Goal: Task Accomplishment & Management: Manage account settings

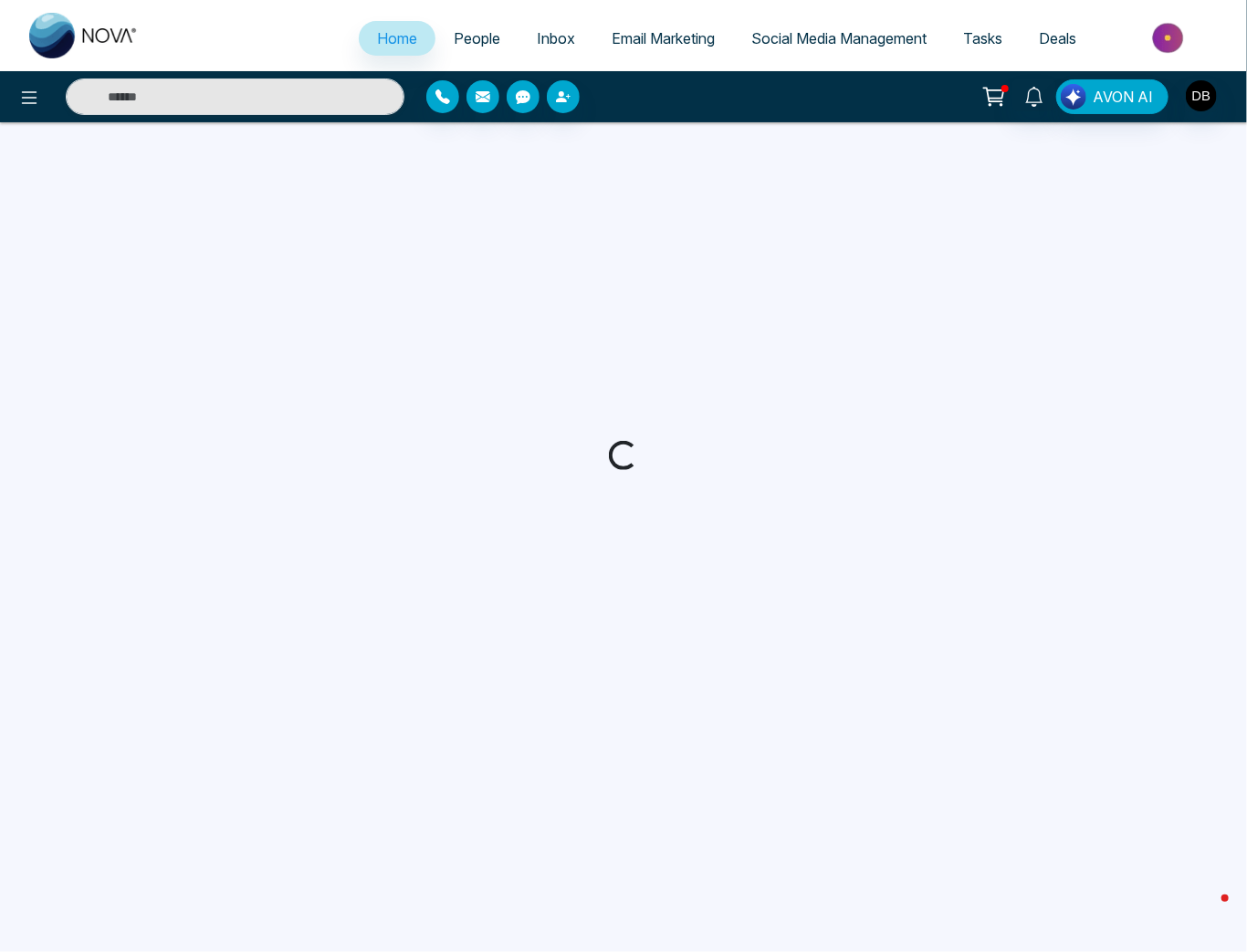
select select "*"
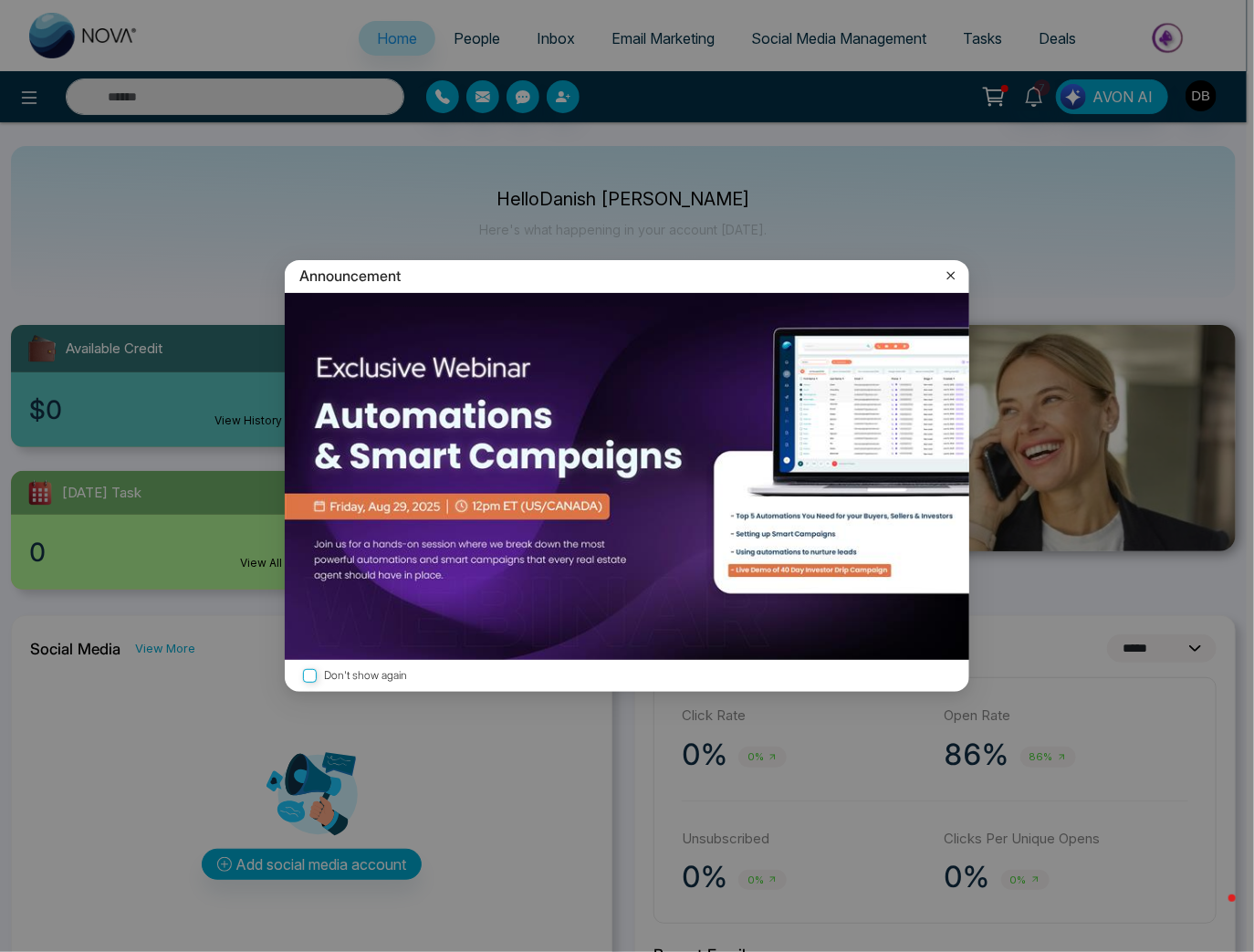
click at [945, 277] on icon at bounding box center [951, 275] width 19 height 19
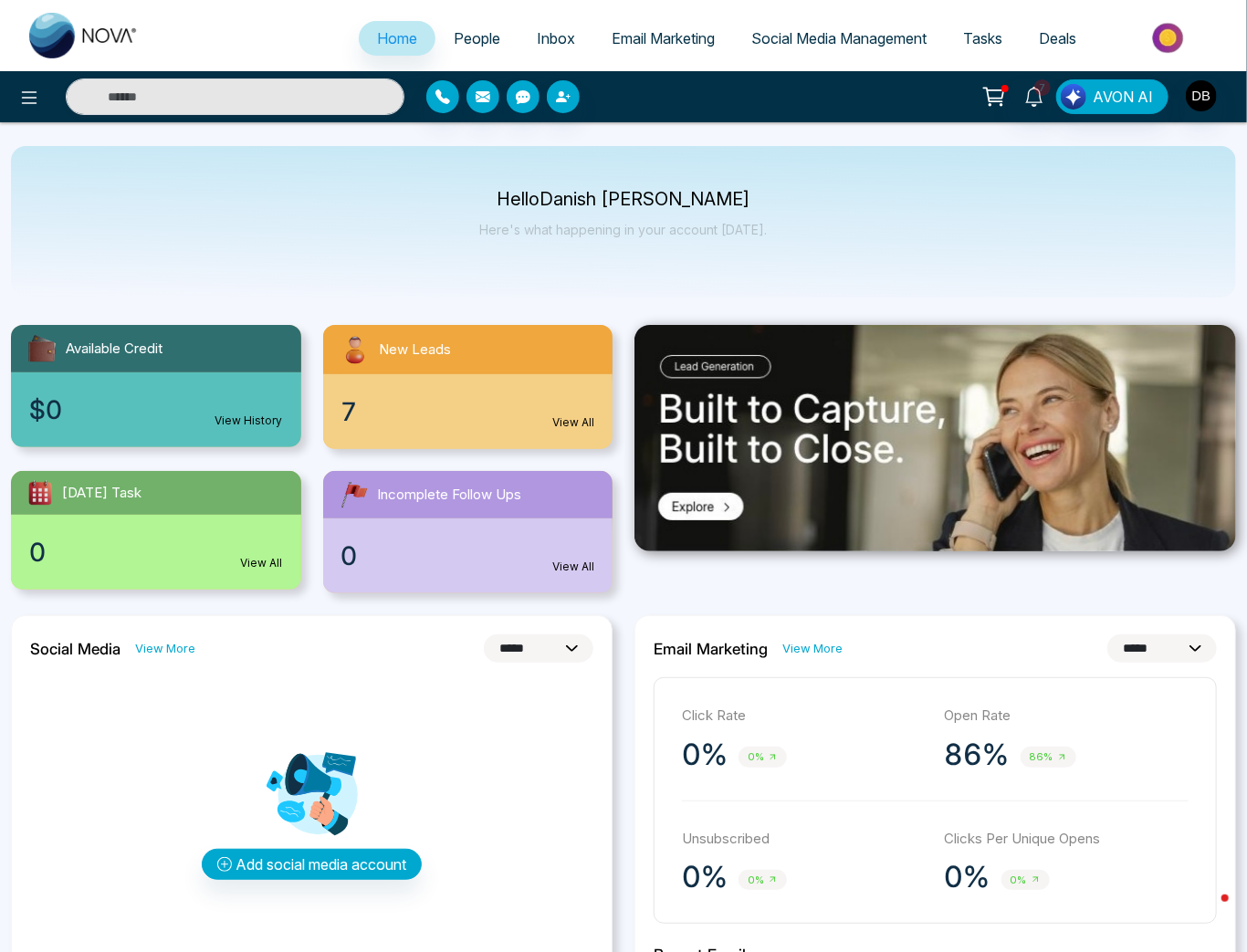
click at [591, 415] on link "View All" at bounding box center [572, 422] width 42 height 17
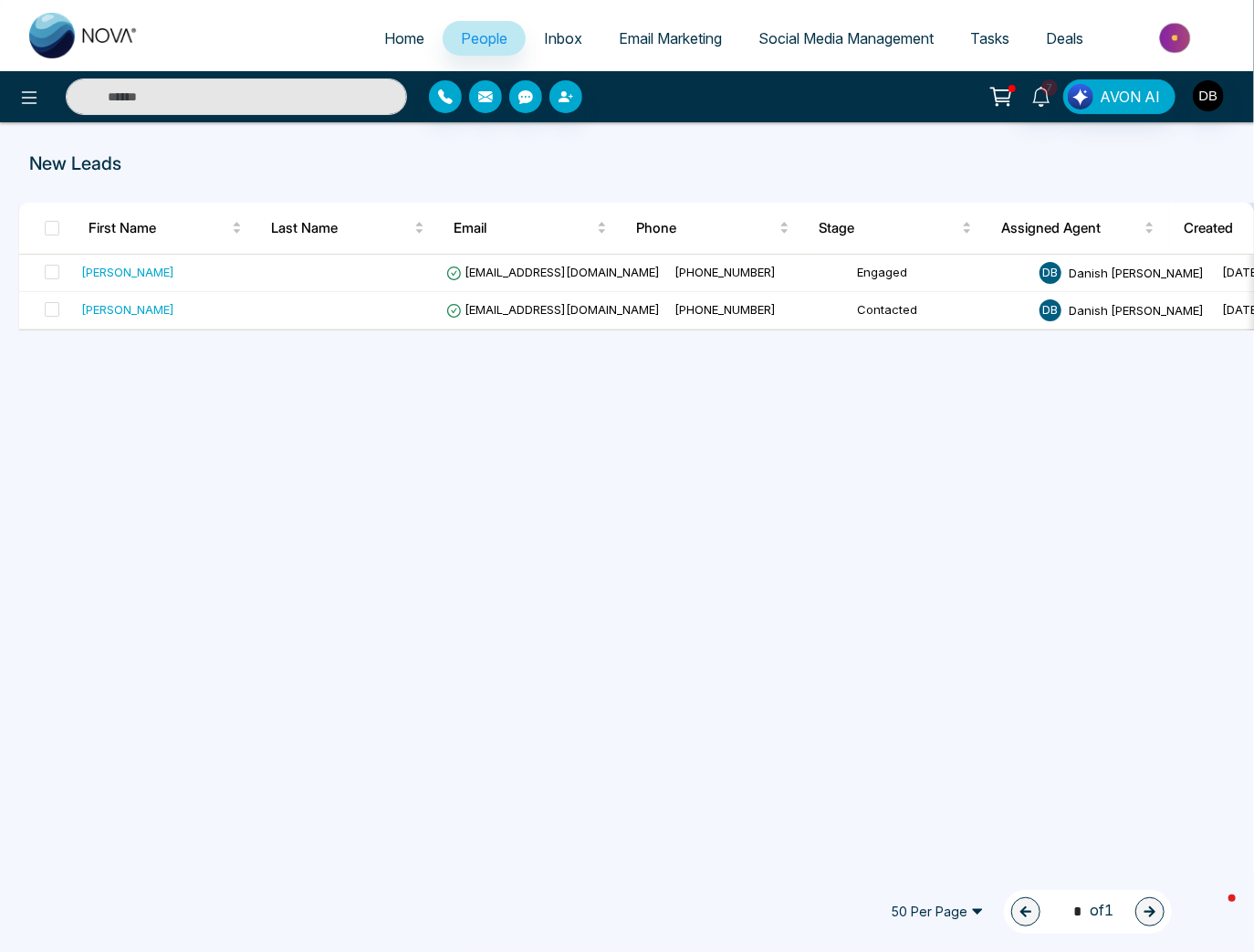
click at [102, 23] on img at bounding box center [84, 35] width 109 height 45
select select "*"
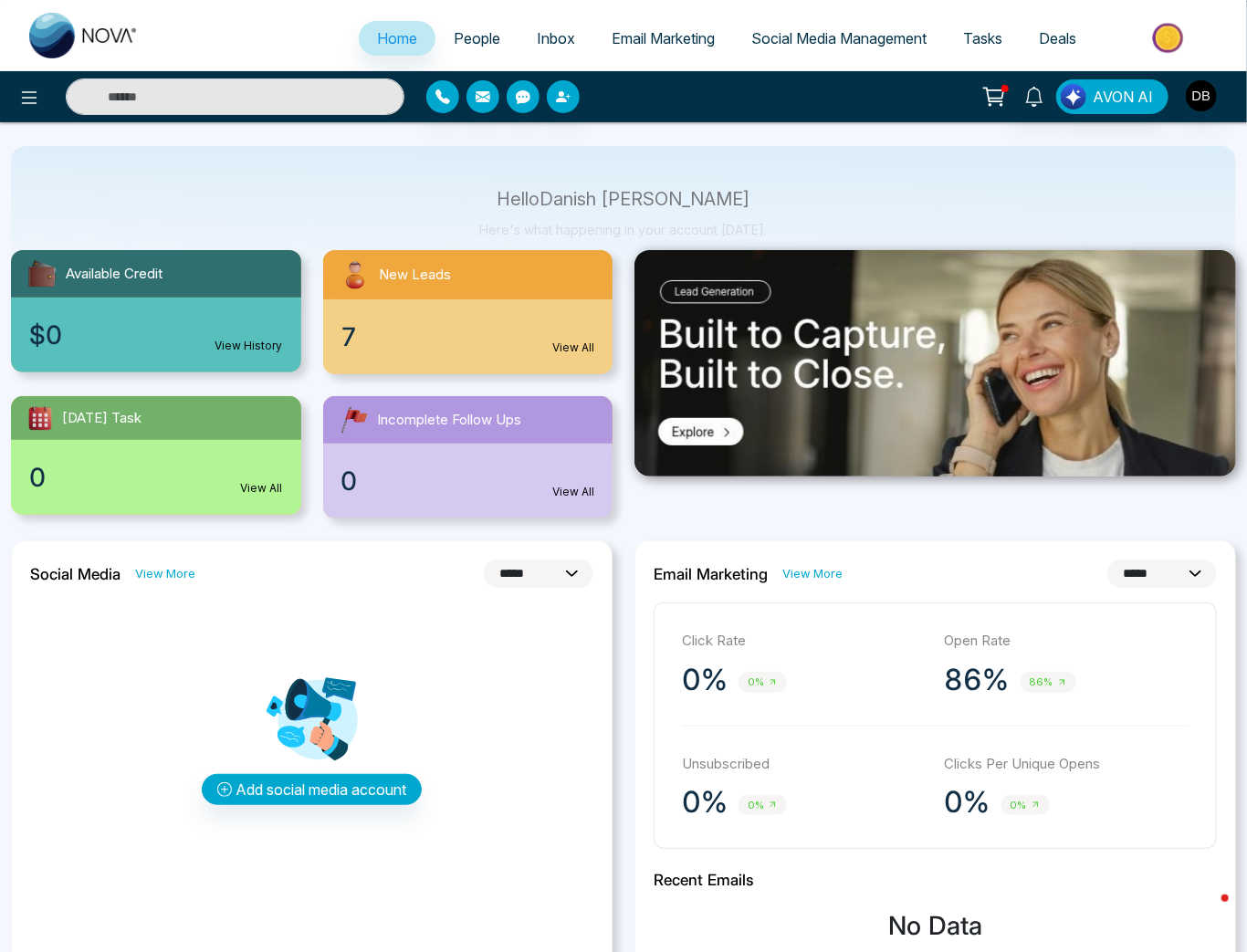
scroll to position [146, 0]
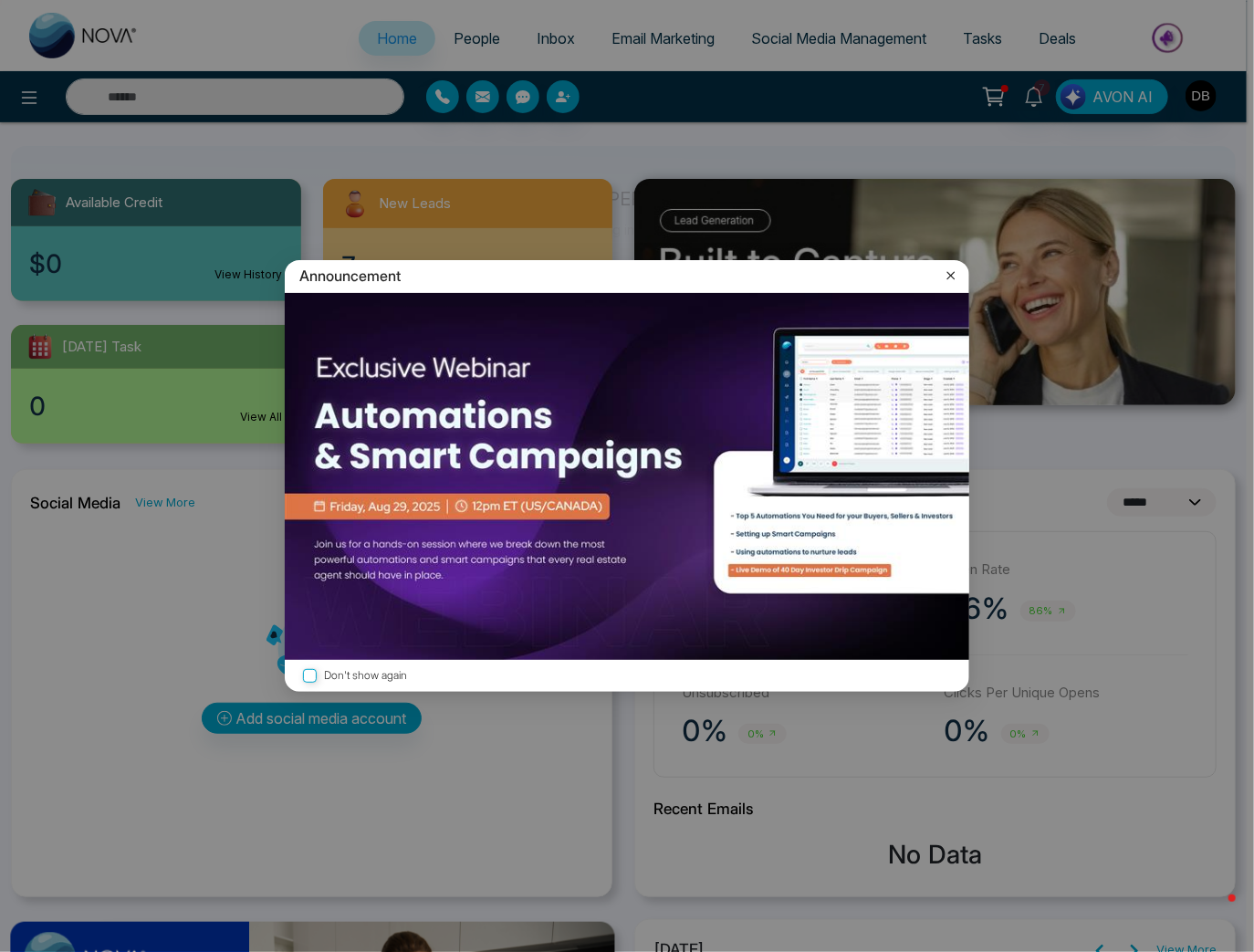
click at [350, 665] on div "Don't show again" at bounding box center [627, 676] width 685 height 31
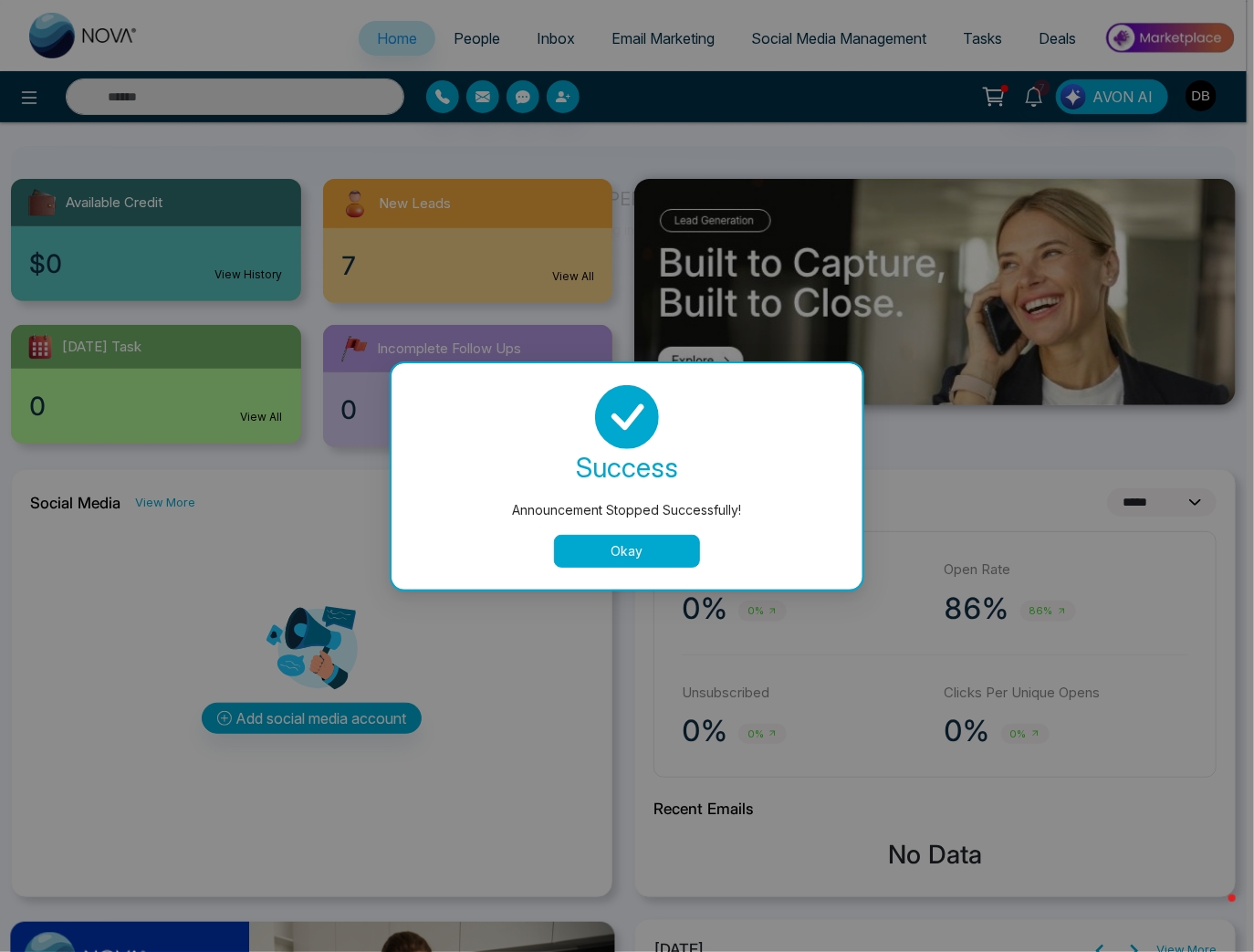
click at [646, 543] on button "Okay" at bounding box center [627, 551] width 146 height 32
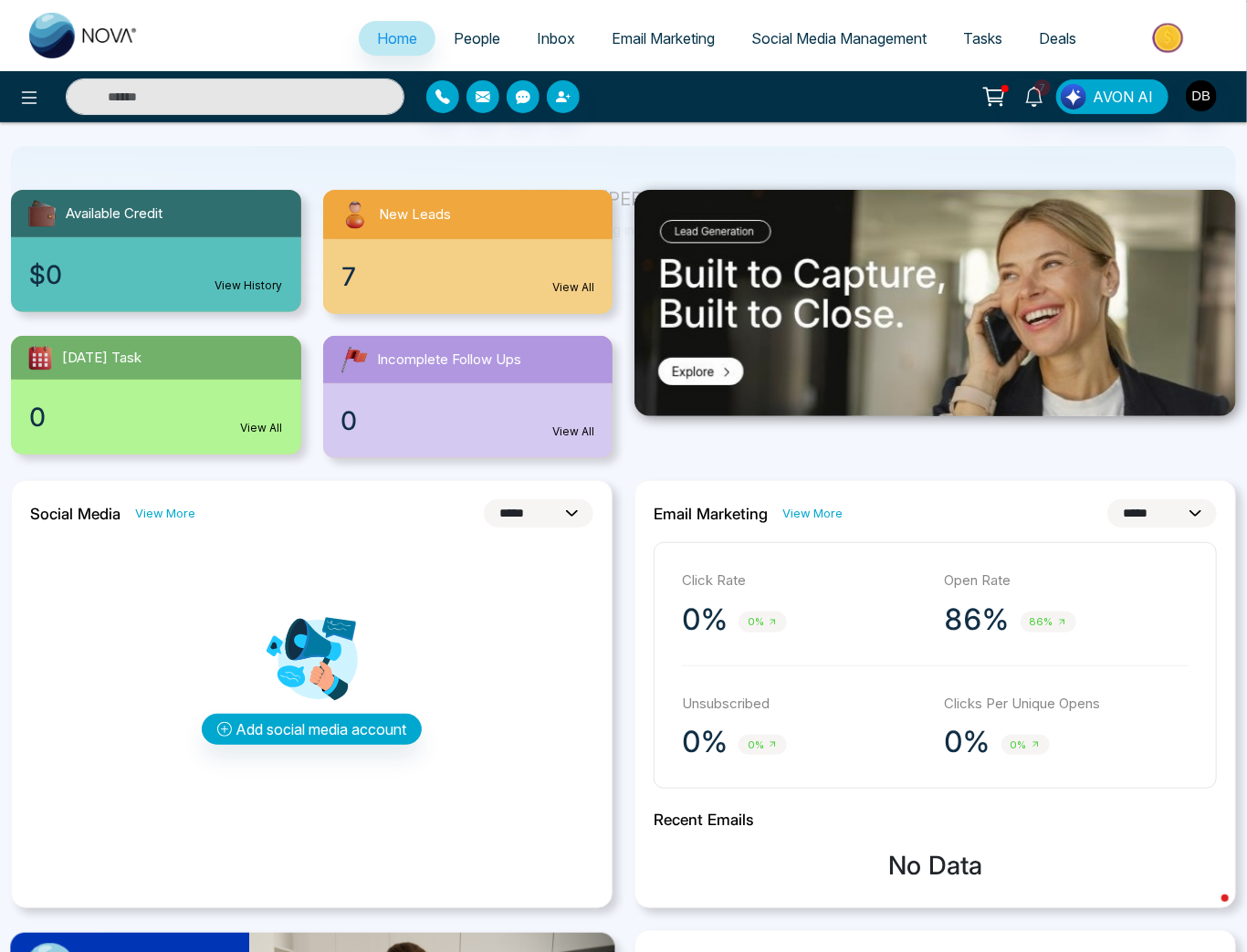
scroll to position [0, 0]
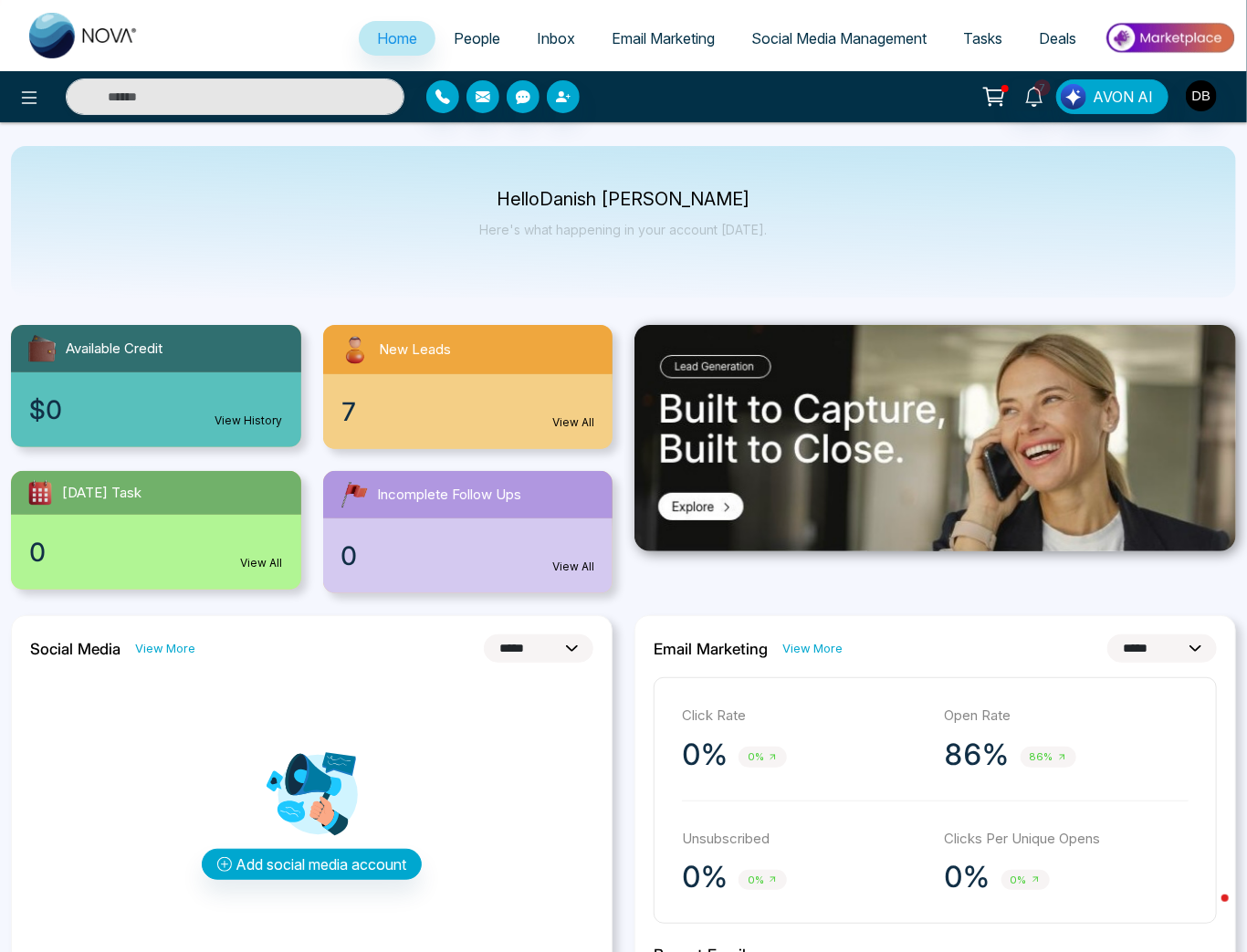
click at [456, 40] on span "People" at bounding box center [476, 38] width 46 height 19
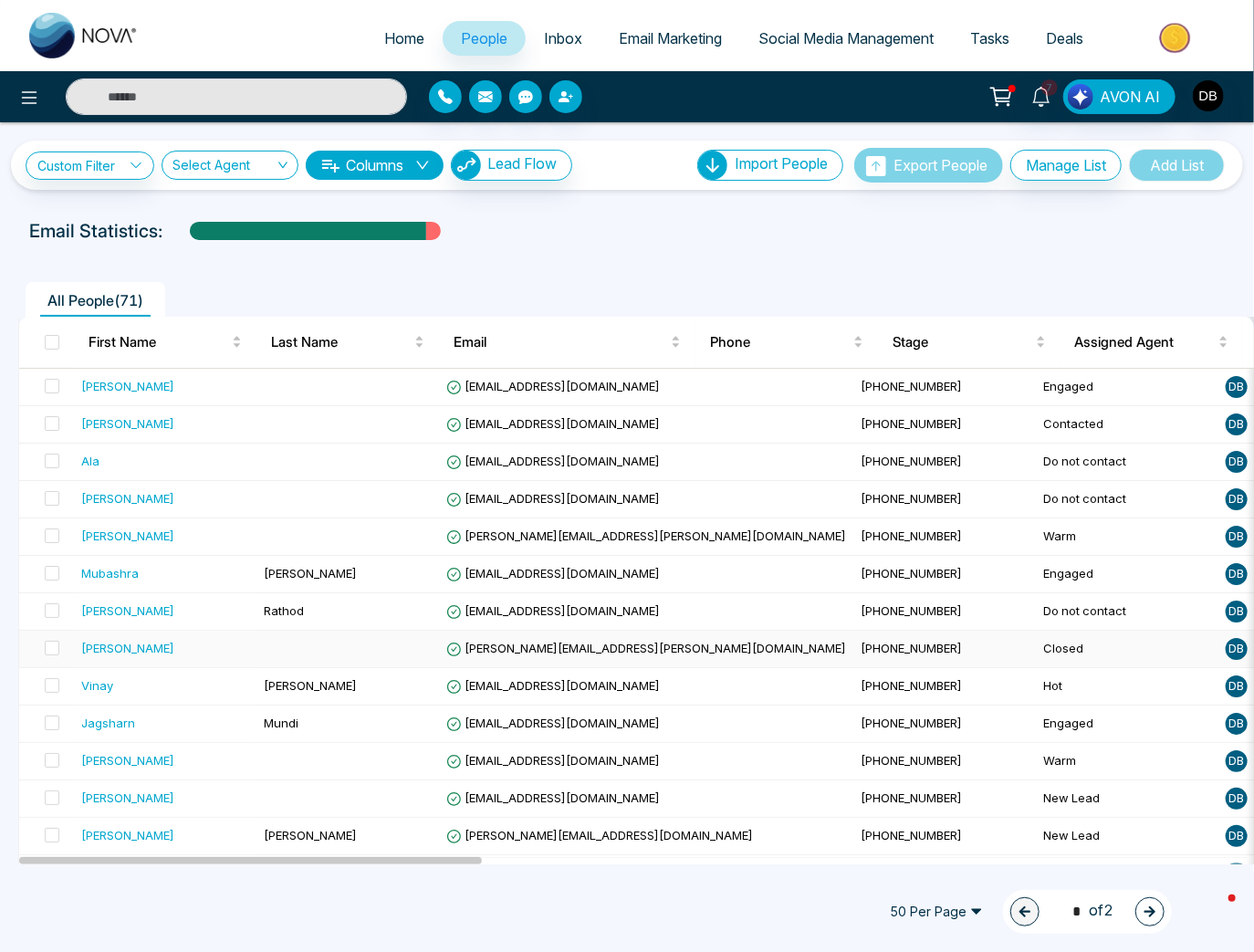
click at [854, 653] on td "[PHONE_NUMBER]" at bounding box center [945, 649] width 183 height 37
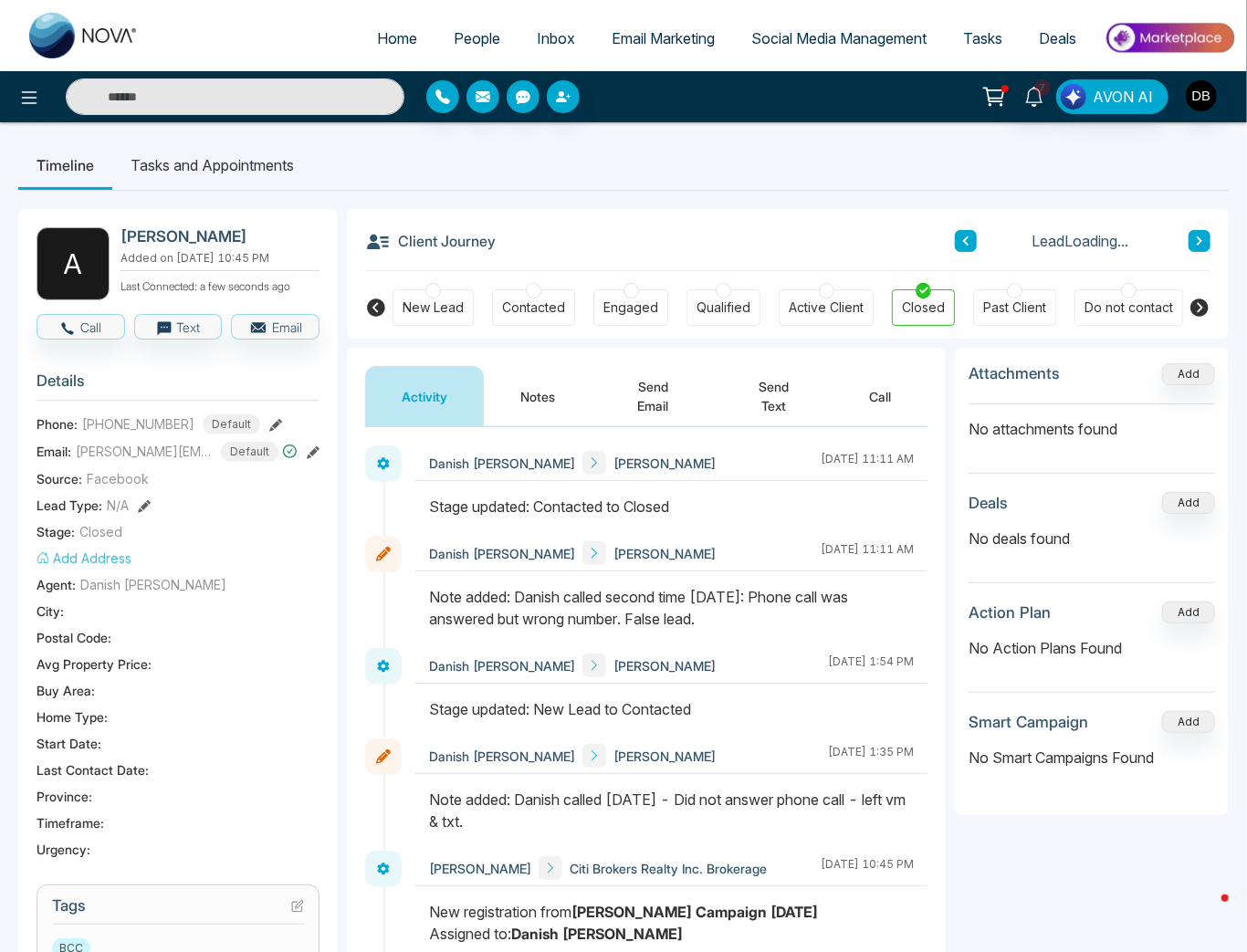
click at [1106, 299] on div "Do not contact" at bounding box center [1128, 307] width 89 height 19
click at [463, 44] on span "People" at bounding box center [476, 38] width 46 height 19
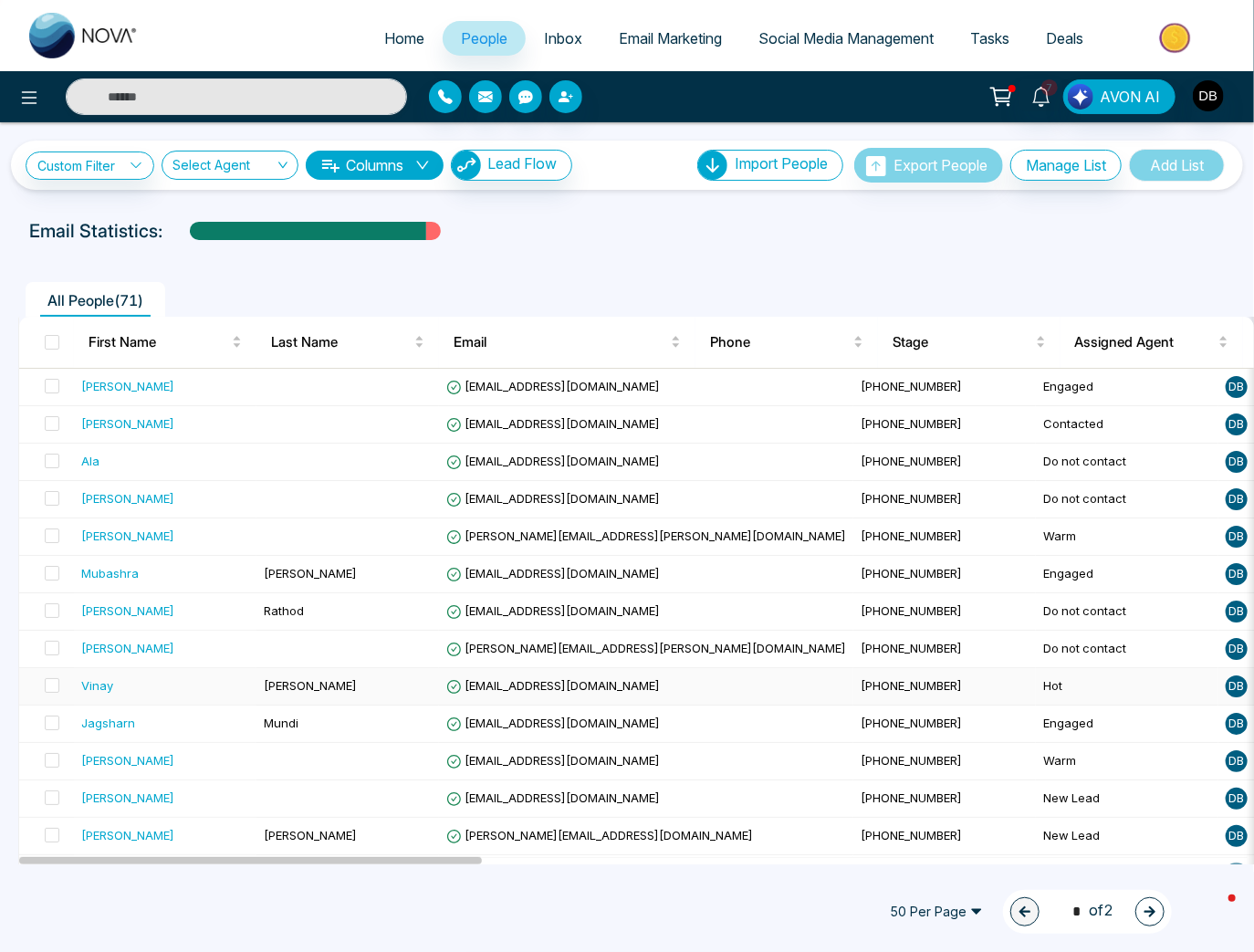
click at [252, 687] on td "Vinay" at bounding box center [165, 686] width 183 height 37
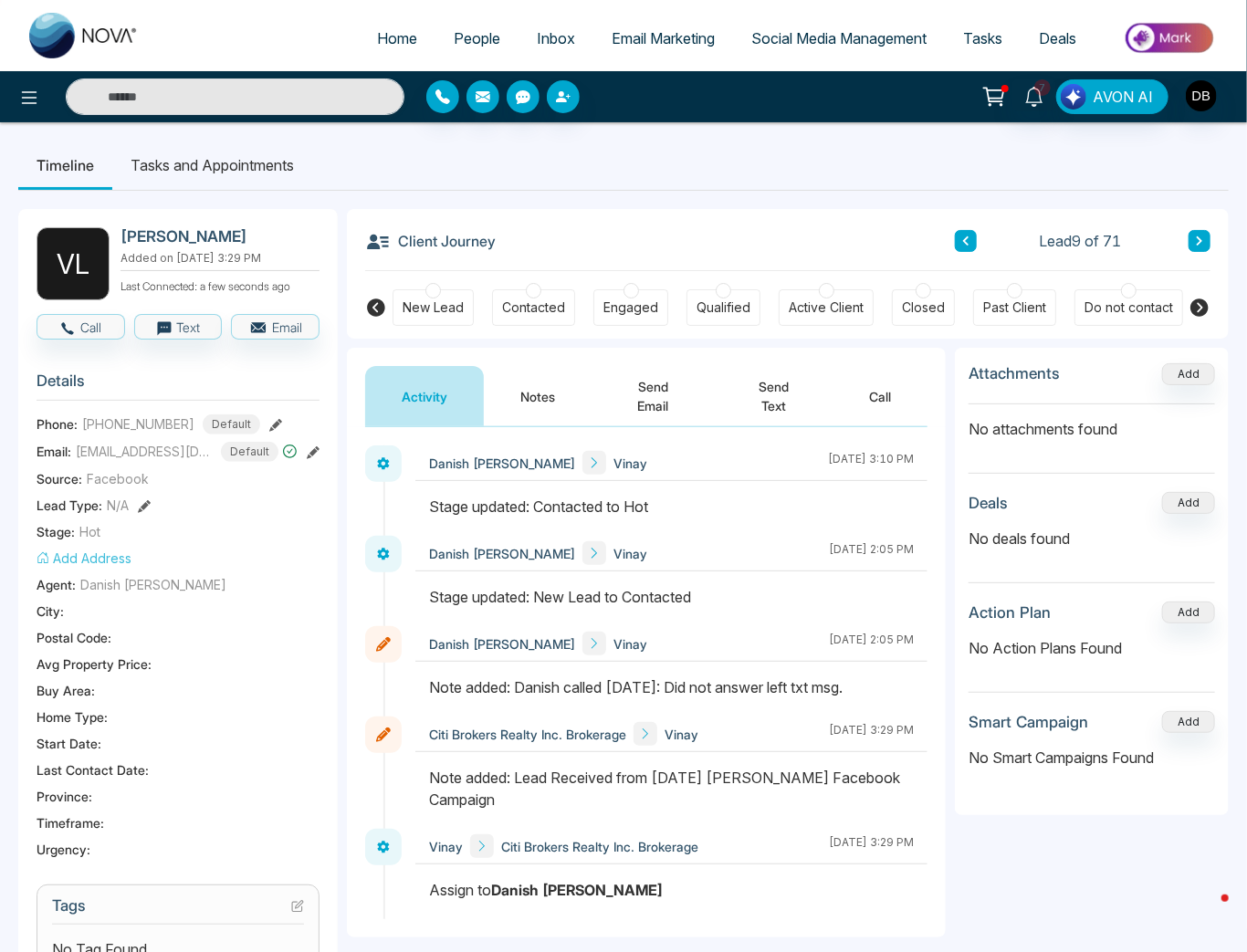
click at [551, 395] on button "Notes" at bounding box center [538, 395] width 108 height 60
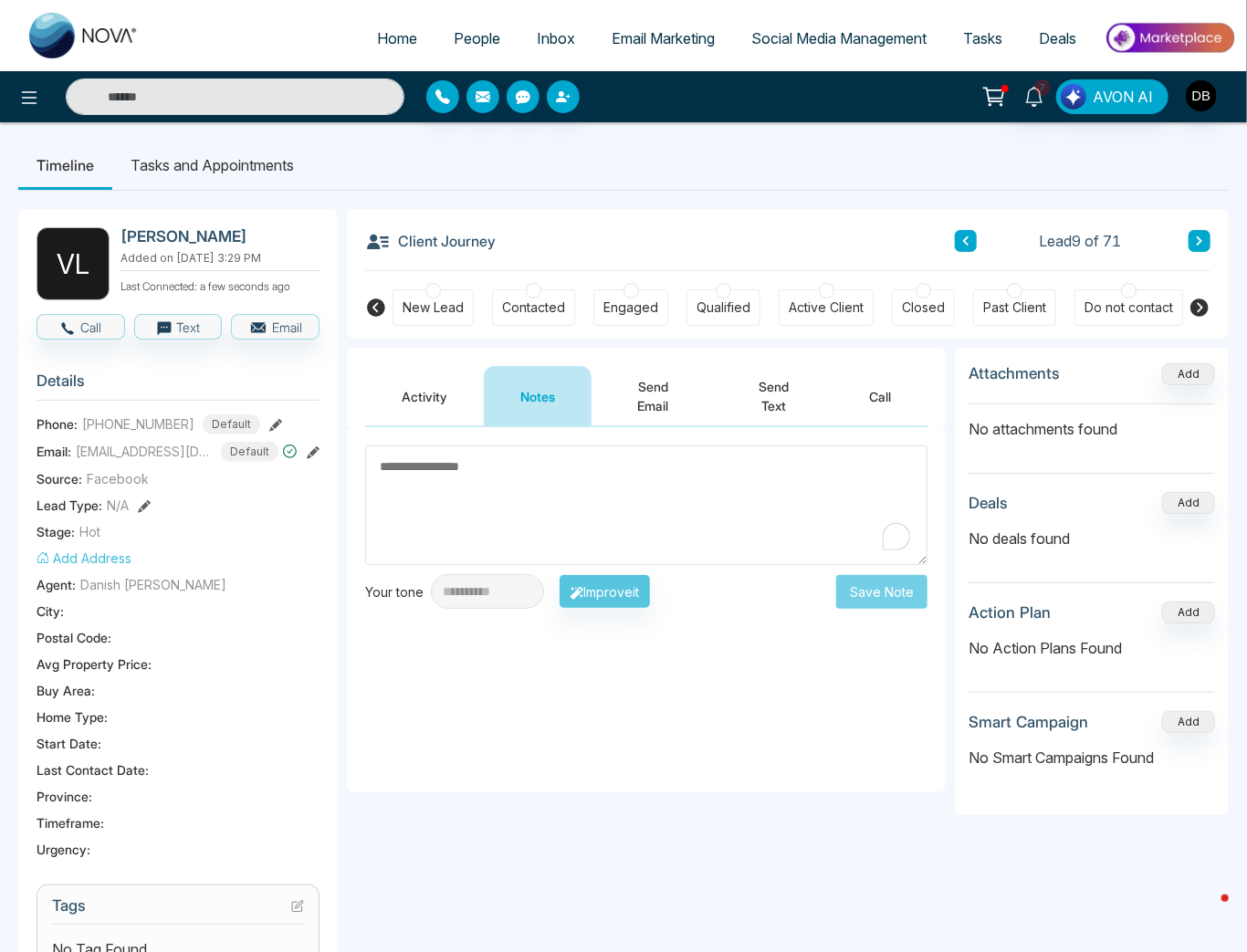
click at [420, 394] on button "Activity" at bounding box center [424, 395] width 119 height 60
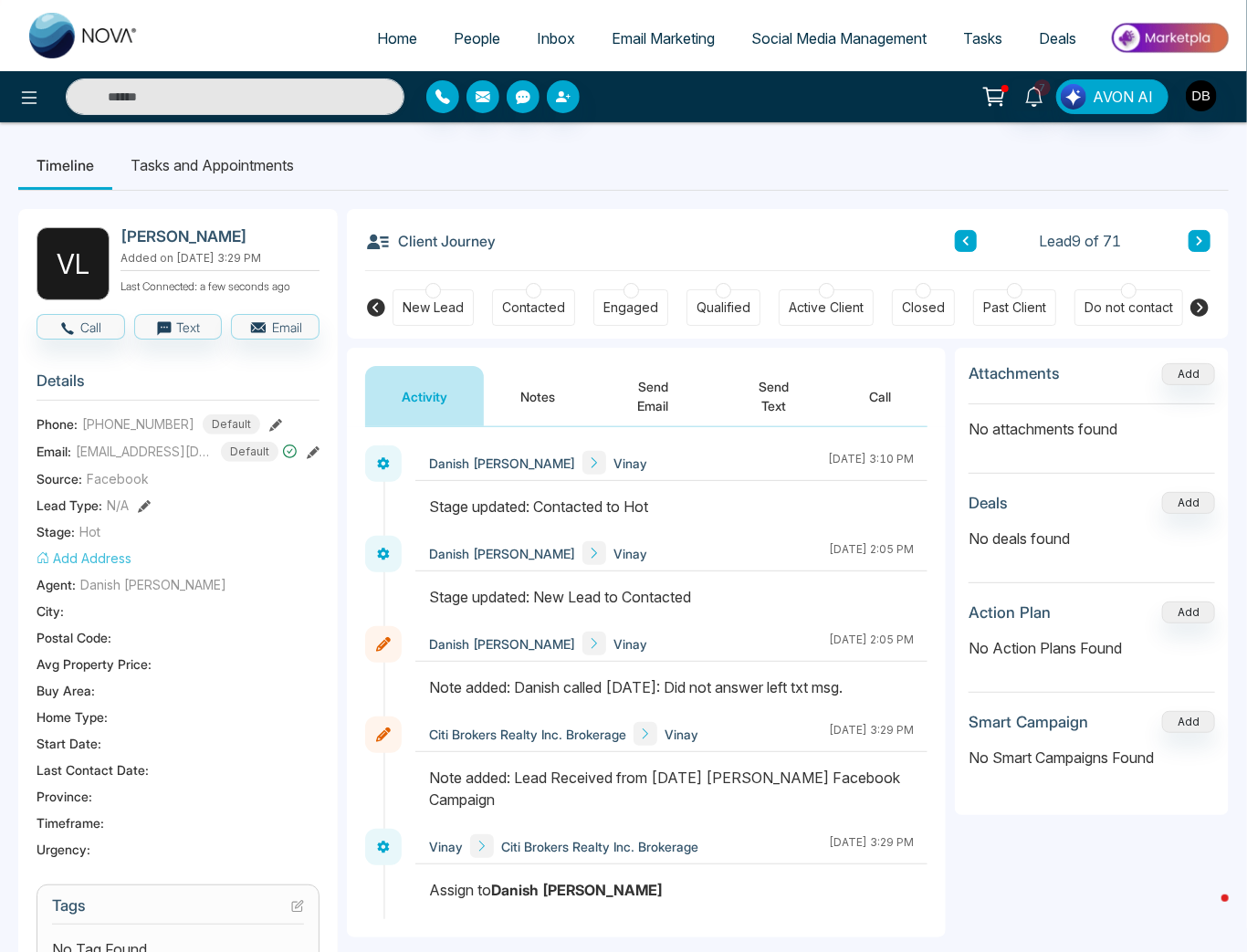
click at [540, 389] on button "Notes" at bounding box center [538, 395] width 108 height 60
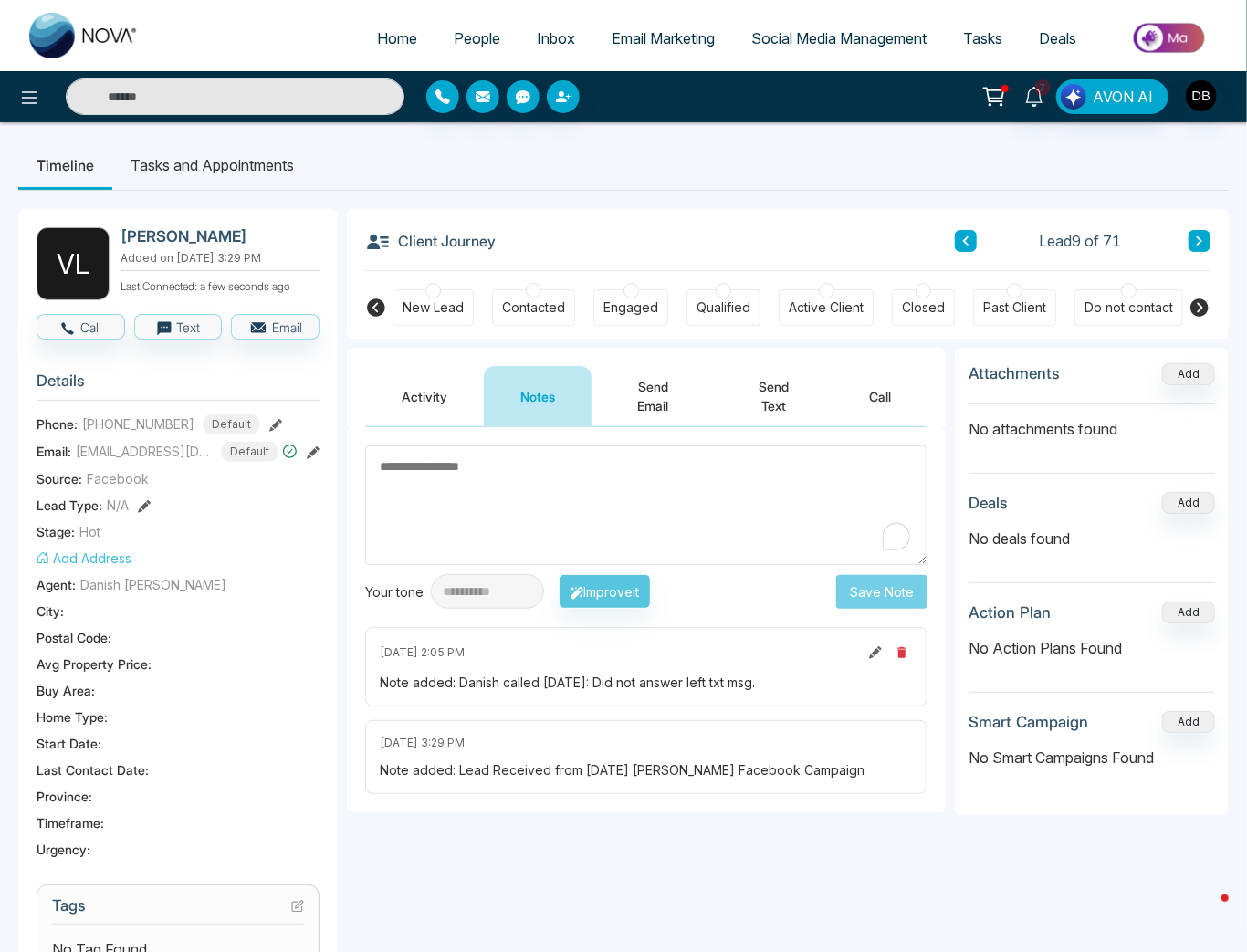
click at [561, 501] on textarea "To enrich screen reader interactions, please activate Accessibility in Grammarl…" at bounding box center [646, 506] width 563 height 120
paste textarea "**********"
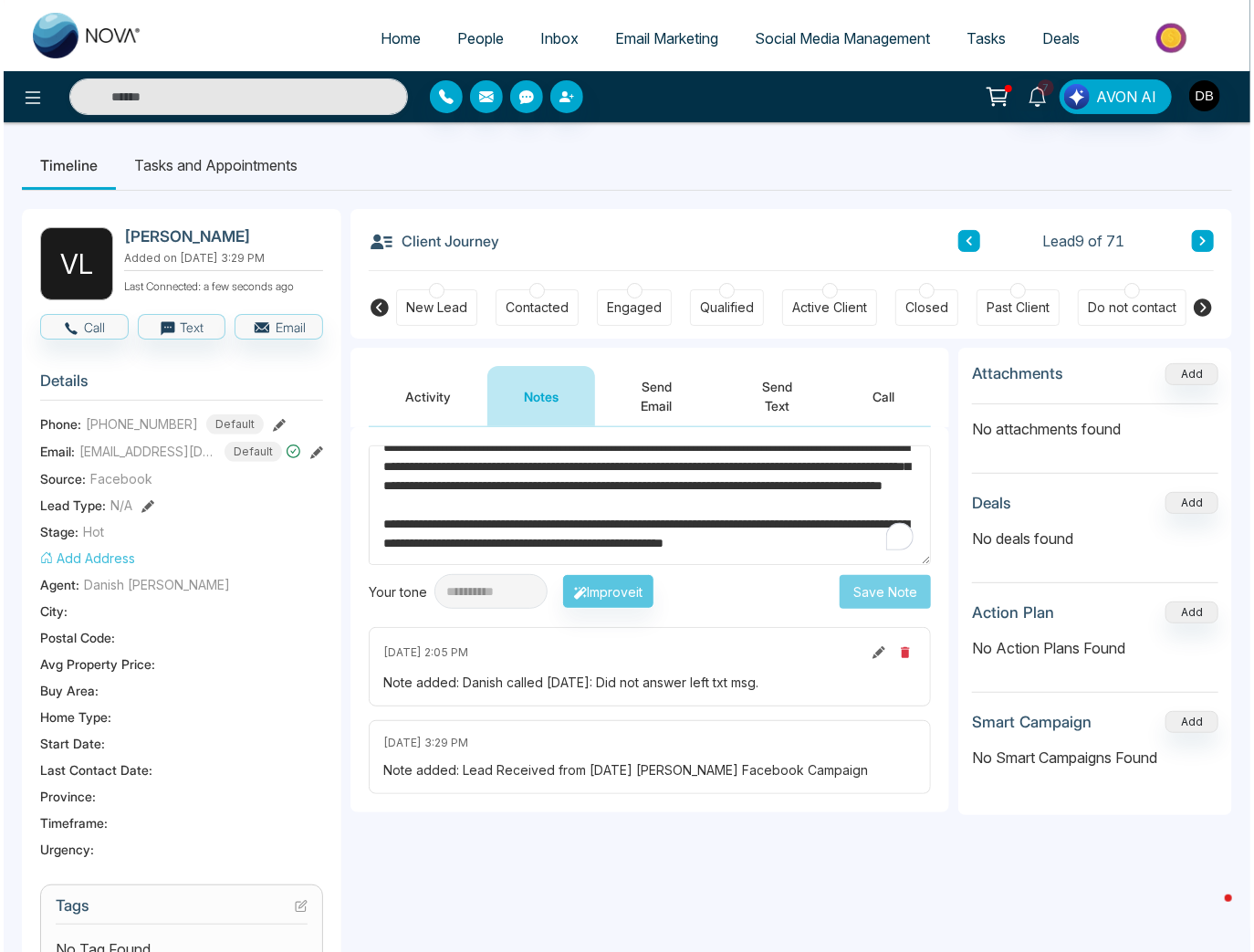
scroll to position [63, 0]
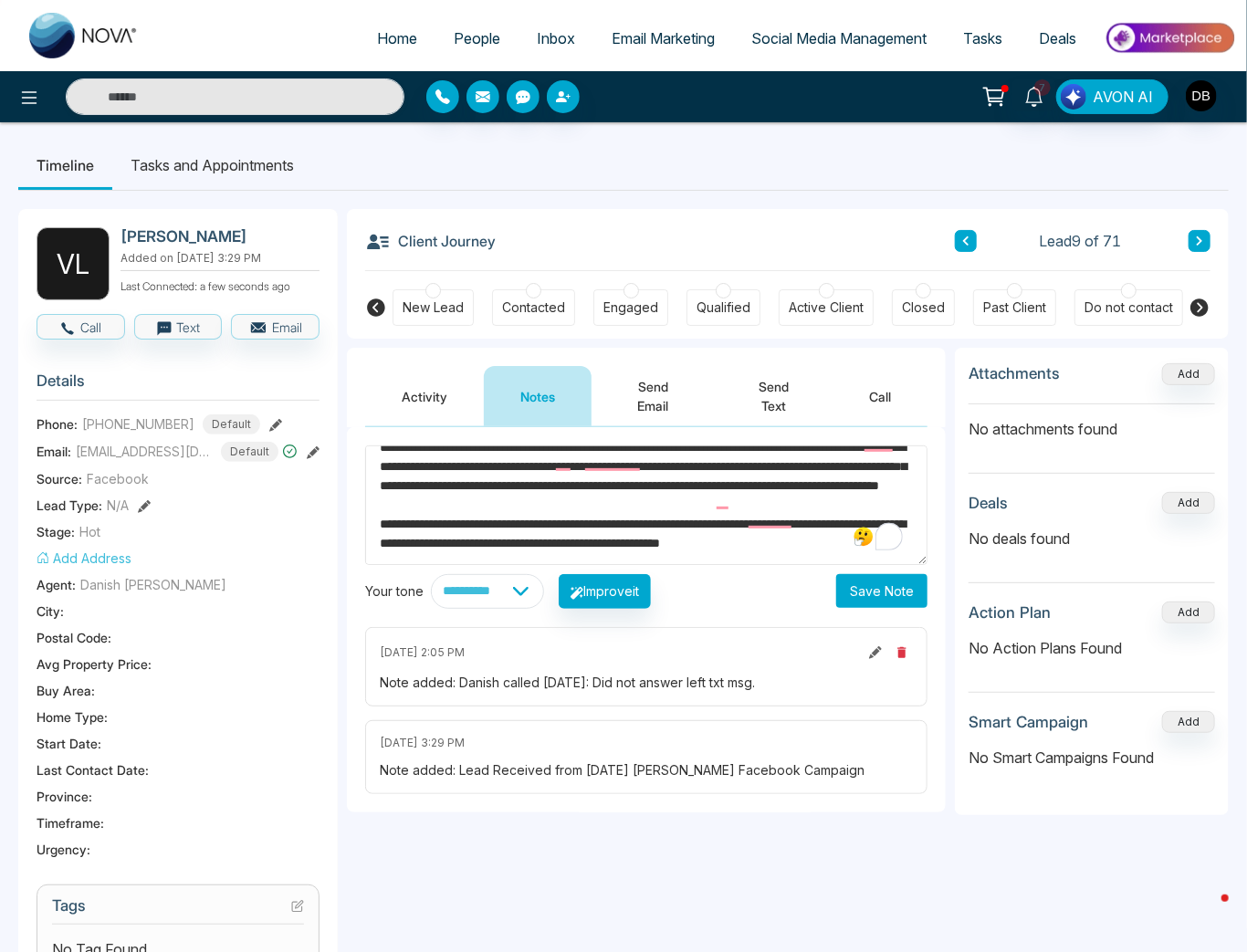
type textarea "**********"
click at [904, 611] on div "**********" at bounding box center [646, 620] width 599 height 386
click at [904, 605] on button "Save Note" at bounding box center [881, 591] width 91 height 33
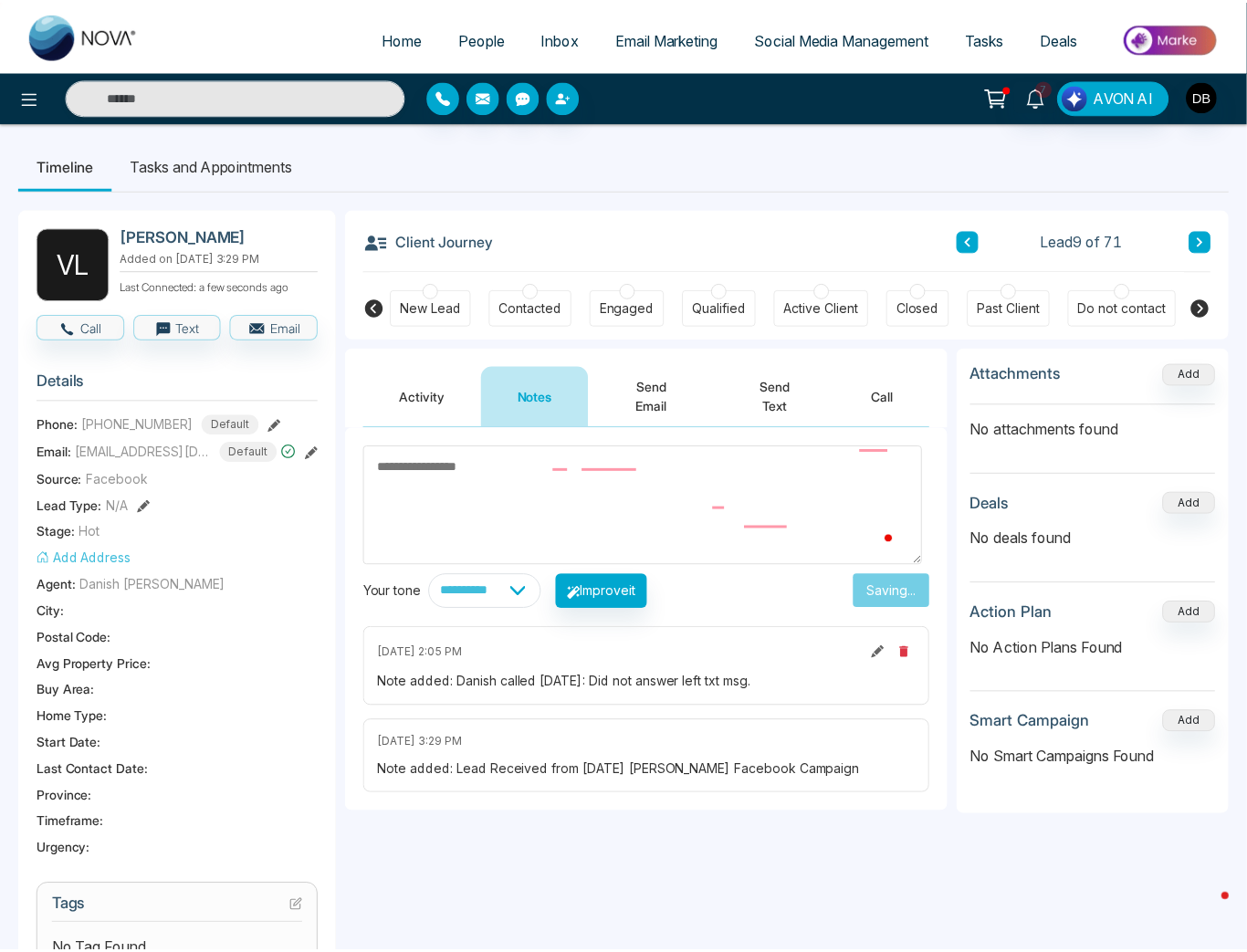
scroll to position [0, 0]
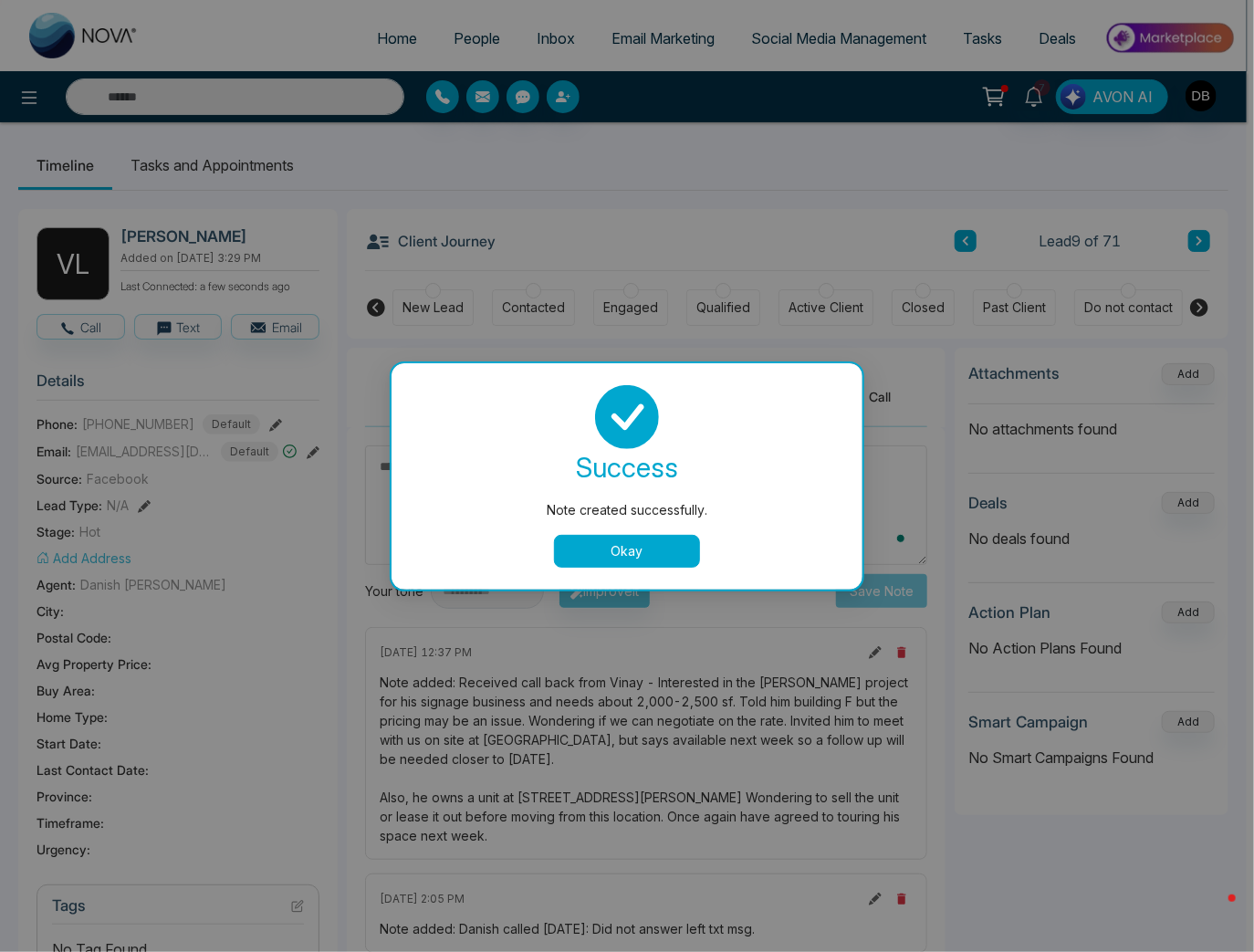
click at [635, 557] on button "Okay" at bounding box center [627, 551] width 146 height 32
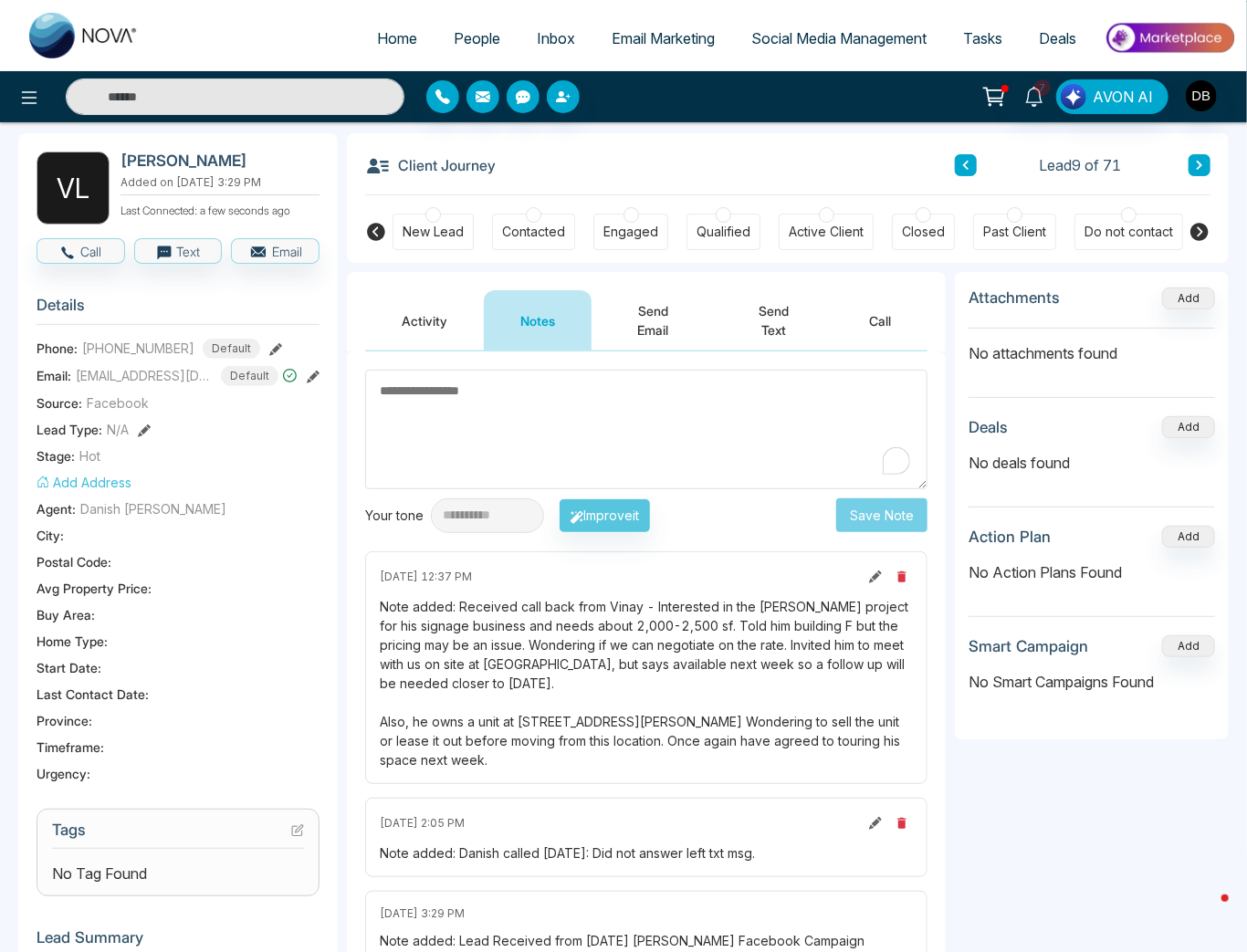
scroll to position [146, 0]
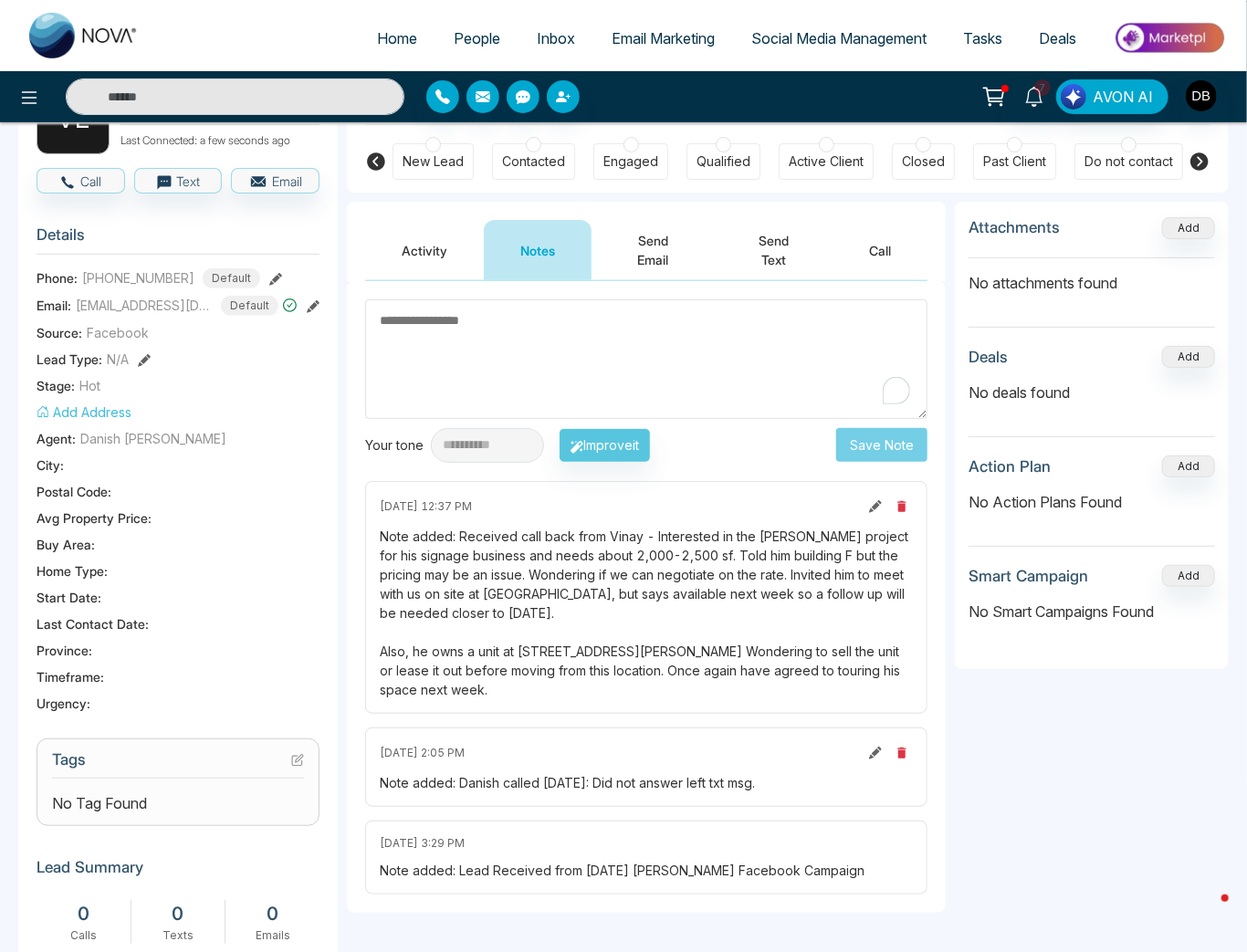
click at [564, 369] on textarea "To enrich screen reader interactions, please activate Accessibility in Grammarl…" at bounding box center [646, 359] width 563 height 120
type textarea "*"
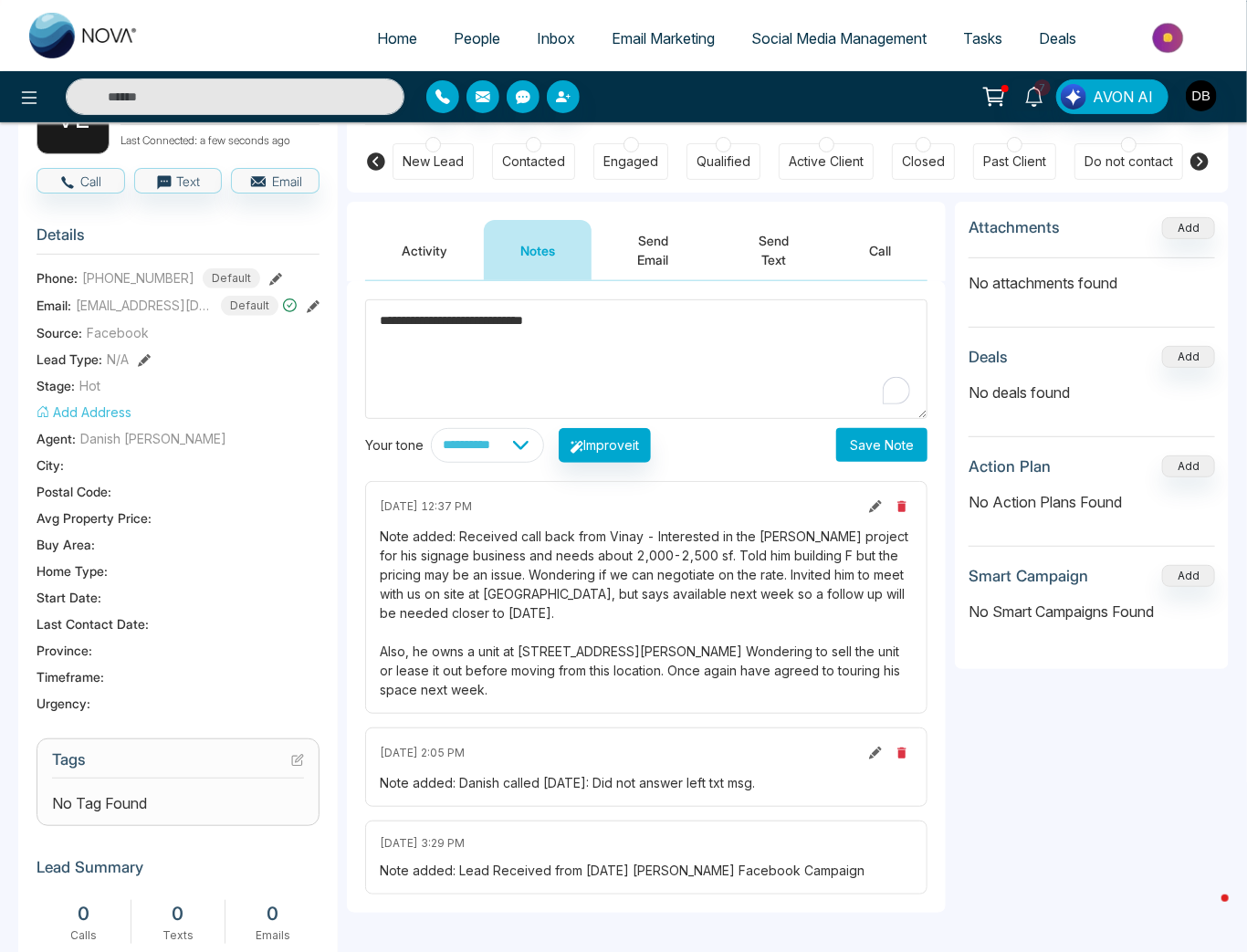
drag, startPoint x: 585, startPoint y: 322, endPoint x: 168, endPoint y: 280, distance: 419.1
click at [163, 275] on div "**********" at bounding box center [624, 627] width 1211 height 1167
click at [678, 361] on textarea "**********" at bounding box center [646, 359] width 563 height 120
drag, startPoint x: 796, startPoint y: 322, endPoint x: 570, endPoint y: 327, distance: 226.1
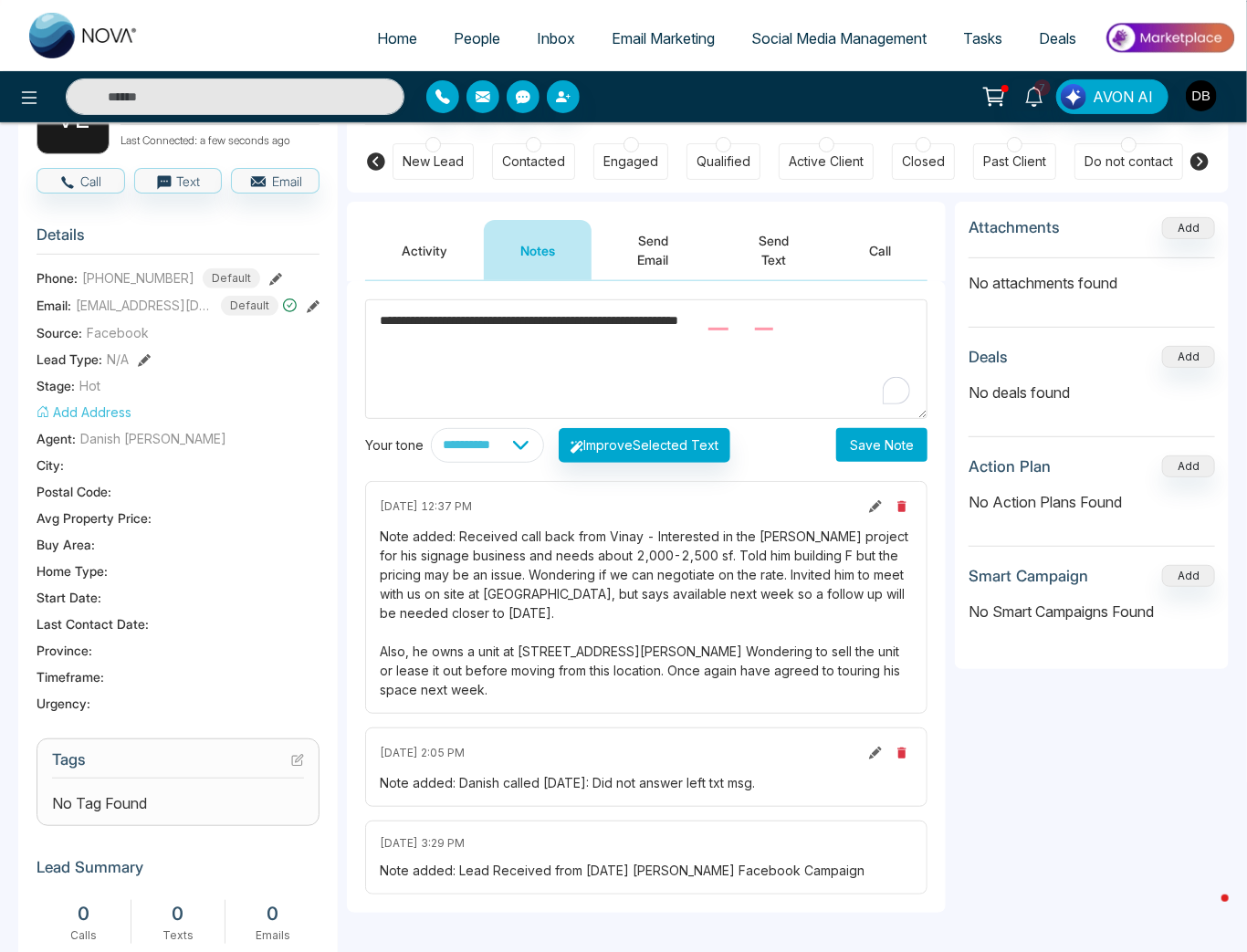
click at [570, 327] on textarea "**********" at bounding box center [646, 359] width 563 height 120
type textarea "**********"
click at [879, 448] on button "Save Note" at bounding box center [881, 445] width 91 height 33
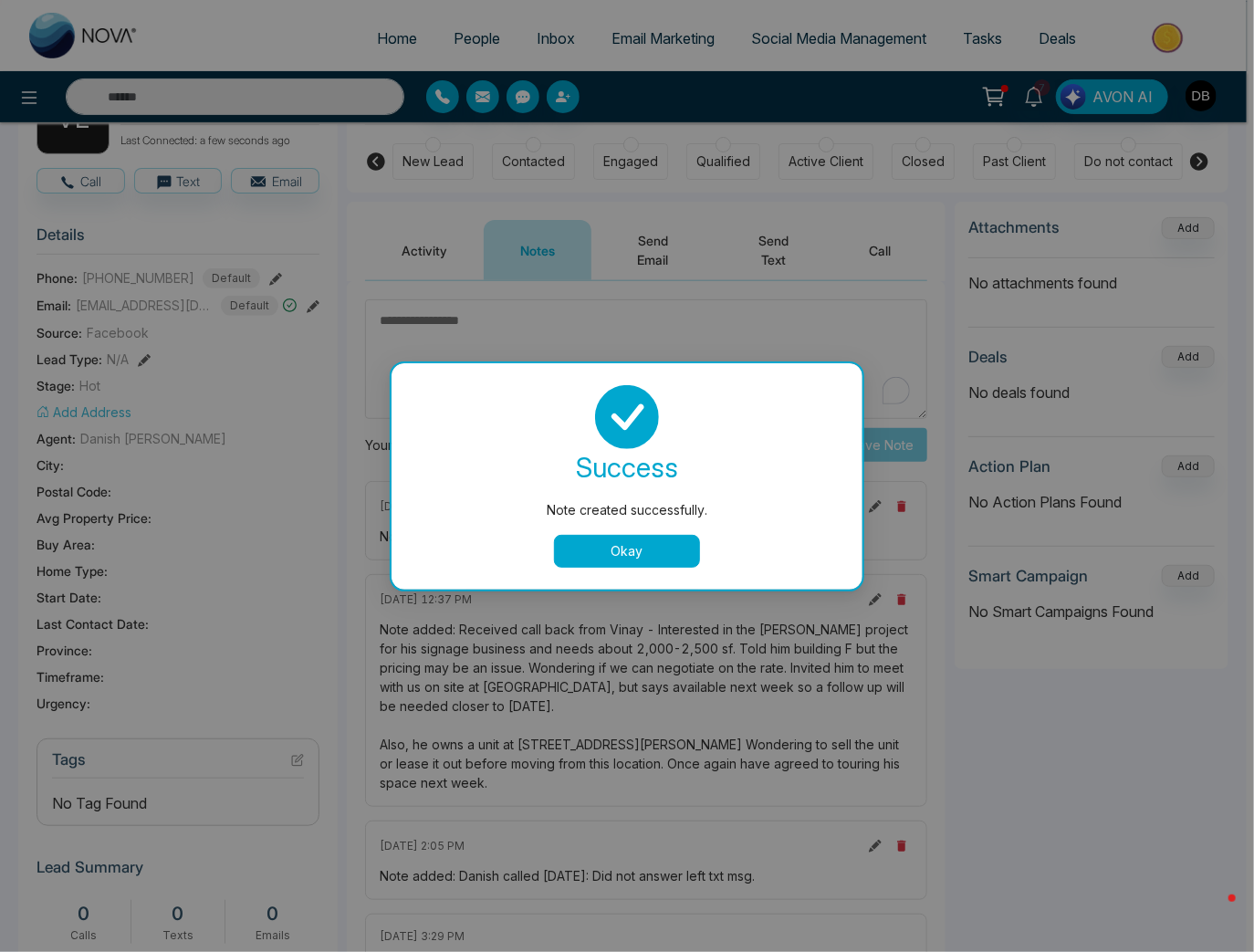
click at [615, 563] on button "Okay" at bounding box center [627, 551] width 146 height 32
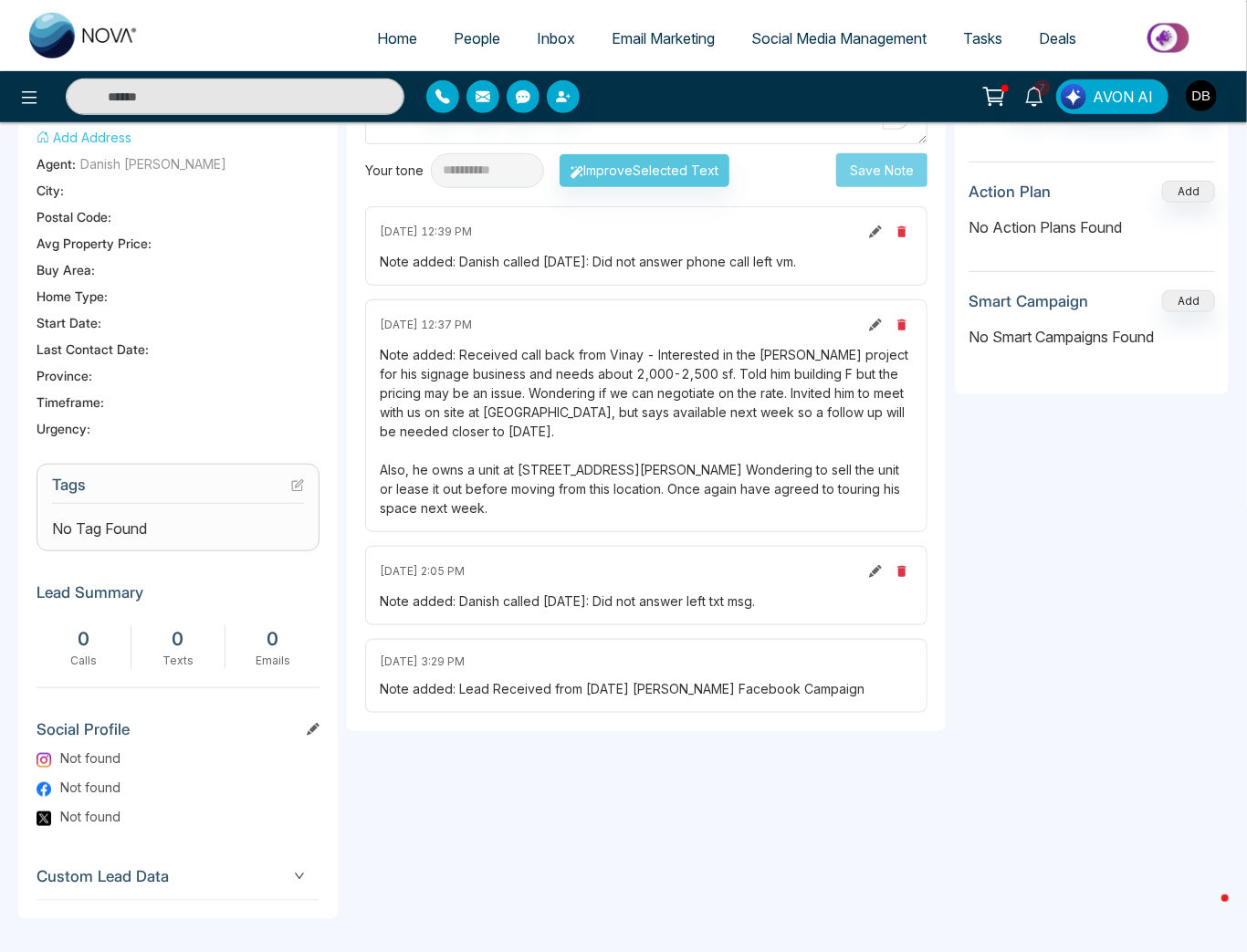
scroll to position [0, 0]
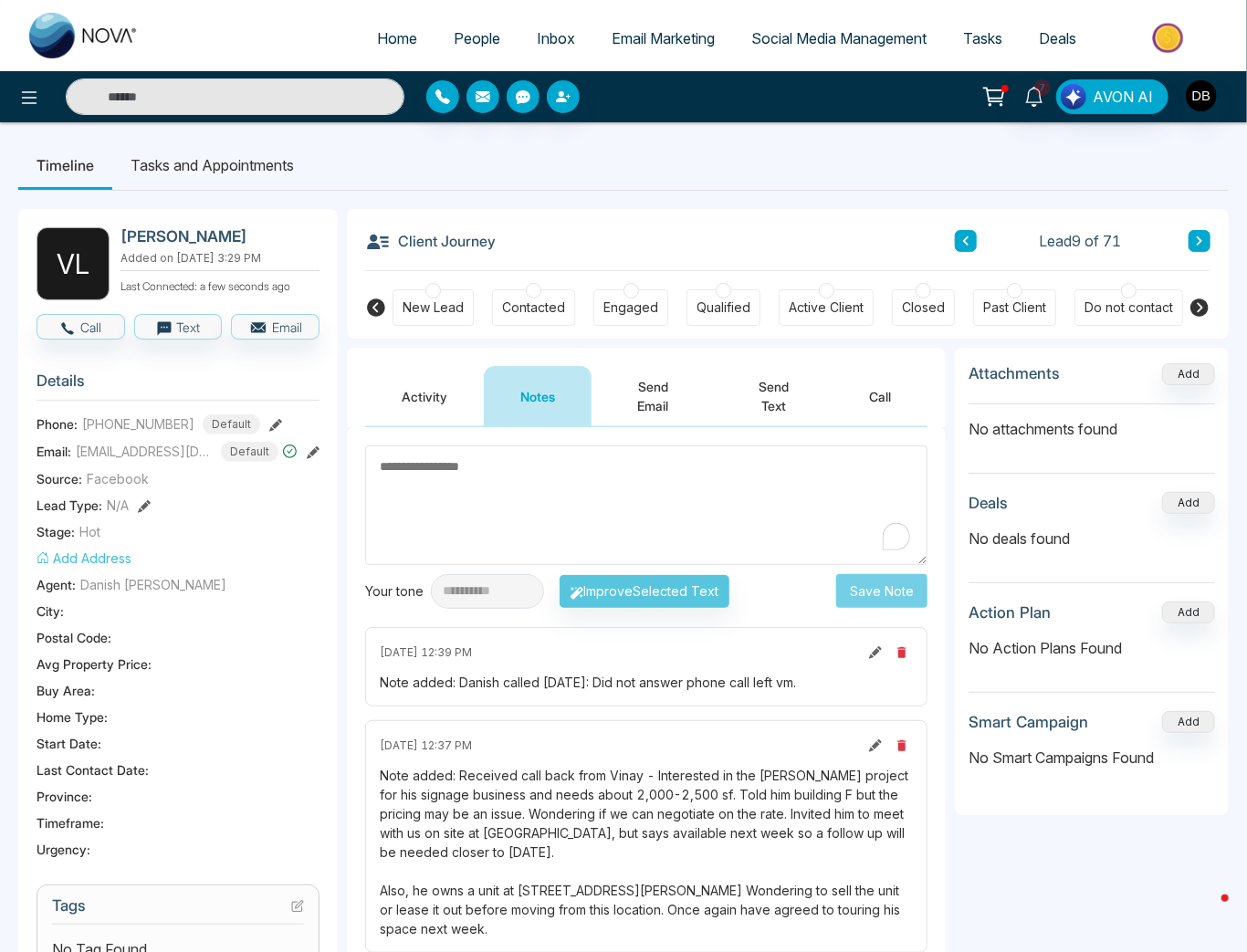
click at [438, 34] on link "People" at bounding box center [477, 37] width 83 height 34
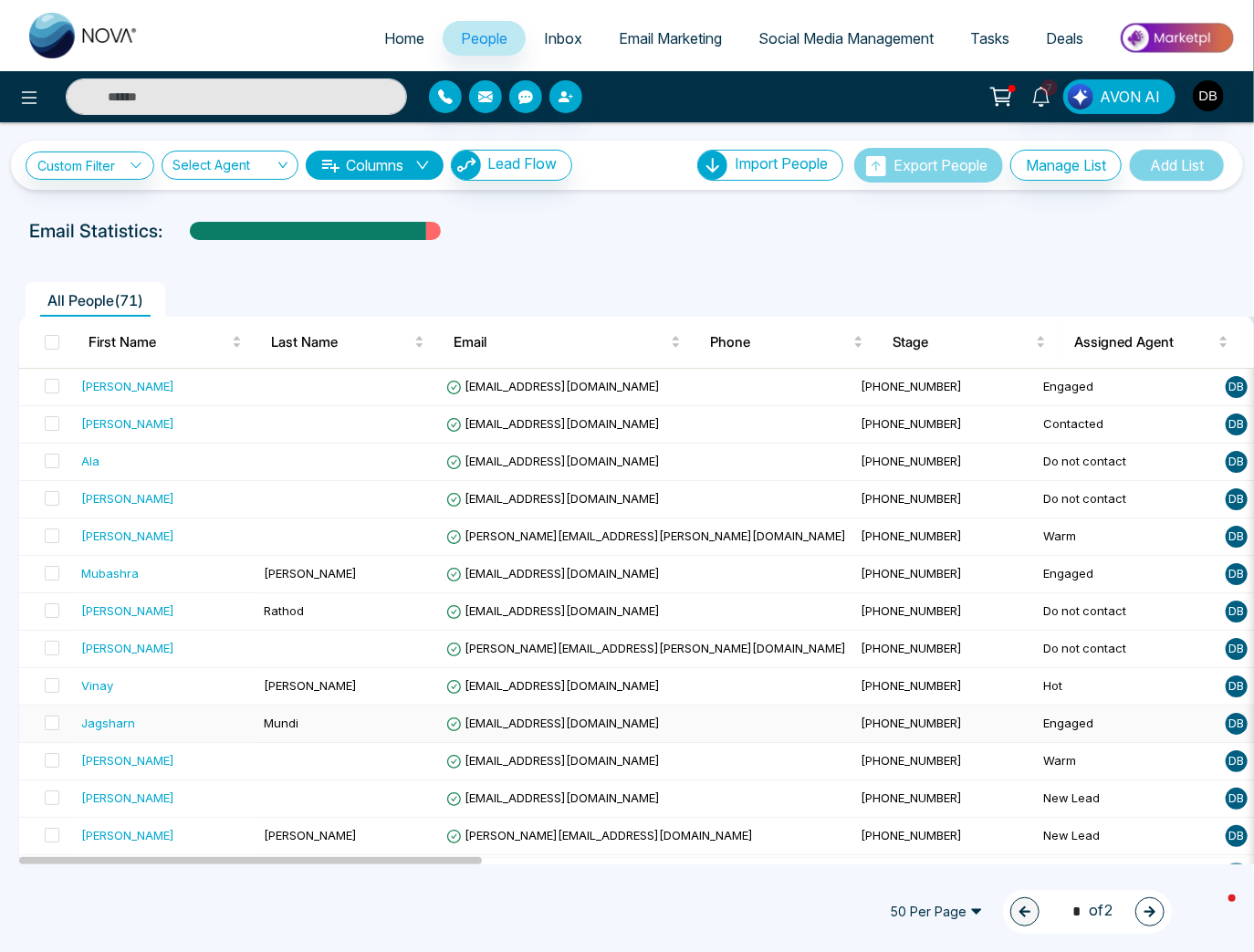
click at [200, 729] on div "Jagsharn" at bounding box center [165, 723] width 168 height 19
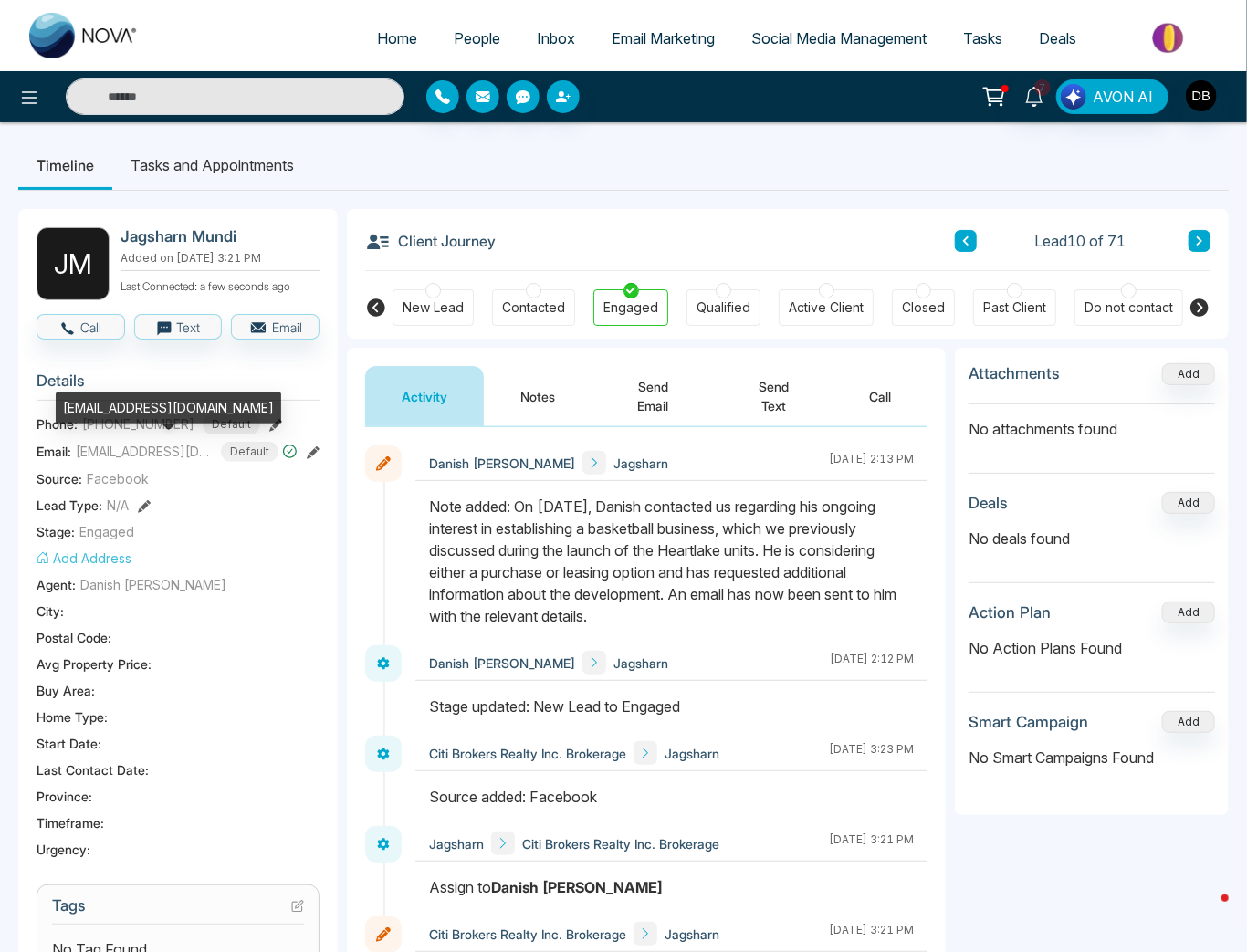
click at [98, 444] on span "[EMAIL_ADDRESS][DOMAIN_NAME]" at bounding box center [144, 450] width 137 height 19
click at [100, 444] on span "[EMAIL_ADDRESS][DOMAIN_NAME]" at bounding box center [144, 450] width 137 height 19
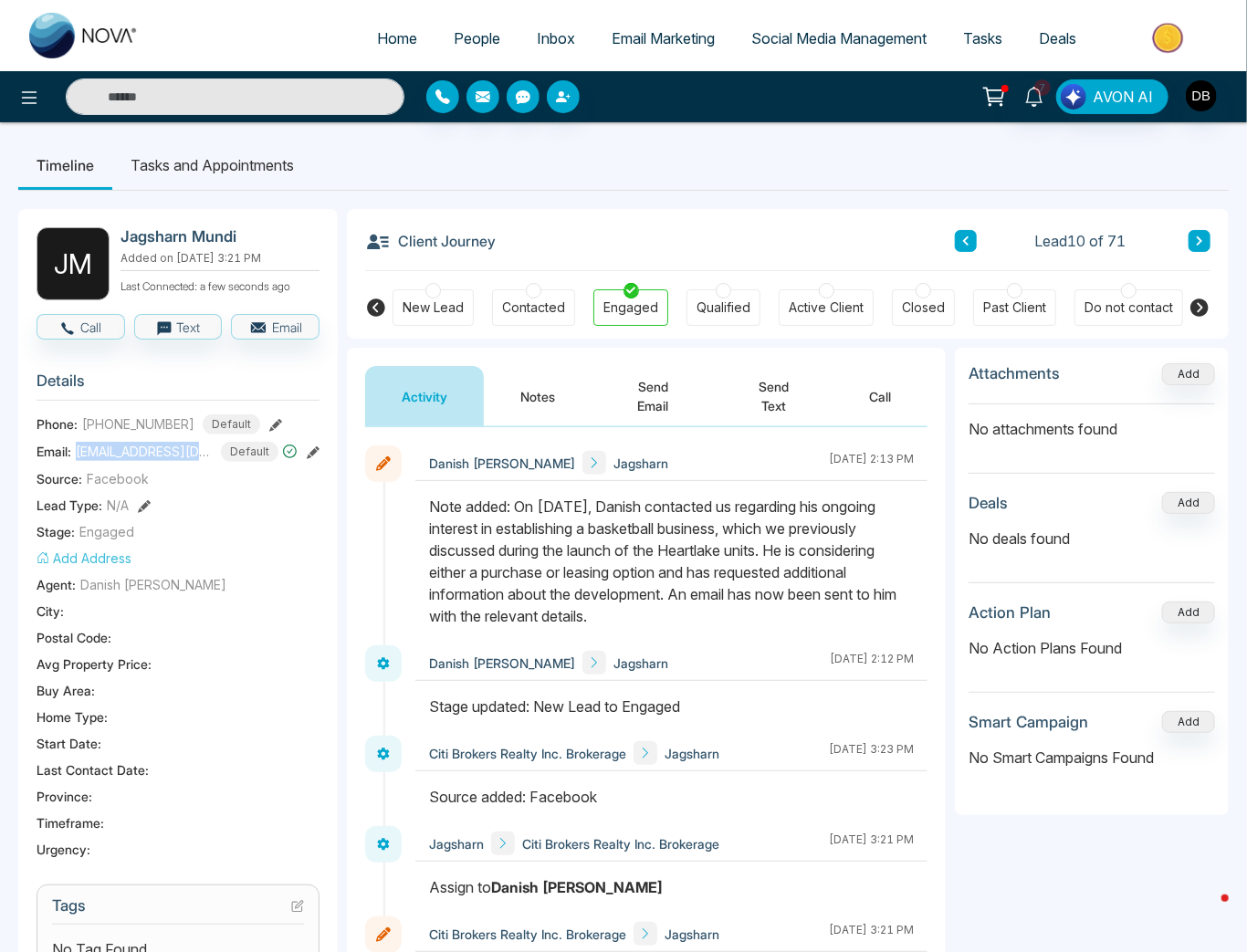
copy span "[EMAIL_ADDRESS][DOMAIN_NAME]"
click at [494, 397] on button "Notes" at bounding box center [538, 395] width 108 height 60
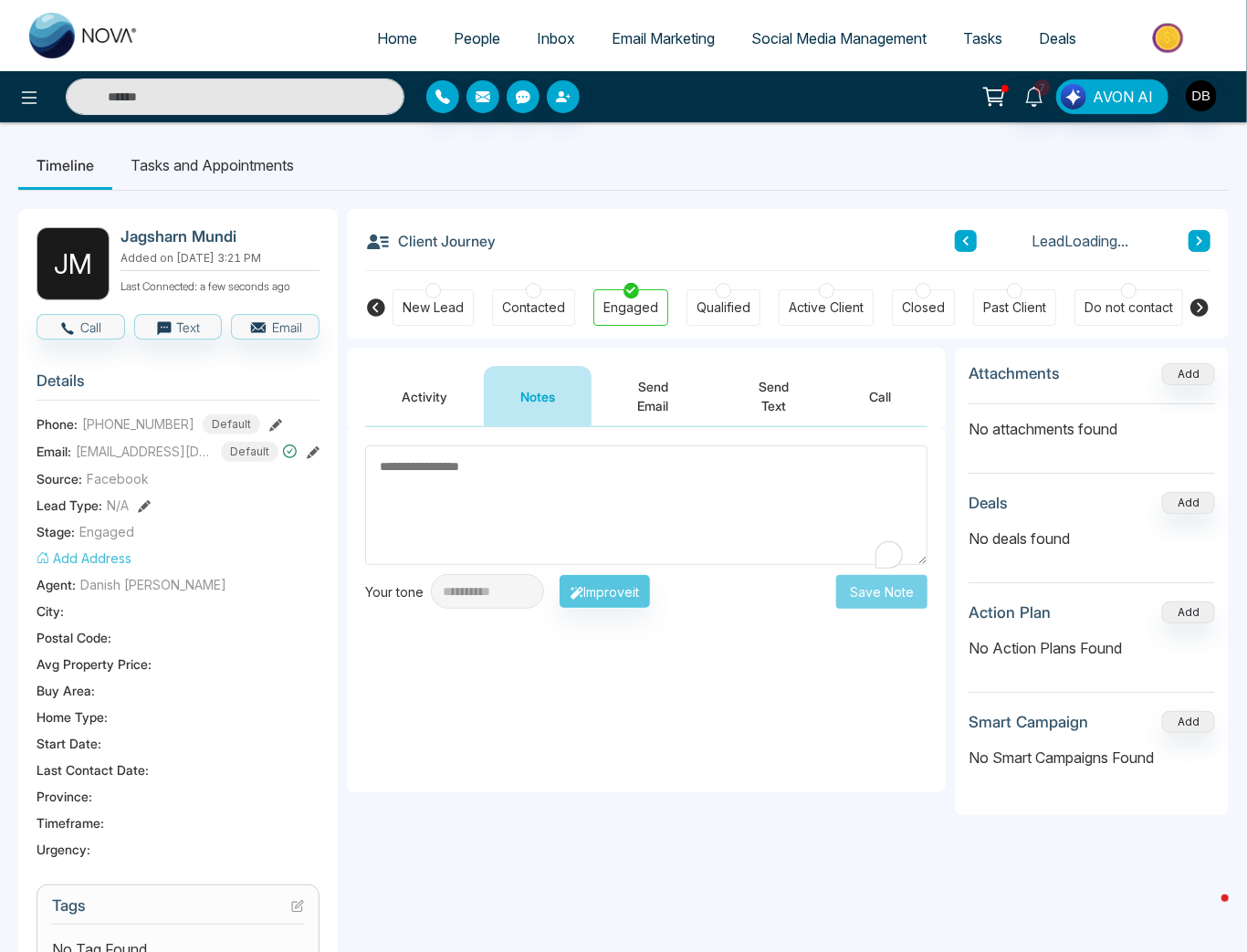
click at [557, 526] on textarea "To enrich screen reader interactions, please activate Accessibility in Grammarl…" at bounding box center [646, 506] width 563 height 120
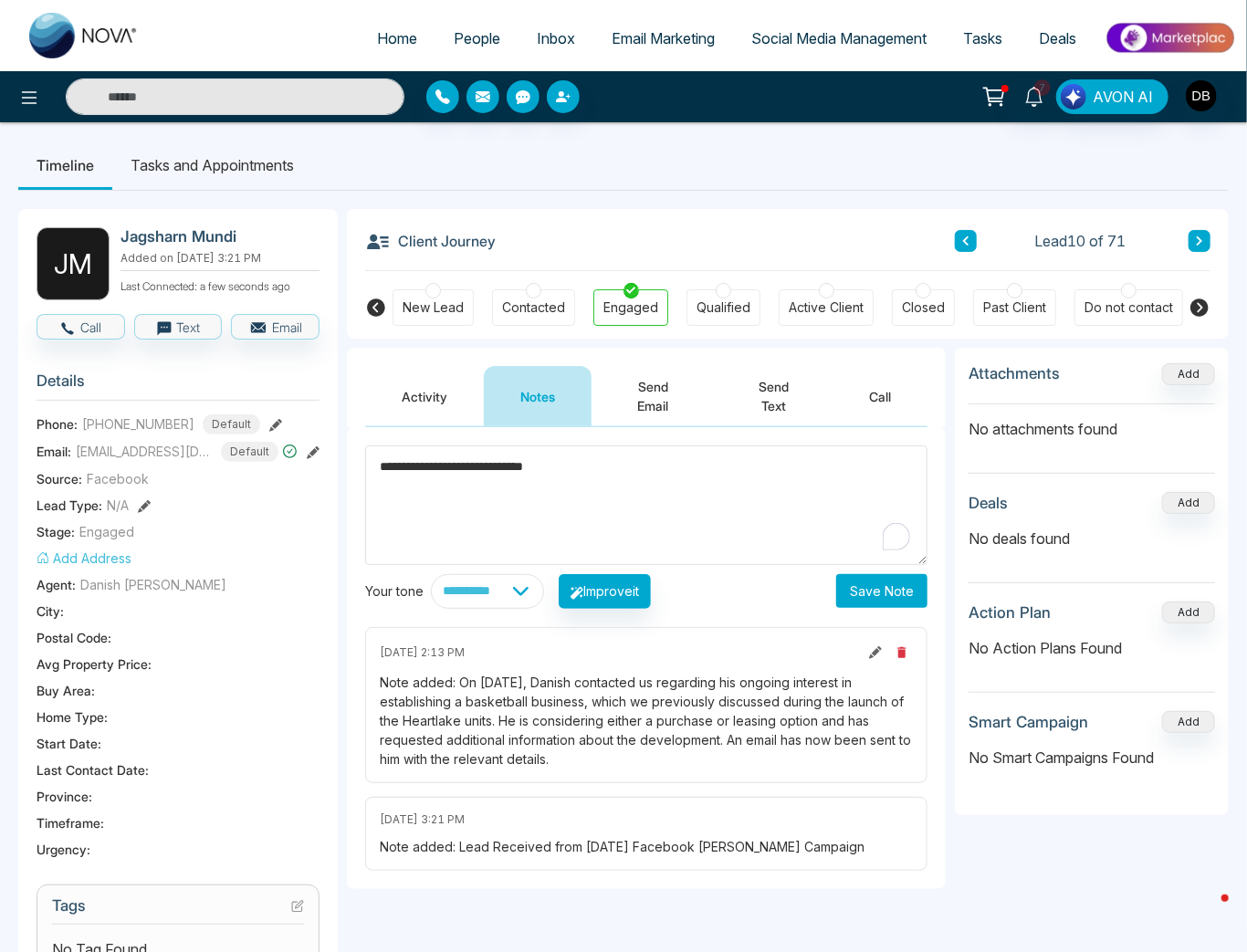
click at [805, 469] on textarea "**********" at bounding box center [646, 506] width 563 height 120
drag, startPoint x: 513, startPoint y: 494, endPoint x: 331, endPoint y: 457, distance: 185.7
click at [331, 457] on div "**********" at bounding box center [624, 774] width 1211 height 1167
type textarea "**********"
click at [892, 588] on button "Save Note" at bounding box center [881, 591] width 91 height 33
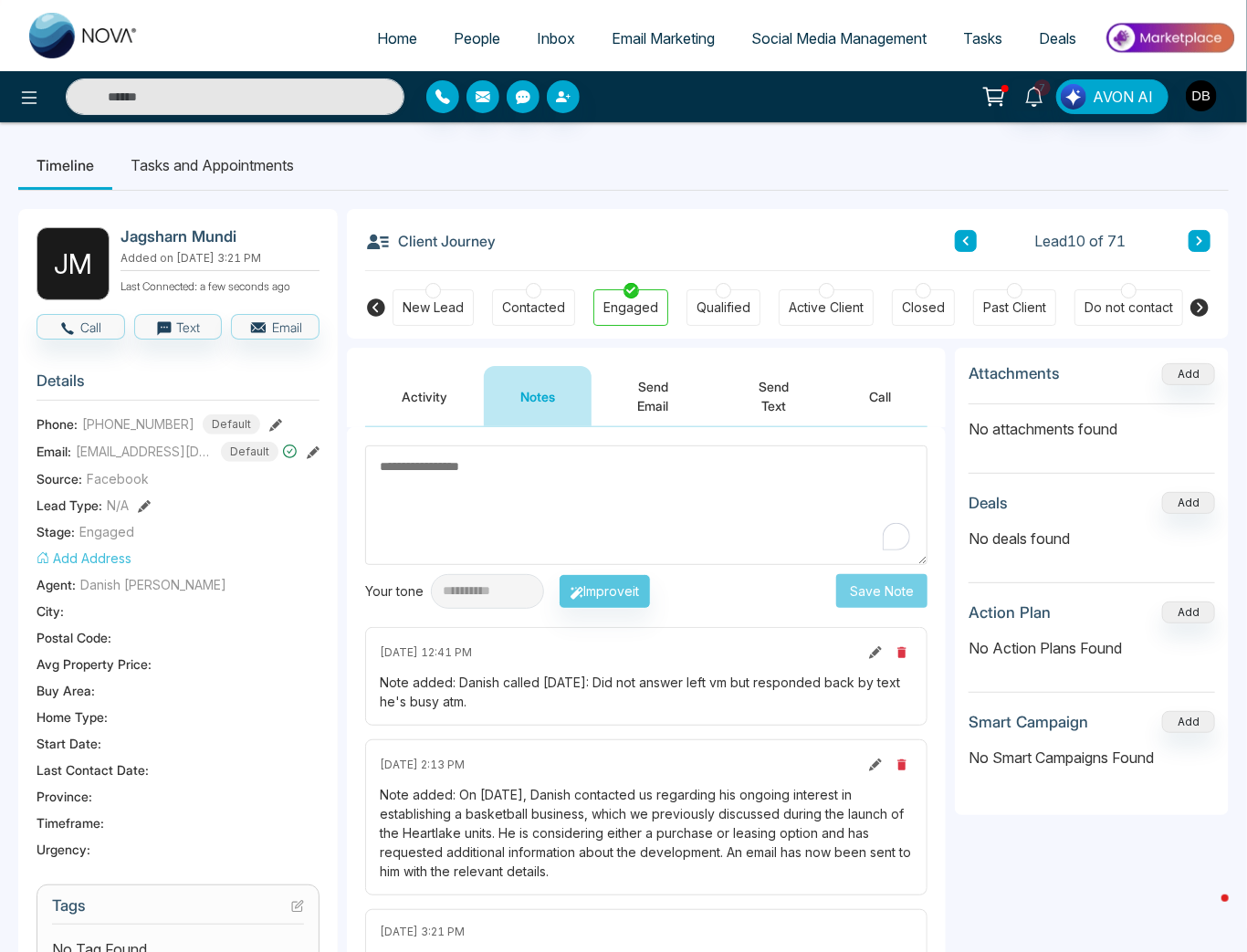
click at [672, 210] on div "Client Journey Lead 10 of 71" at bounding box center [787, 240] width 845 height 62
click at [137, 452] on span "[EMAIL_ADDRESS][DOMAIN_NAME]" at bounding box center [144, 450] width 137 height 19
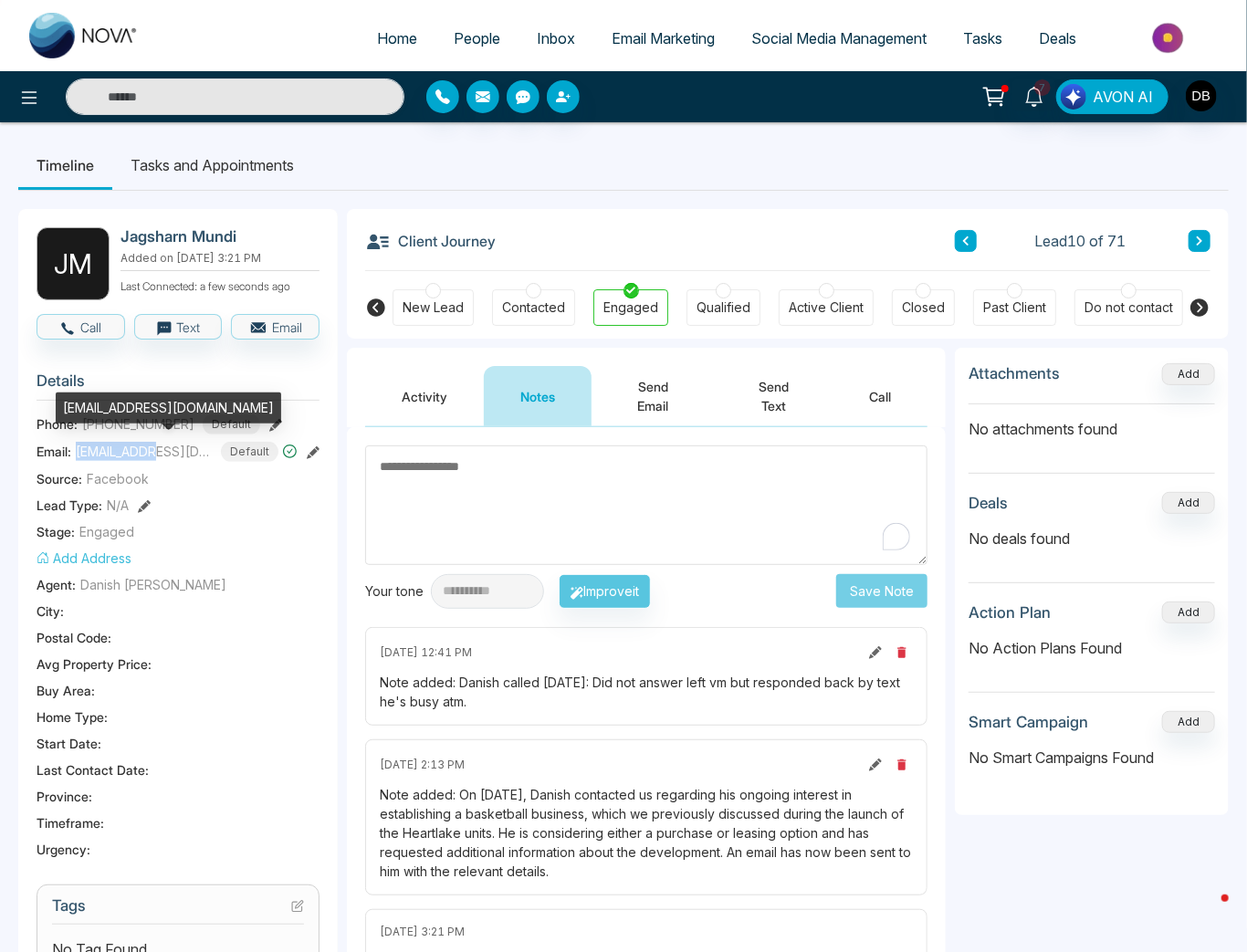
click at [137, 452] on span "[EMAIL_ADDRESS][DOMAIN_NAME]" at bounding box center [144, 450] width 137 height 19
copy span "[EMAIL_ADDRESS][DOMAIN_NAME]"
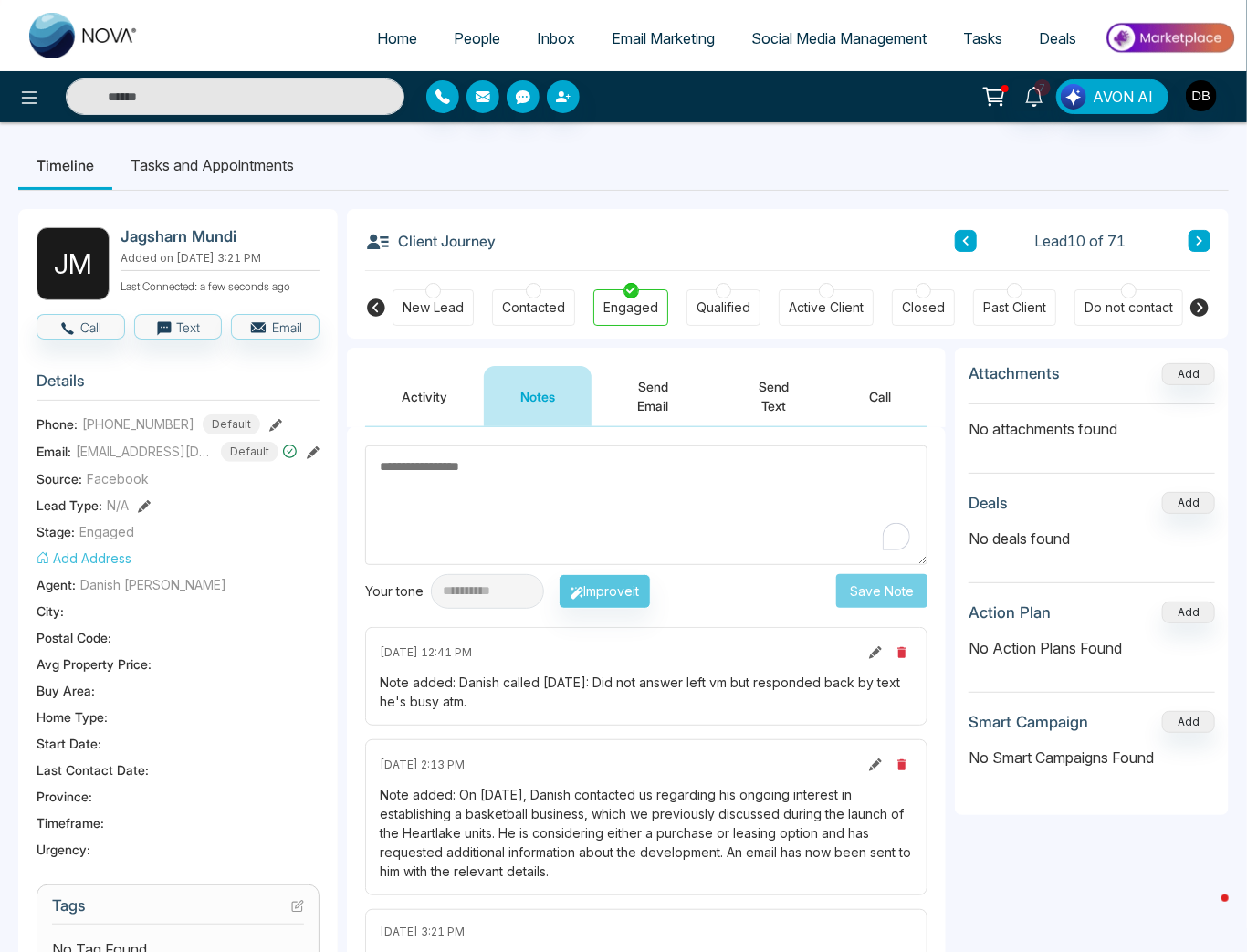
click at [691, 484] on textarea "To enrich screen reader interactions, please activate Accessibility in Grammarl…" at bounding box center [646, 506] width 563 height 120
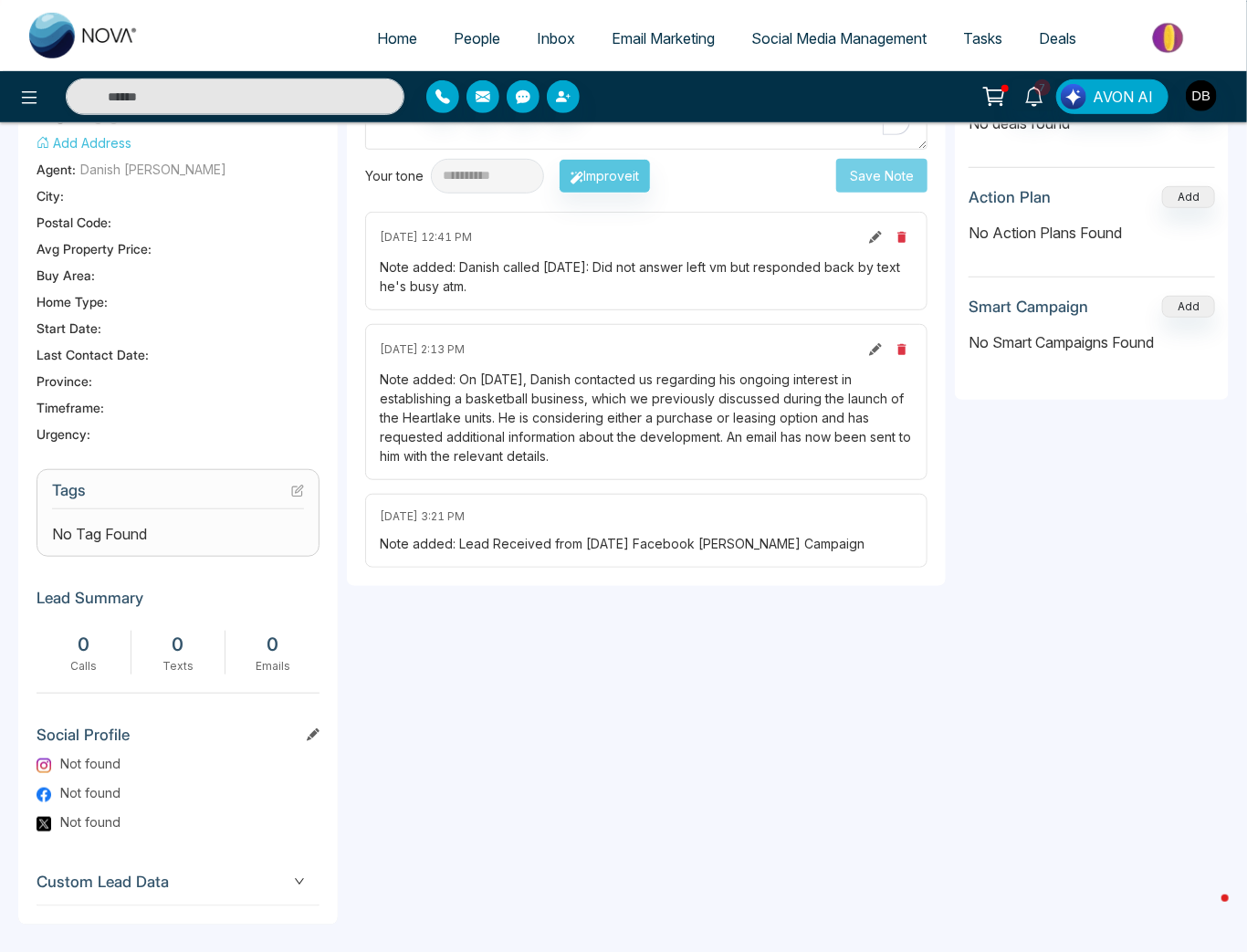
scroll to position [421, 0]
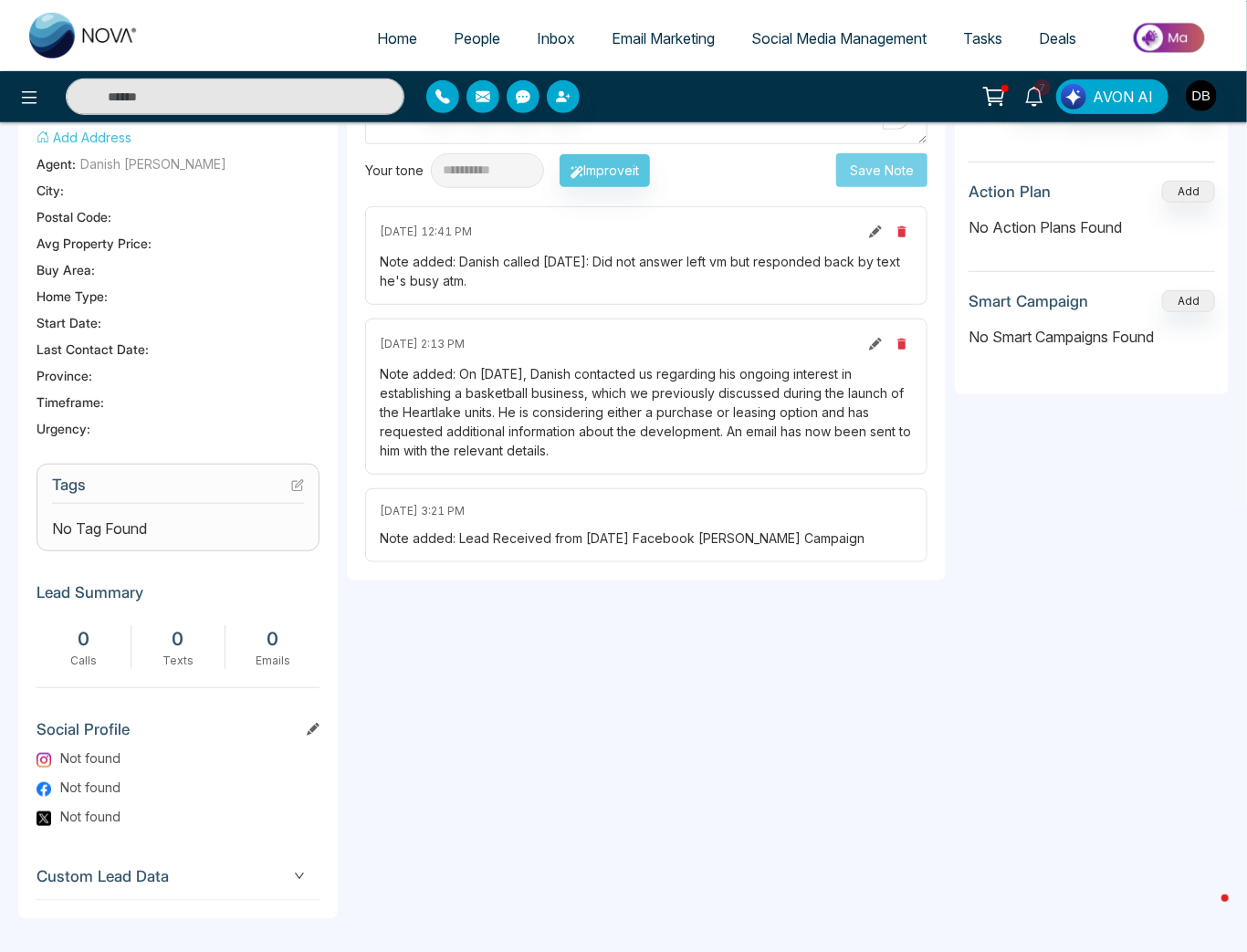
click at [577, 533] on div "Note added: Lead Received from [DATE] Facebook [PERSON_NAME] Campaign" at bounding box center [646, 537] width 533 height 19
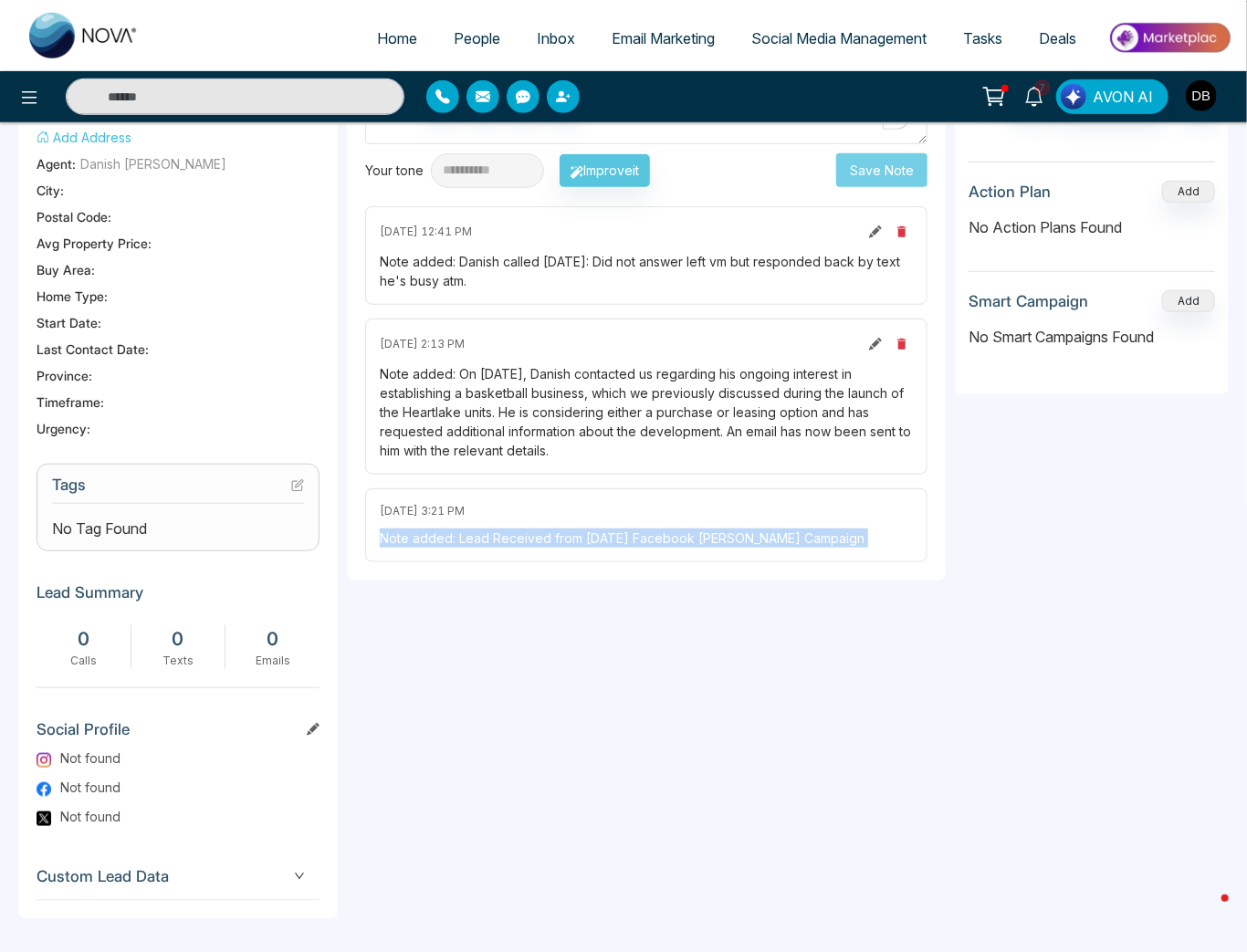
click at [577, 533] on div "Note added: Lead Received from [DATE] Facebook [PERSON_NAME] Campaign" at bounding box center [646, 537] width 533 height 19
copy div "Note added: Lead Received from [DATE] Facebook [PERSON_NAME] Campaign"
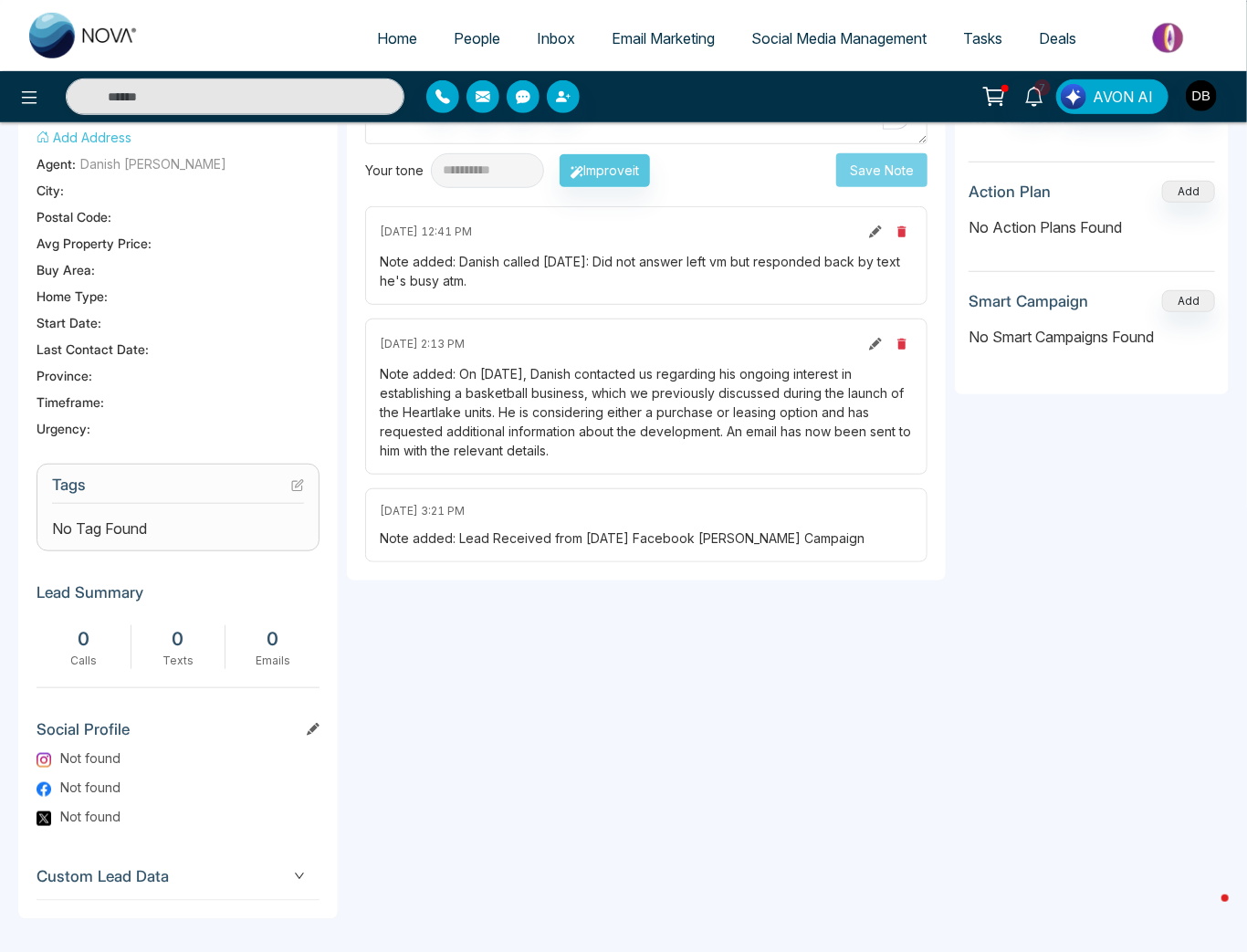
click at [675, 447] on div "Note added: On [DATE], Danish contacted us regarding his ongoing interest in es…" at bounding box center [646, 411] width 533 height 95
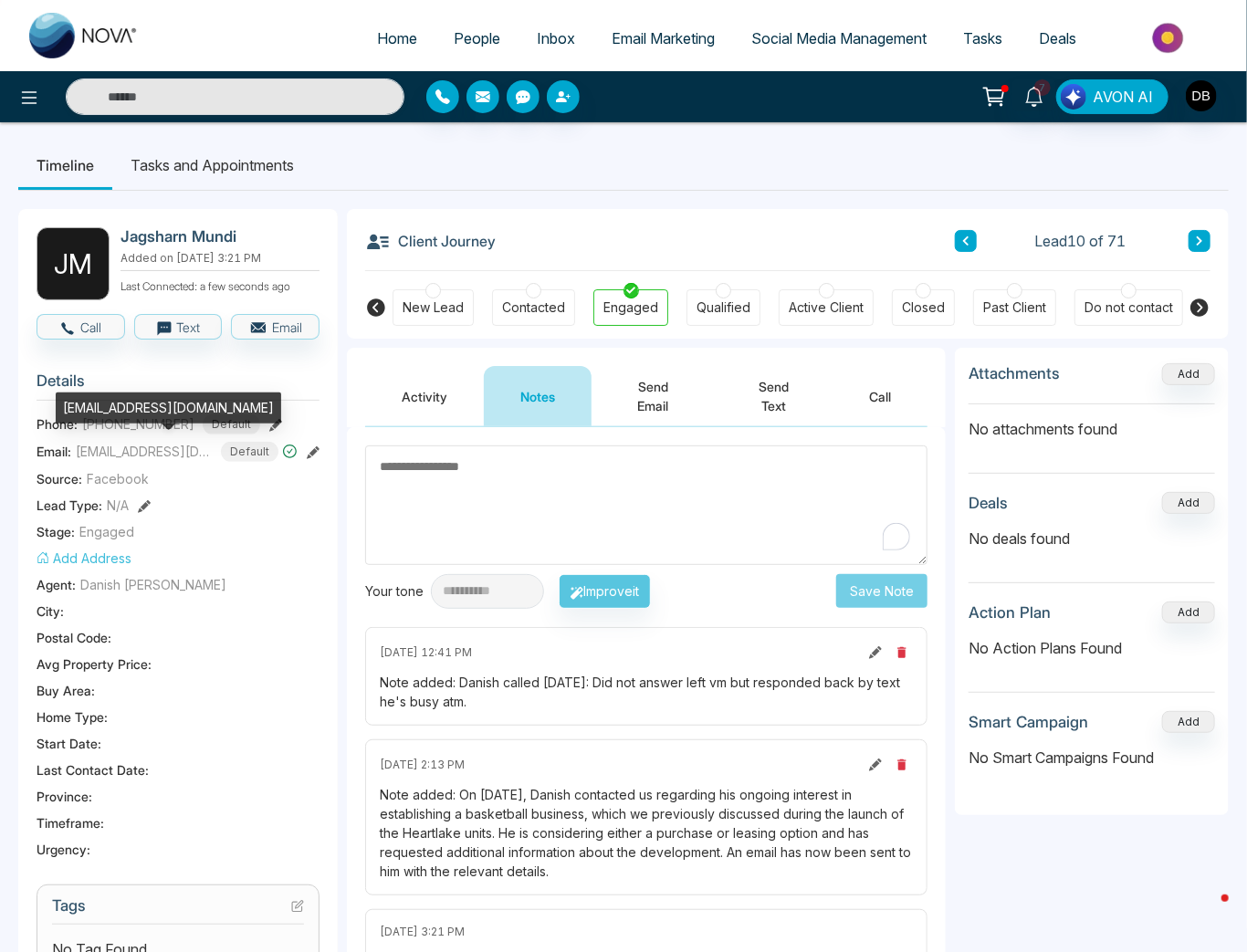
click at [135, 450] on span "[EMAIL_ADDRESS][DOMAIN_NAME]" at bounding box center [144, 450] width 137 height 19
copy span "[EMAIL_ADDRESS][DOMAIN_NAME]"
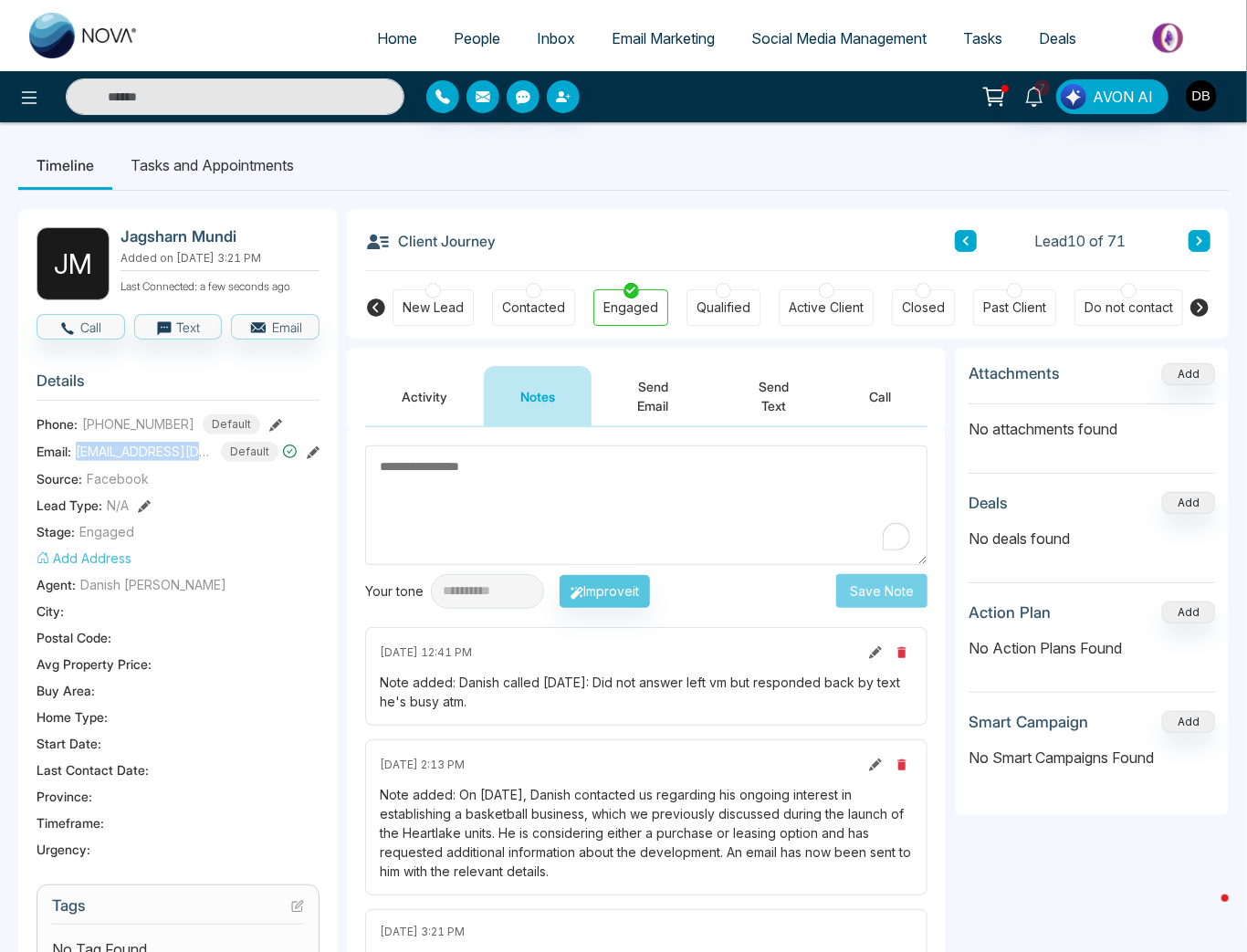
click at [197, 618] on div "City :" at bounding box center [178, 611] width 283 height 19
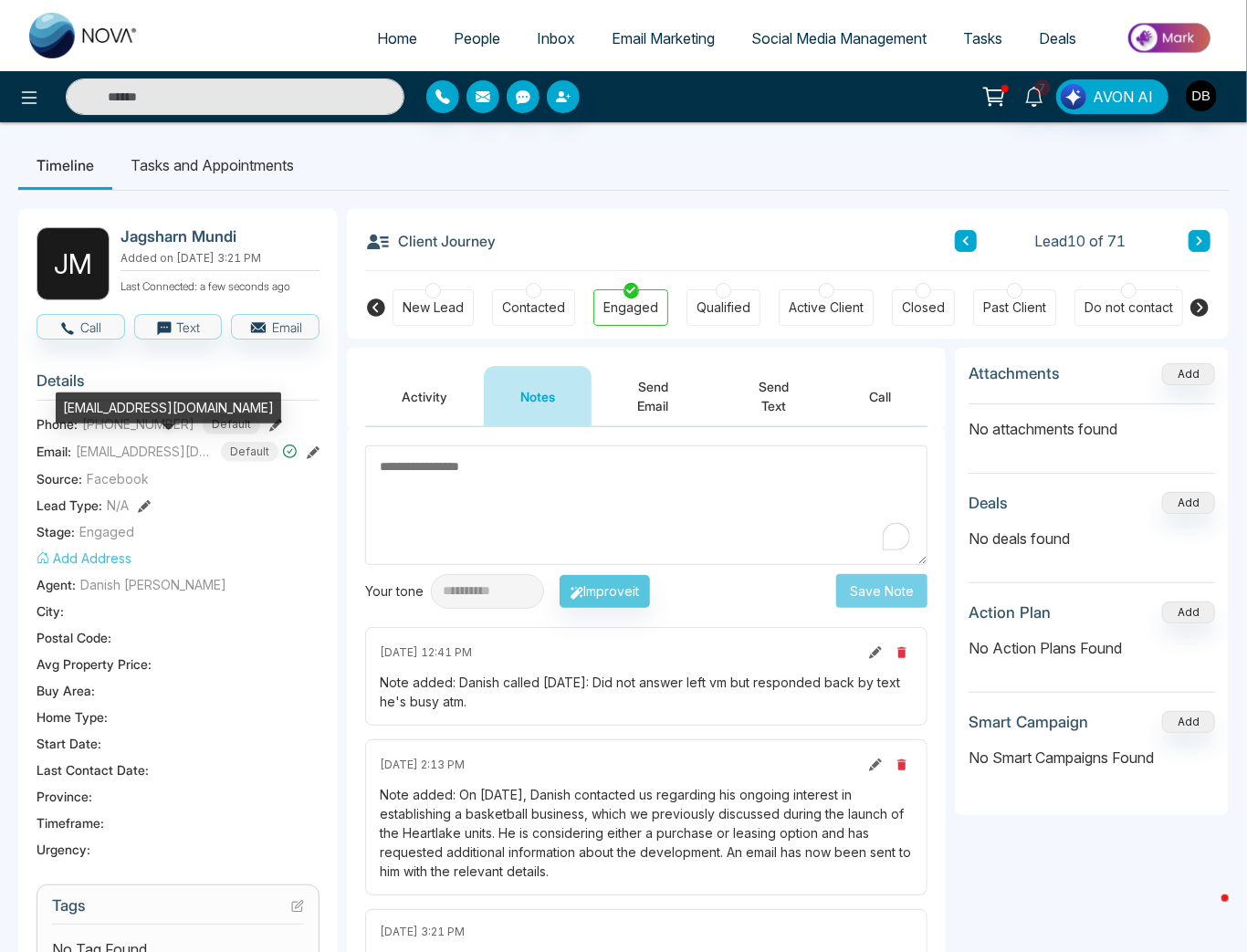
click at [124, 431] on div "[EMAIL_ADDRESS][DOMAIN_NAME]" at bounding box center [168, 414] width 225 height 44
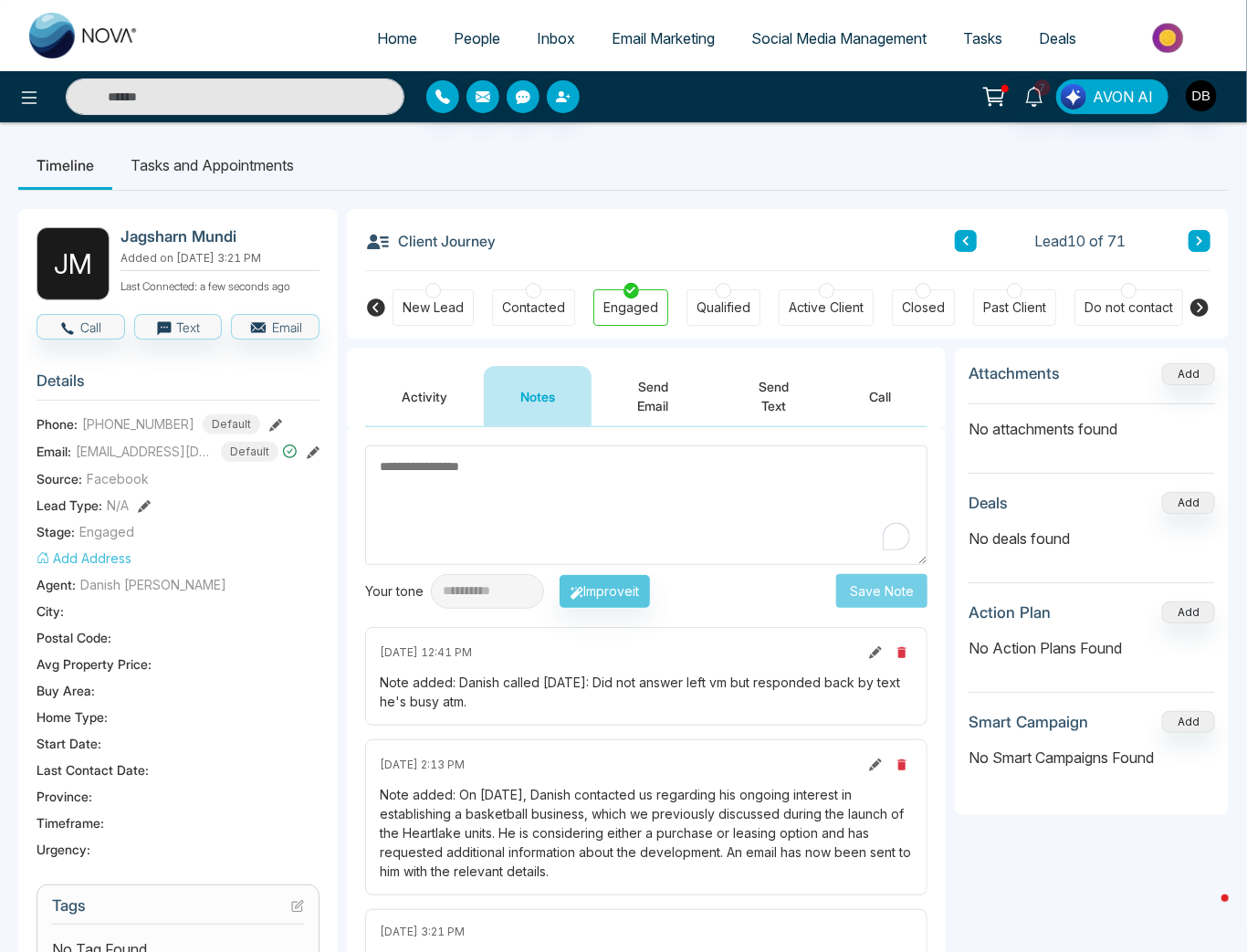
click at [145, 418] on span "[PHONE_NUMBER]" at bounding box center [139, 423] width 112 height 19
copy span "16472713444"
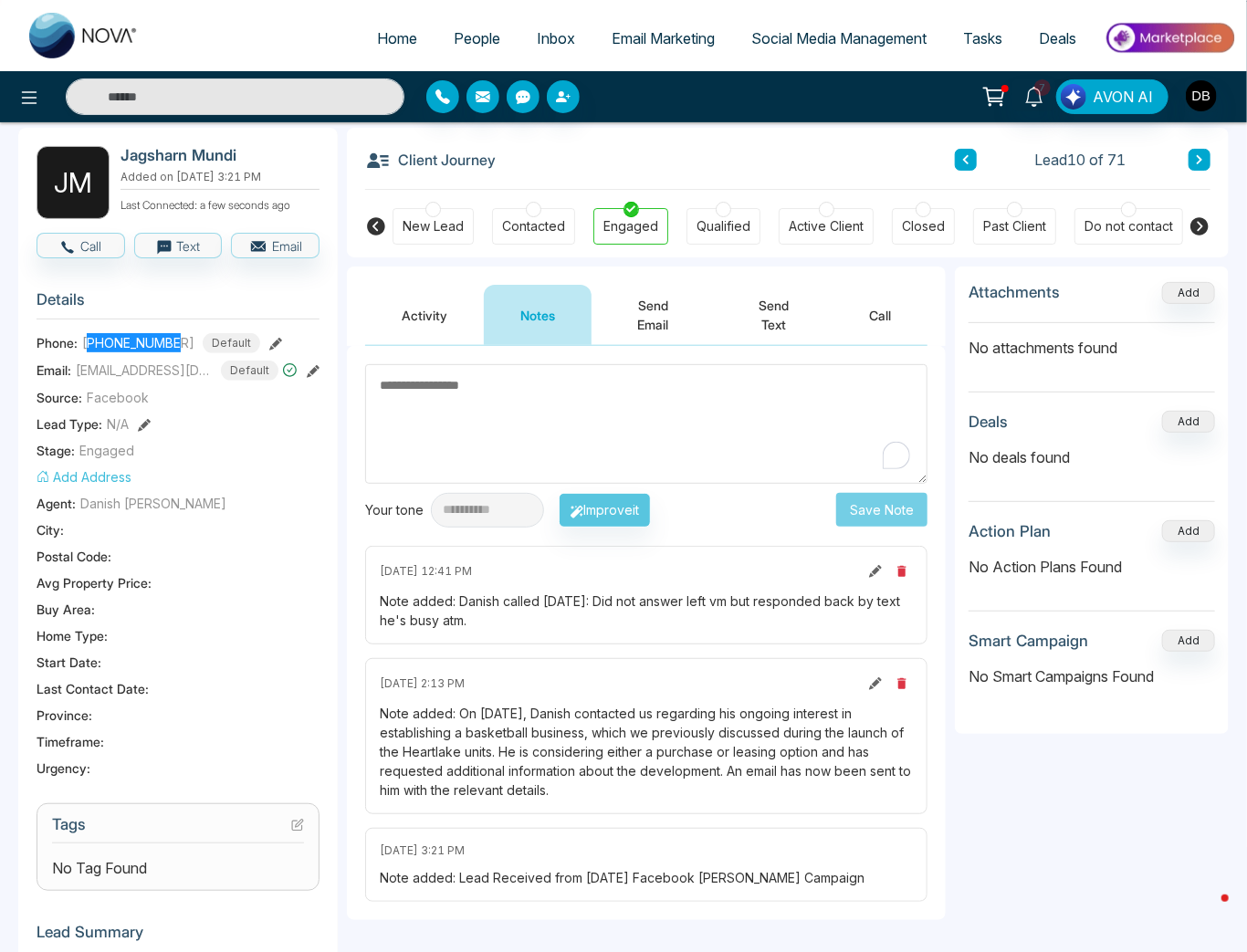
scroll to position [292, 0]
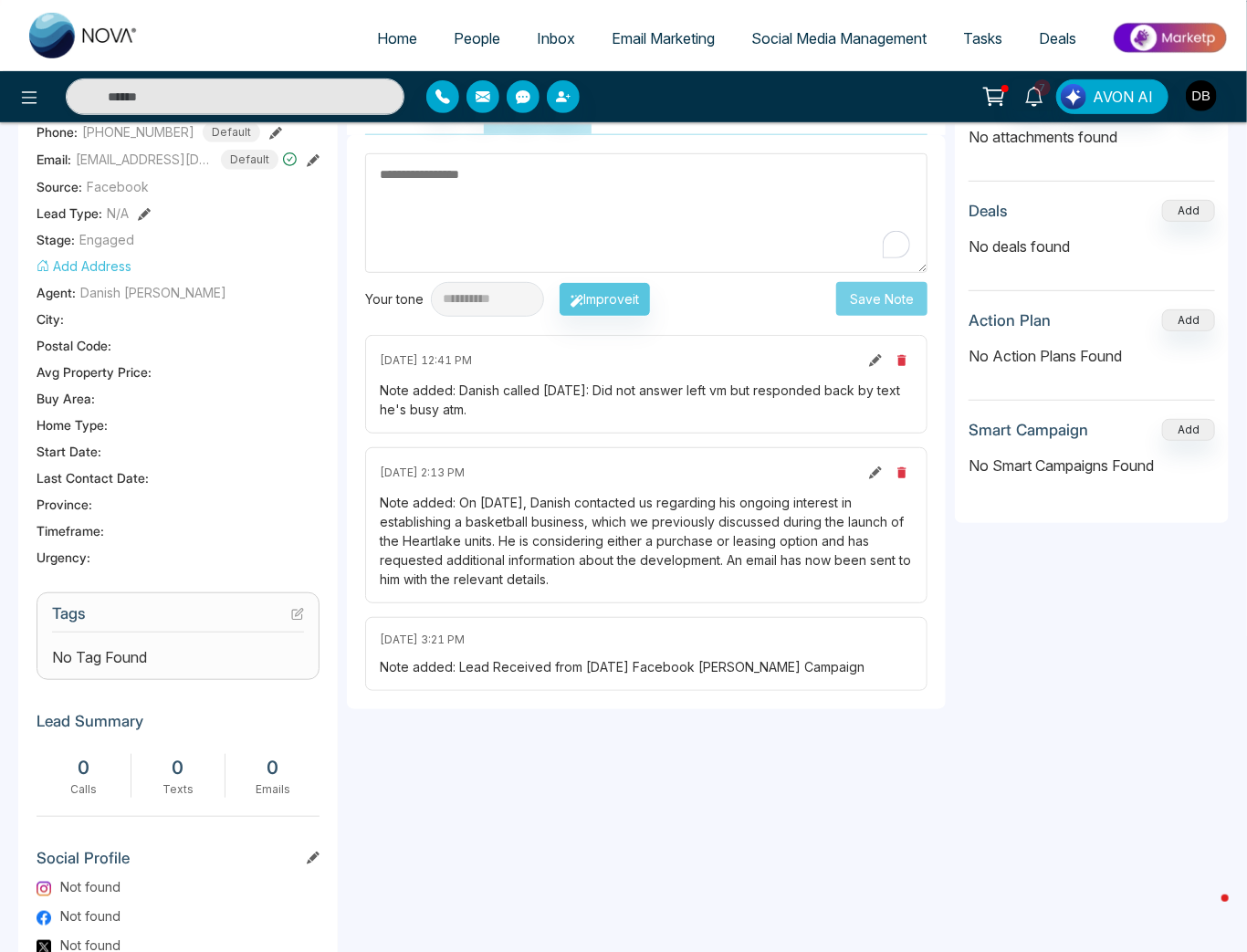
click at [549, 595] on div "[DATE] 2:13 PM Note added: On [DATE], Danish contacted us regarding his ongoing…" at bounding box center [646, 525] width 563 height 156
drag, startPoint x: 559, startPoint y: 574, endPoint x: 380, endPoint y: 501, distance: 193.3
click at [380, 501] on div "Note added: On [DATE], Danish contacted us regarding his ongoing interest in es…" at bounding box center [646, 540] width 533 height 95
copy div "Note added: On [DATE], Danish contacted us regarding his ongoing interest in es…"
click at [456, 416] on div "Note added: Danish called [DATE]: Did not answer left vm but responded back by …" at bounding box center [646, 399] width 533 height 38
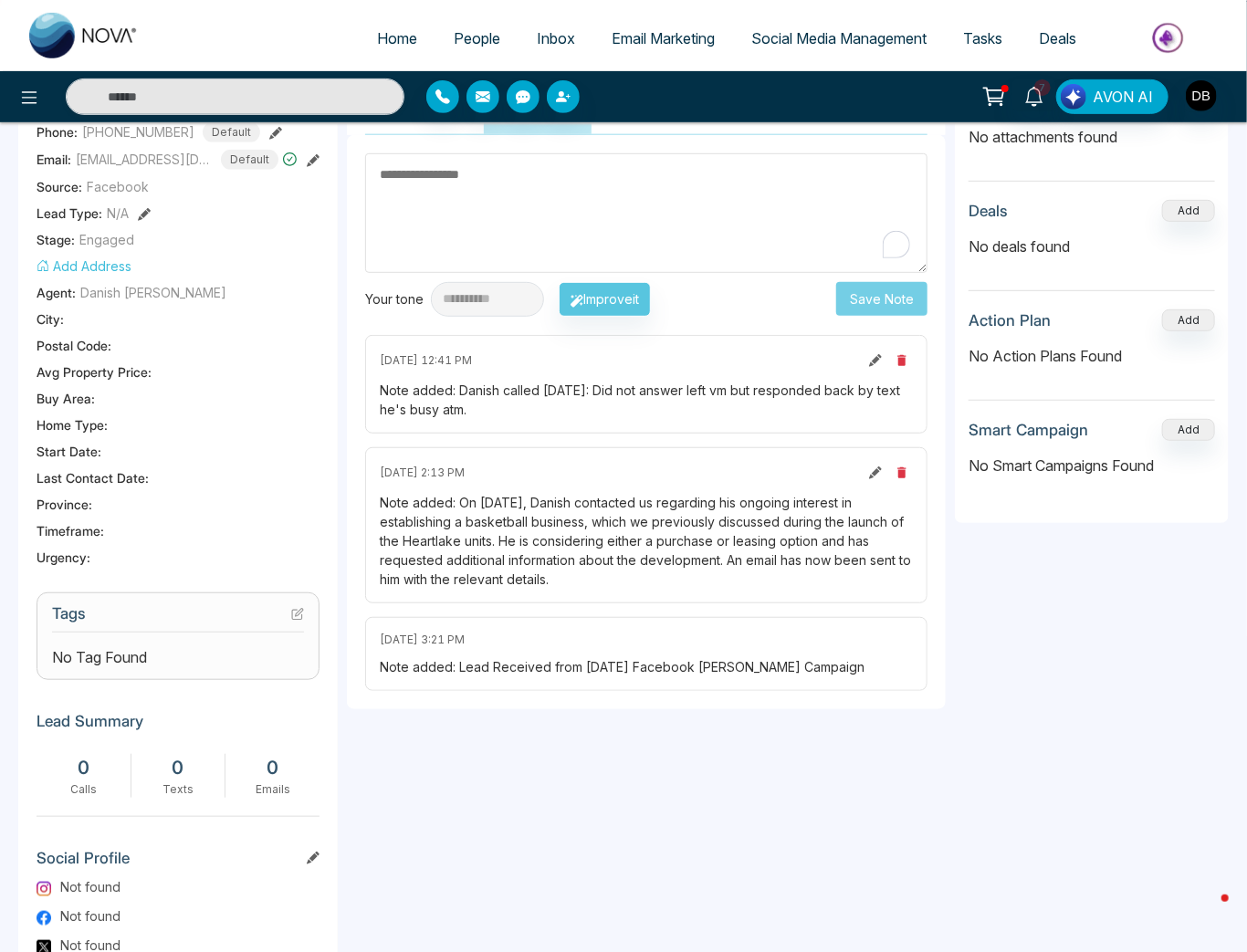
drag, startPoint x: 526, startPoint y: 406, endPoint x: 371, endPoint y: 398, distance: 155.2
click at [371, 398] on div "[DATE] 12:41 PM Note added: Danish called [DATE]: Did not answer left vm but re…" at bounding box center [646, 385] width 563 height 98
copy div "Note added: Danish called [DATE]: Did not answer left vm but responded back by …"
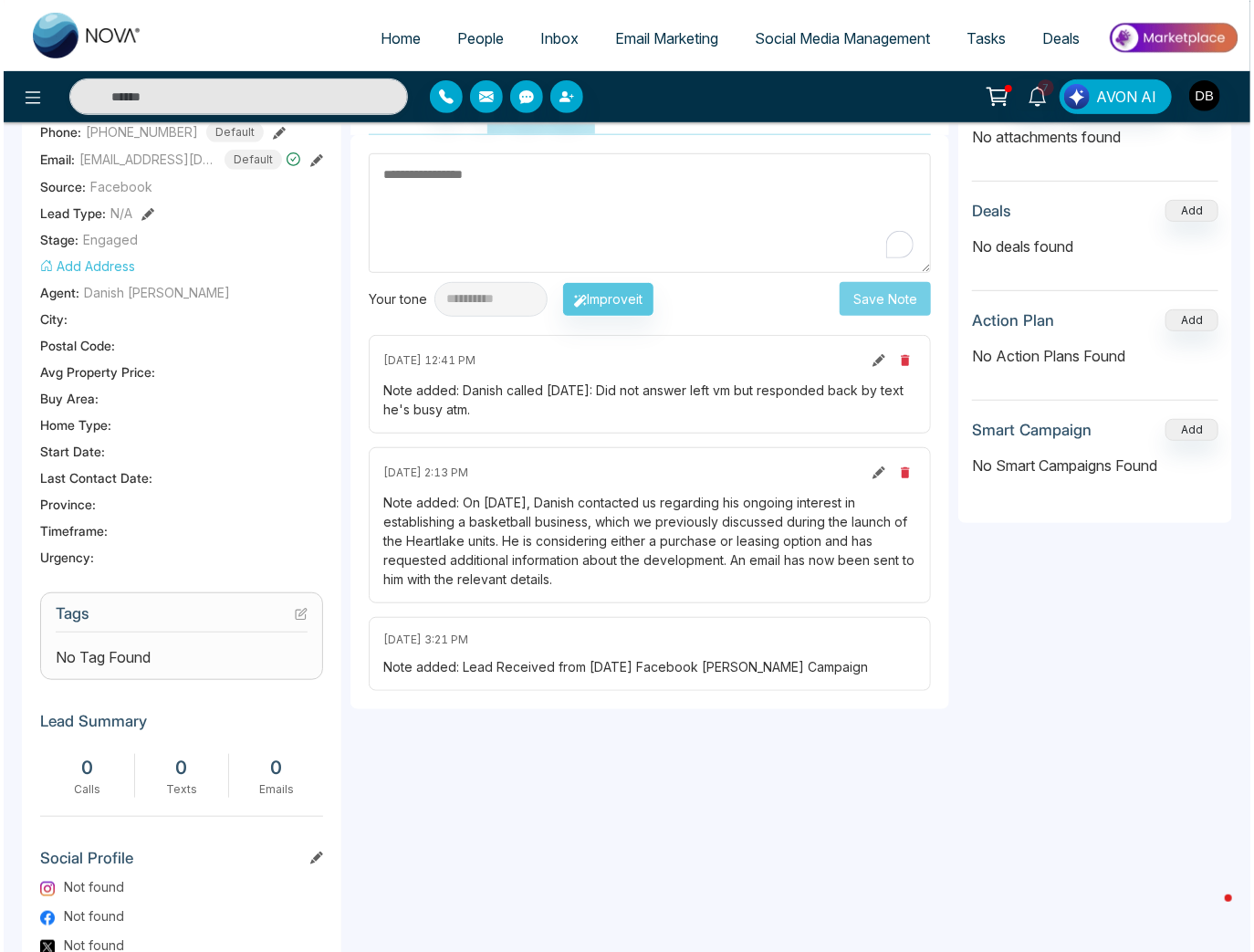
scroll to position [0, 0]
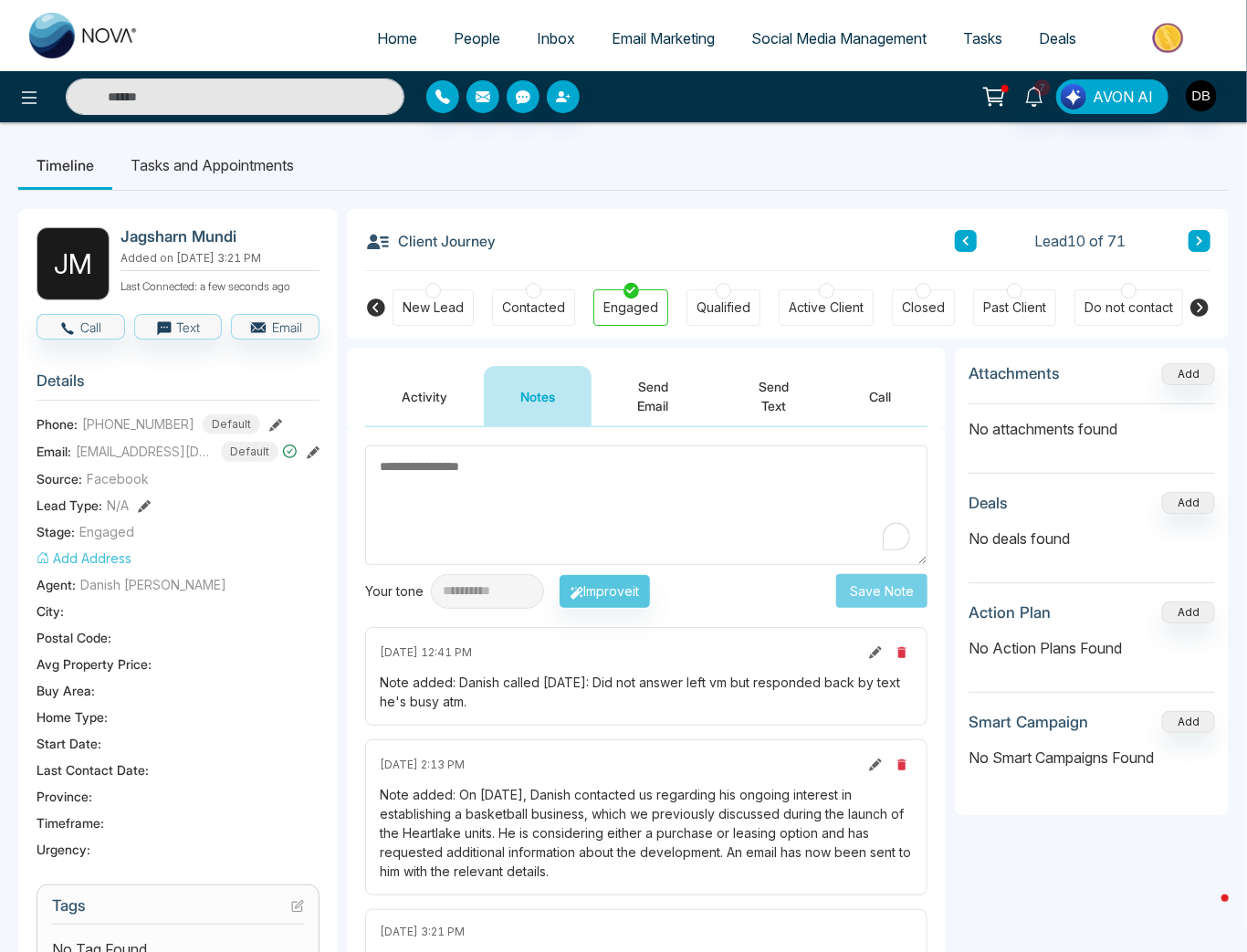
click at [472, 43] on span "People" at bounding box center [476, 38] width 46 height 19
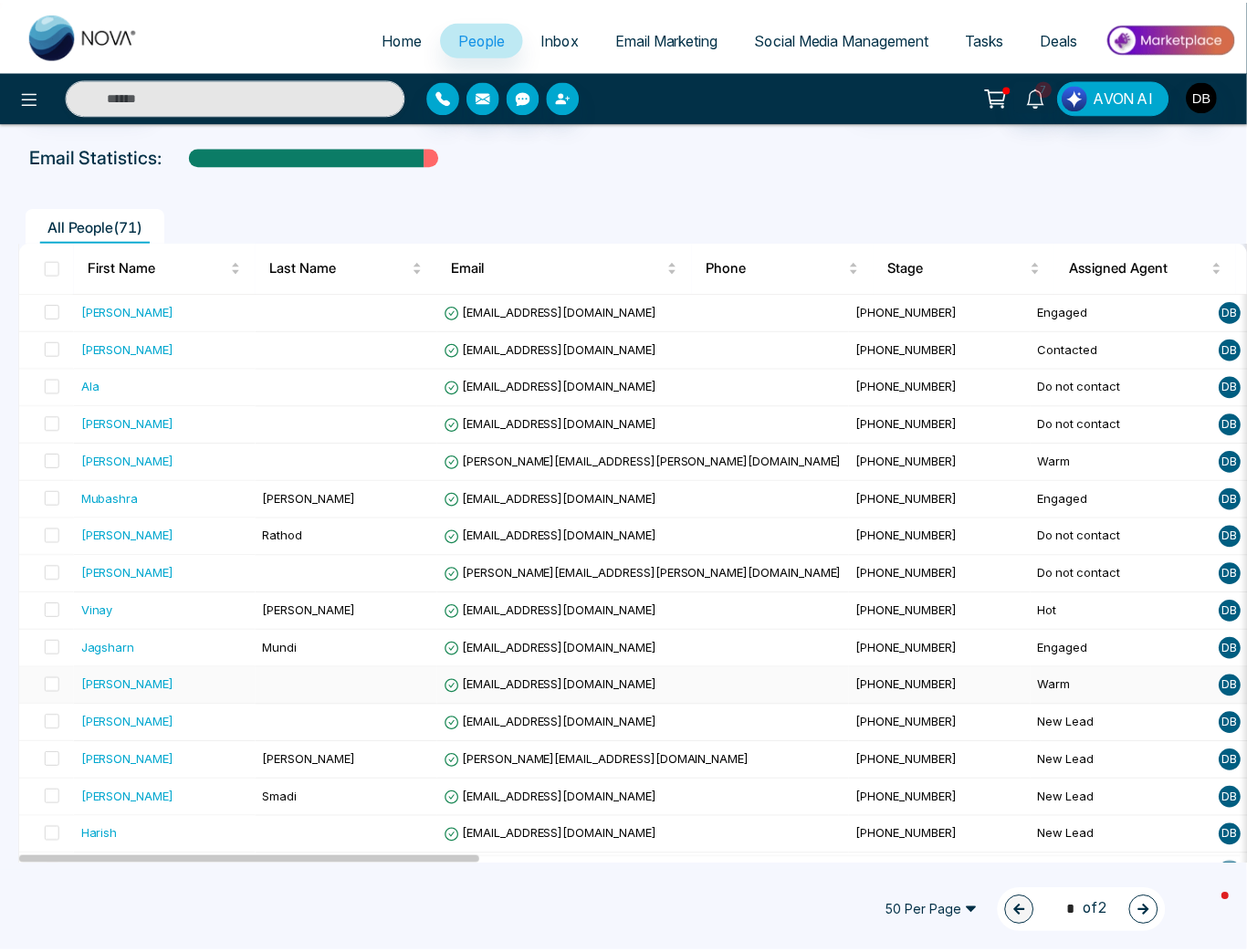
scroll to position [146, 0]
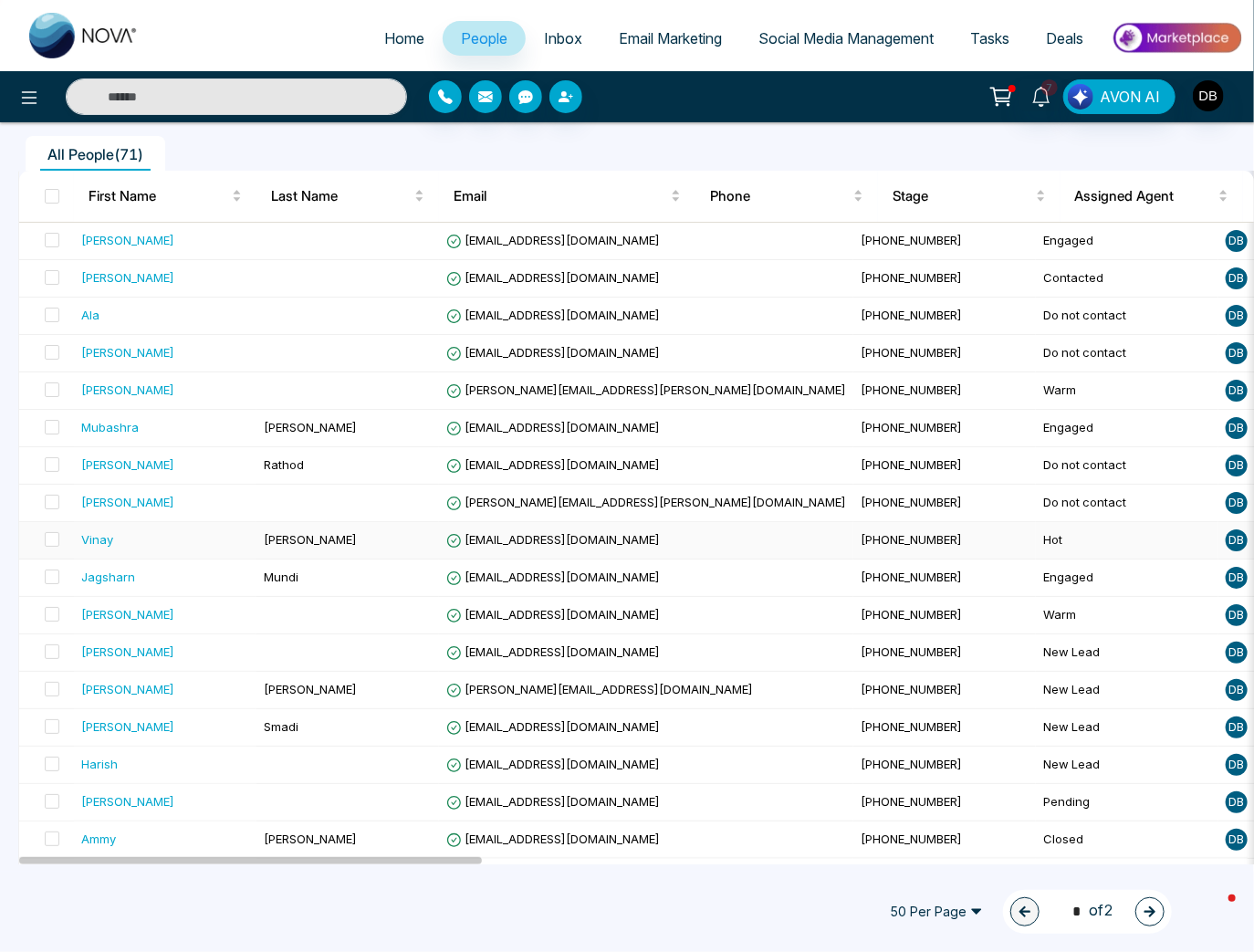
click at [324, 538] on td "[PERSON_NAME]" at bounding box center [348, 541] width 183 height 37
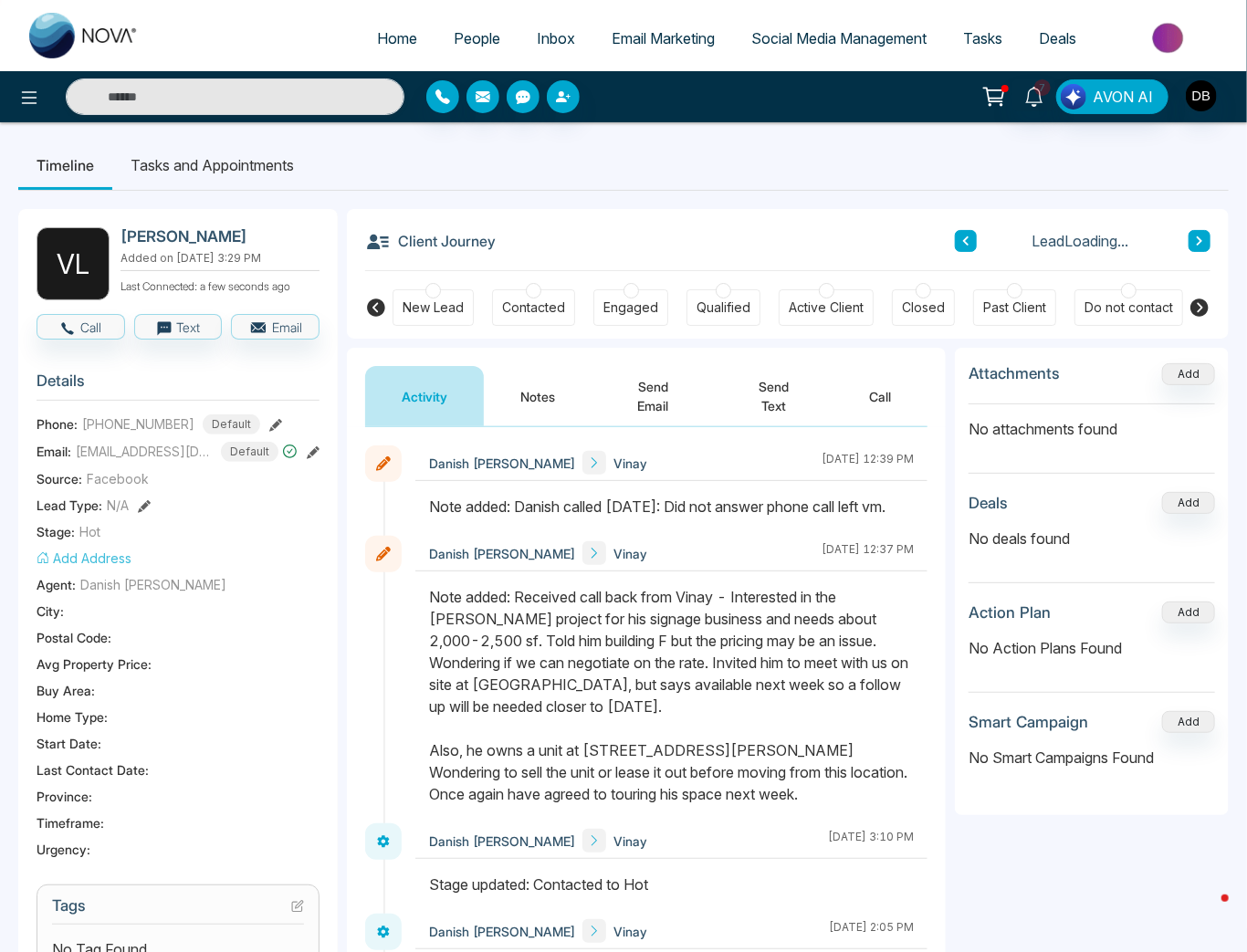
click at [1199, 309] on icon at bounding box center [1199, 308] width 22 height 22
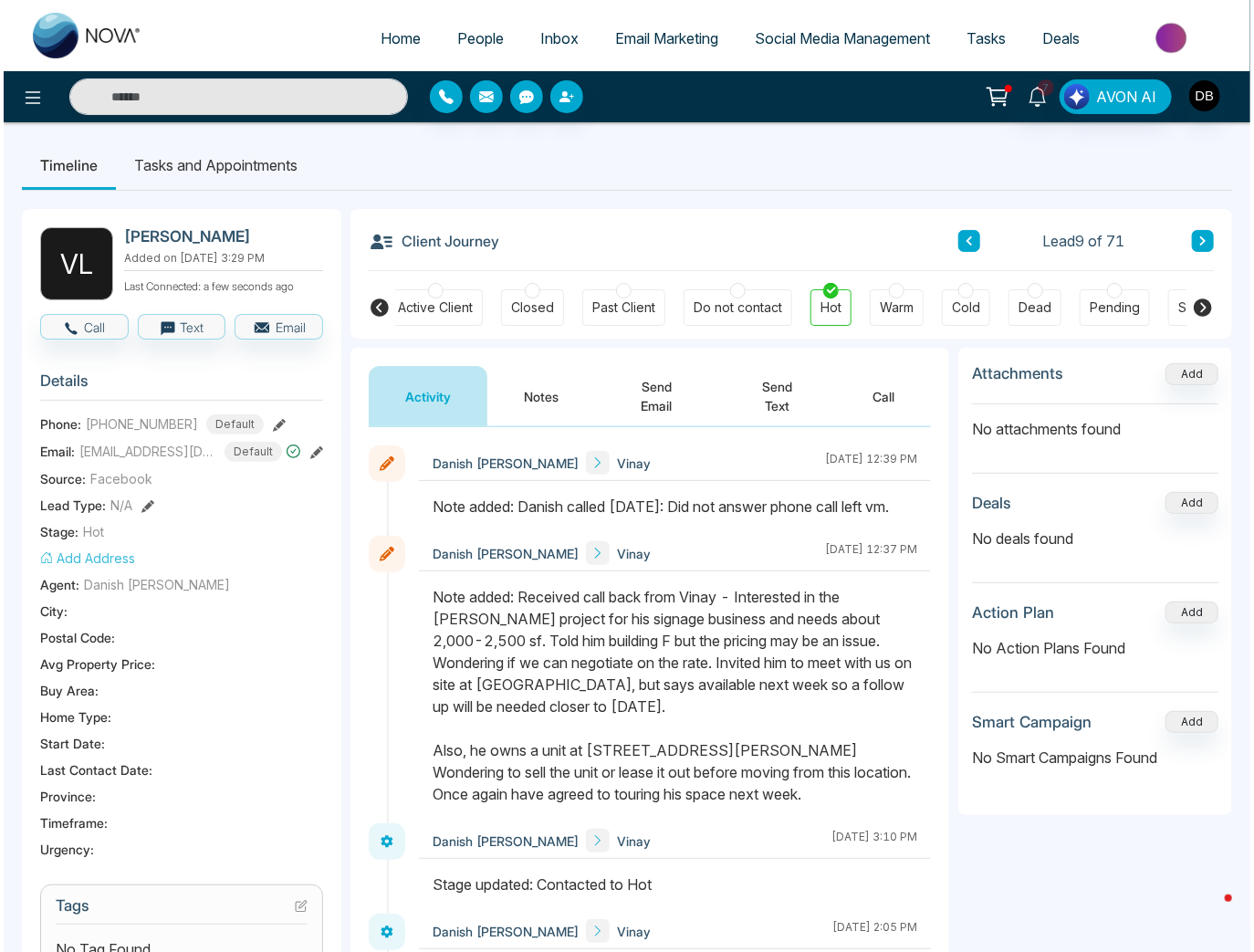
scroll to position [0, 394]
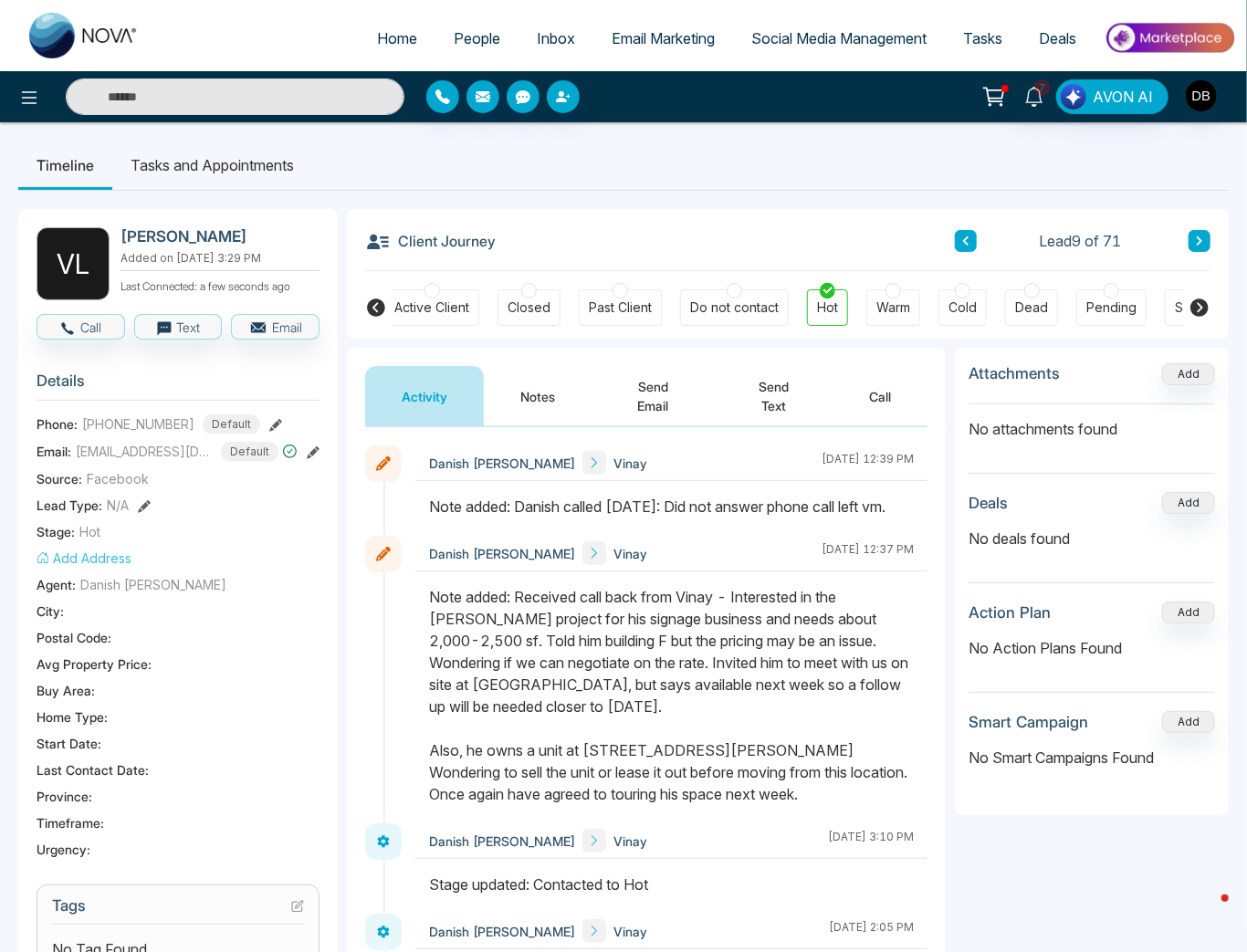
click at [876, 299] on div "Warm" at bounding box center [893, 307] width 33 height 19
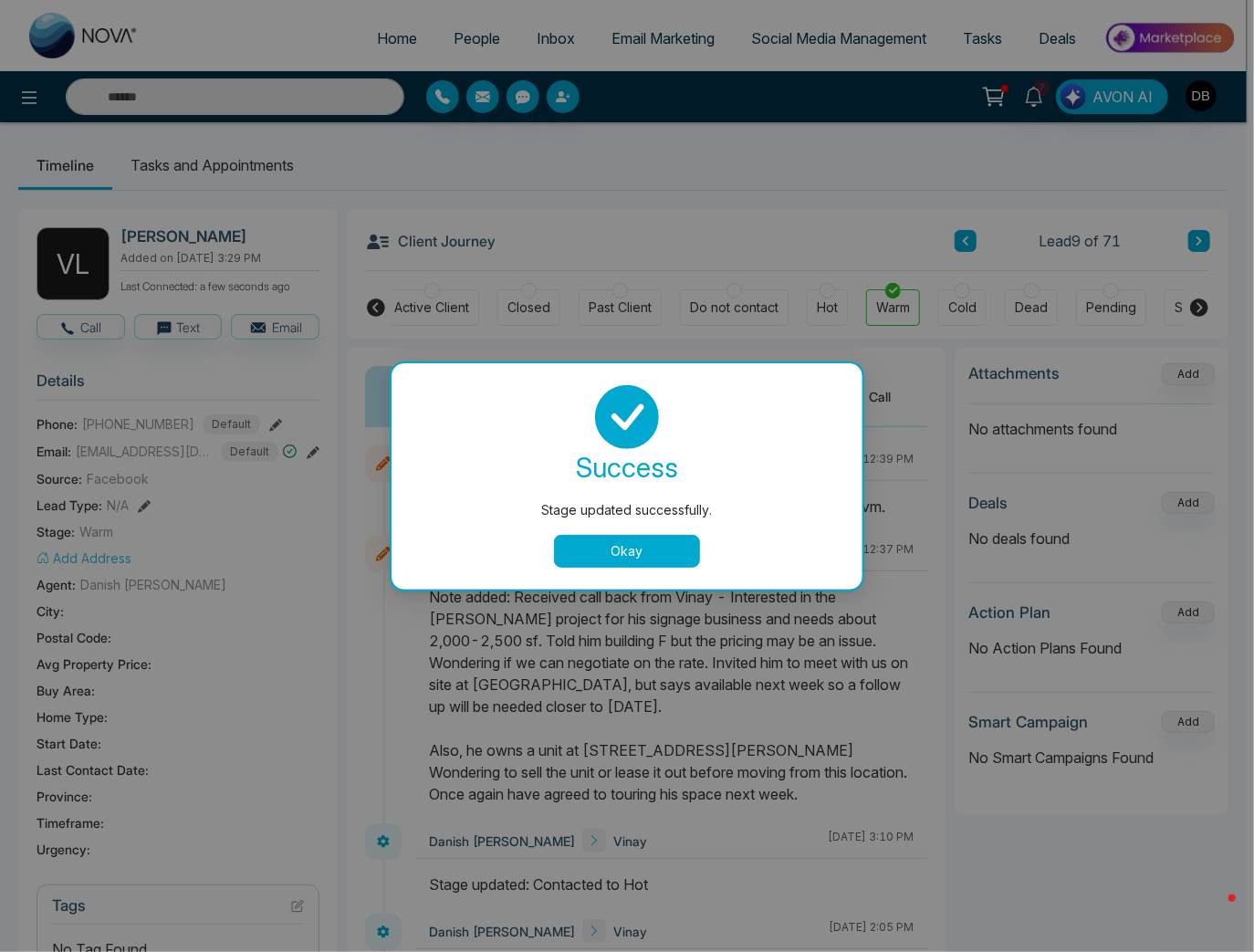
click at [662, 559] on button "Okay" at bounding box center [627, 551] width 146 height 32
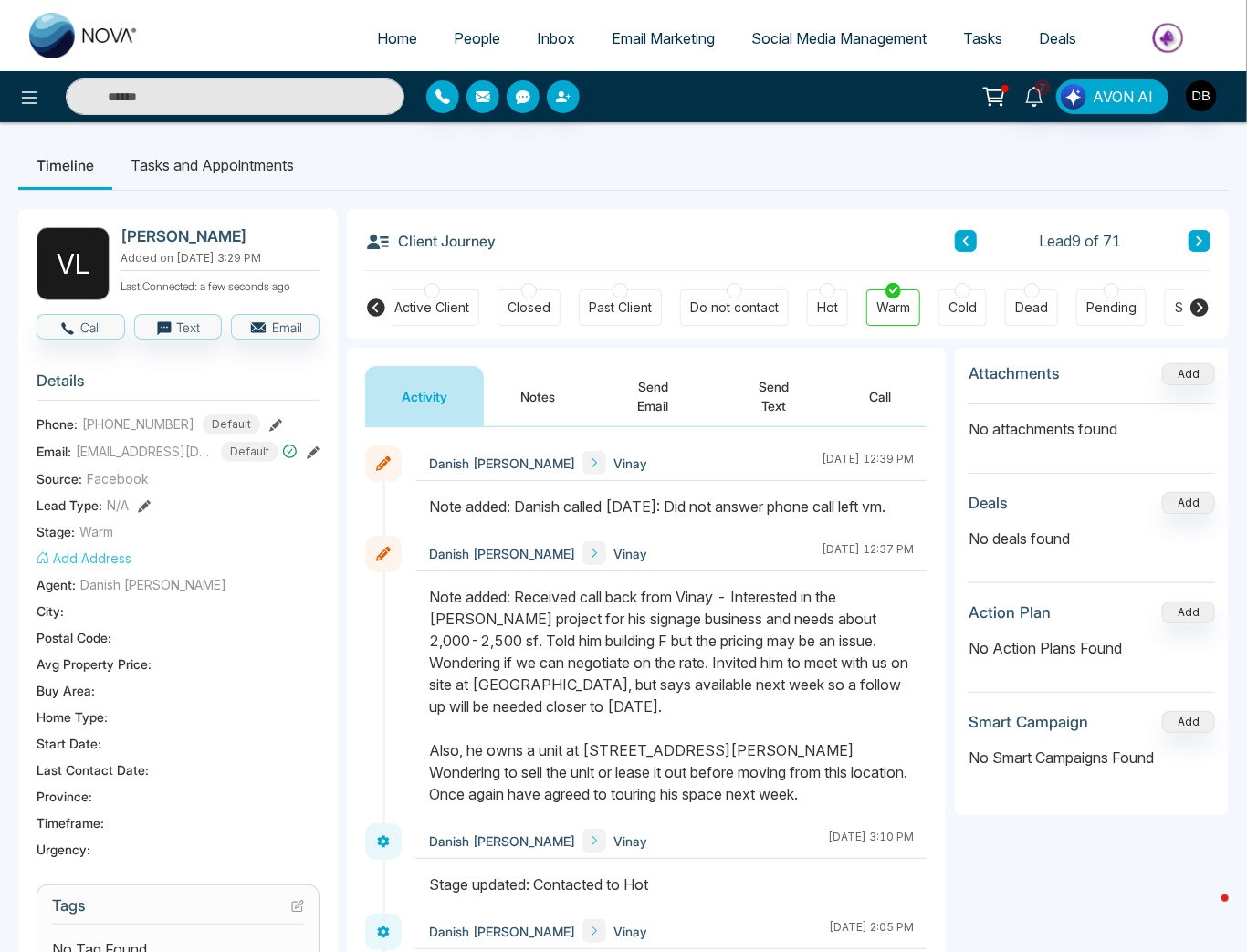
click at [453, 35] on span "People" at bounding box center [476, 38] width 46 height 19
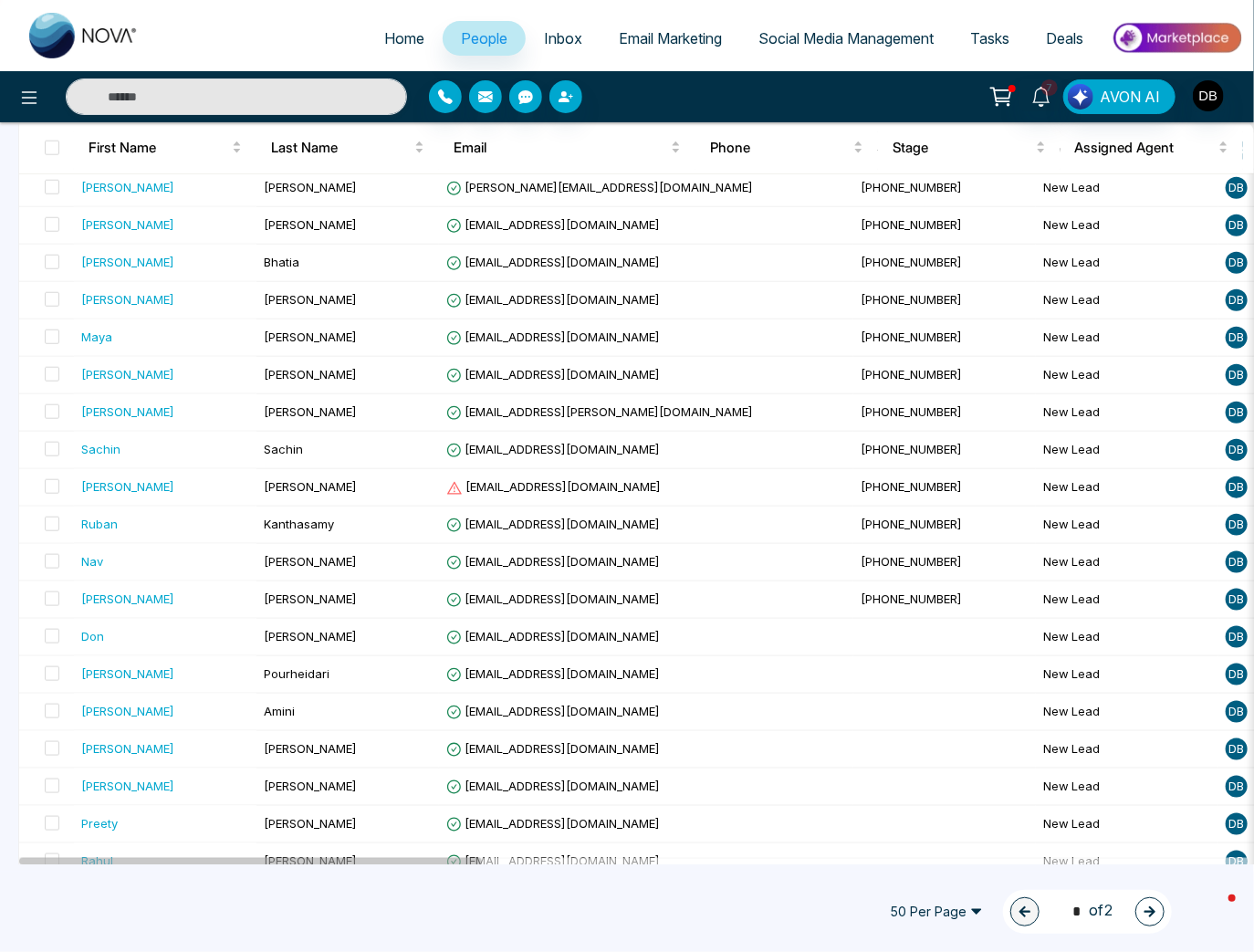
scroll to position [1380, 0]
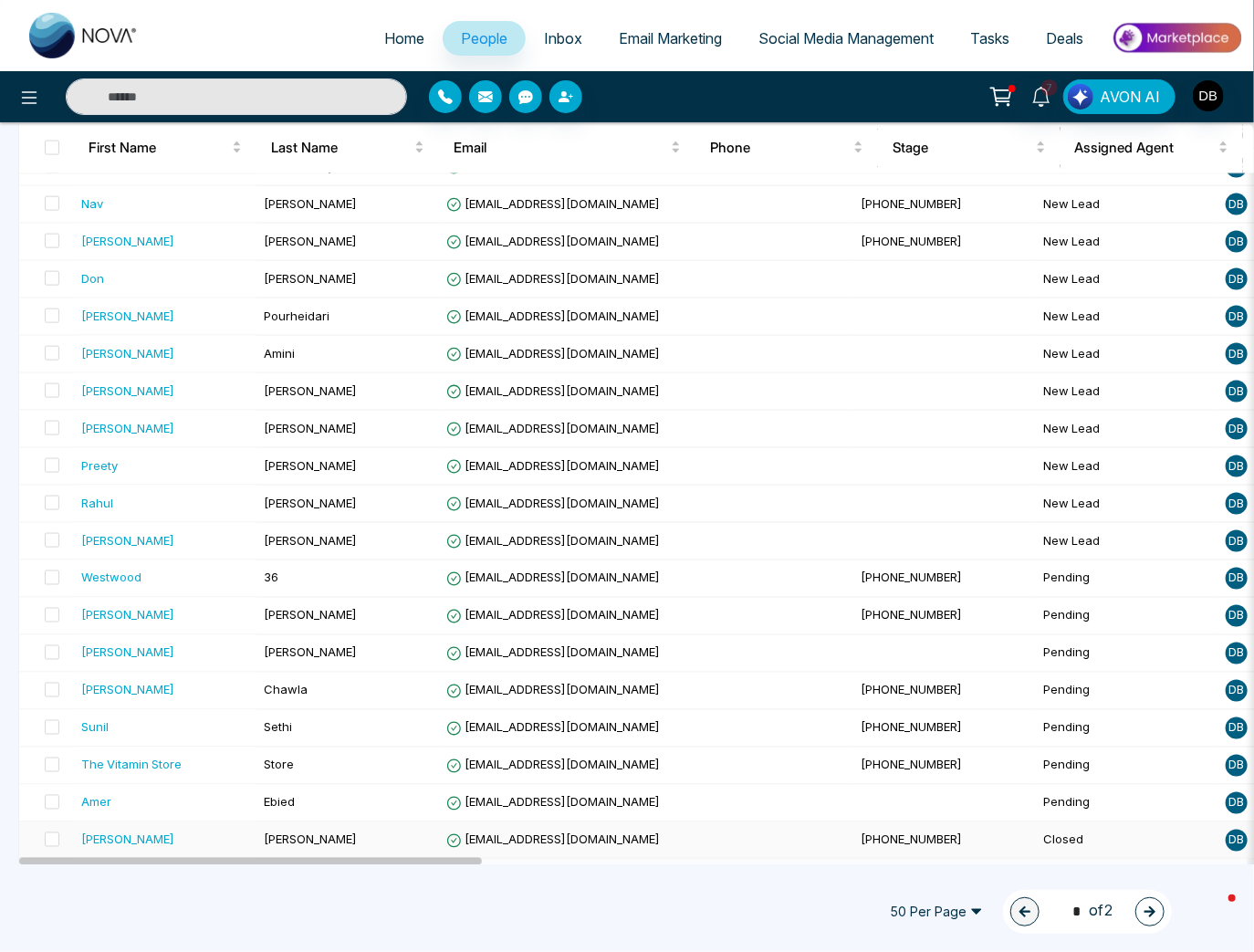
click at [374, 834] on td "[PERSON_NAME]" at bounding box center [348, 841] width 183 height 37
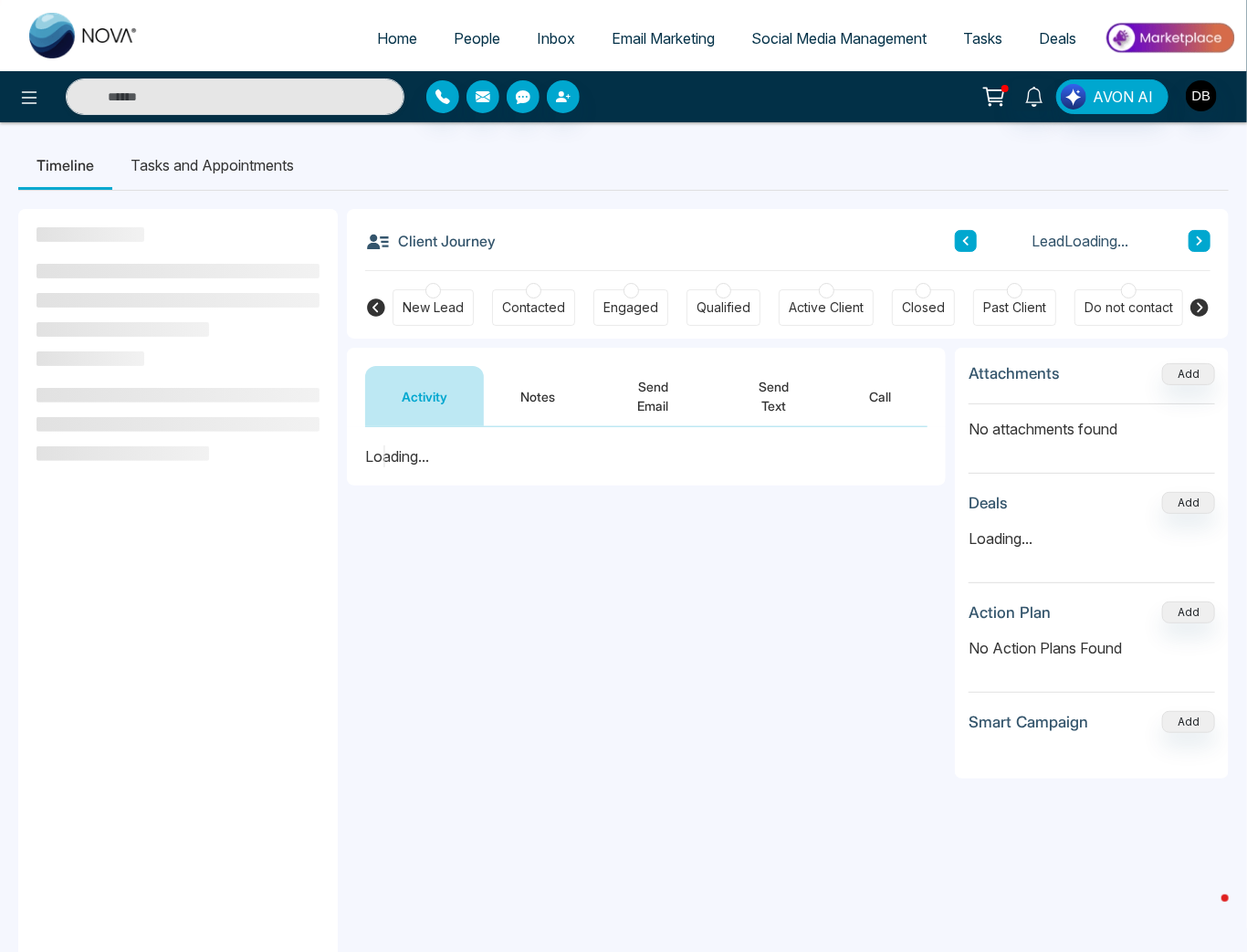
click at [1139, 311] on div "Do not contact" at bounding box center [1128, 307] width 89 height 19
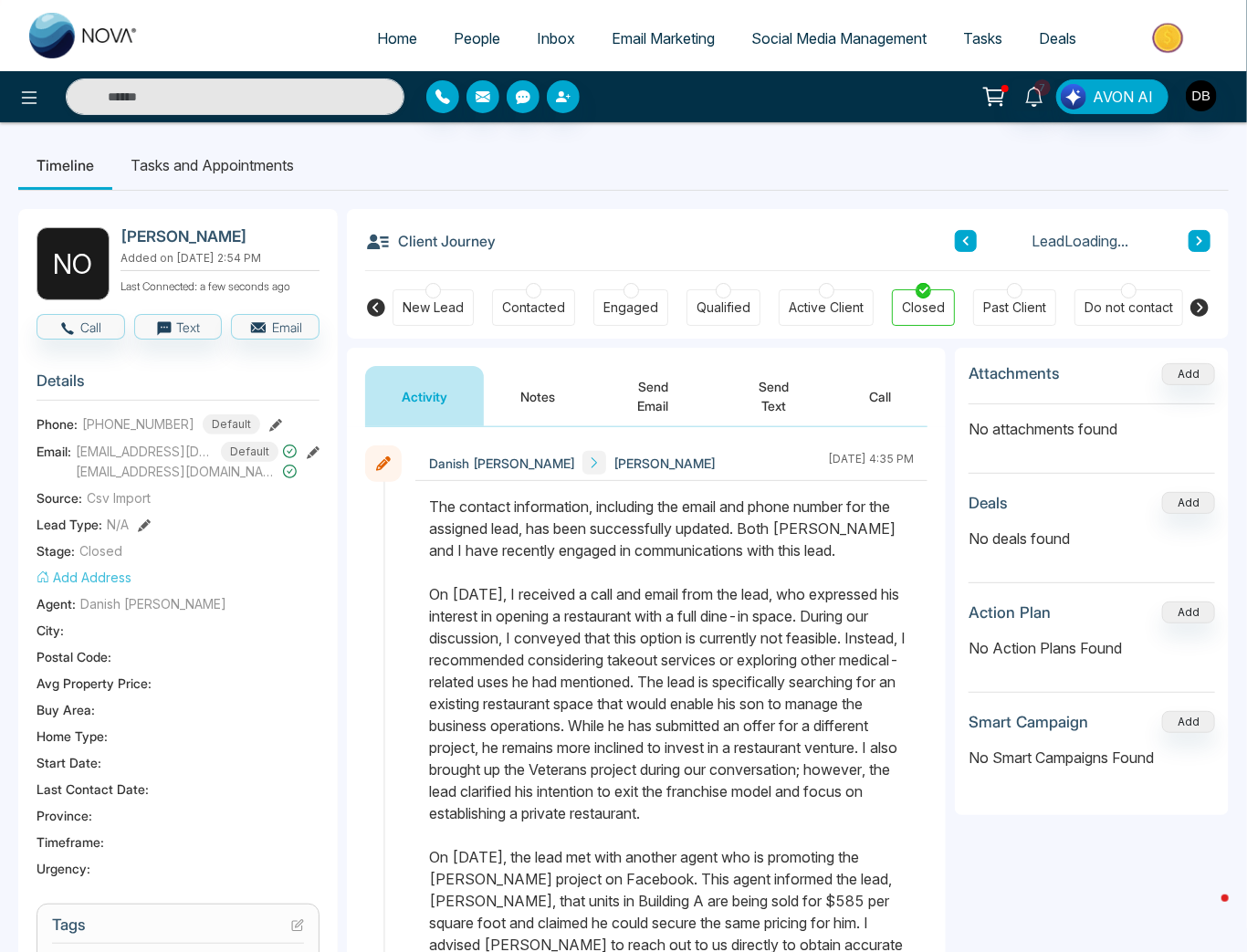
click at [1128, 284] on div at bounding box center [1129, 291] width 16 height 16
click at [462, 41] on span "People" at bounding box center [476, 38] width 46 height 19
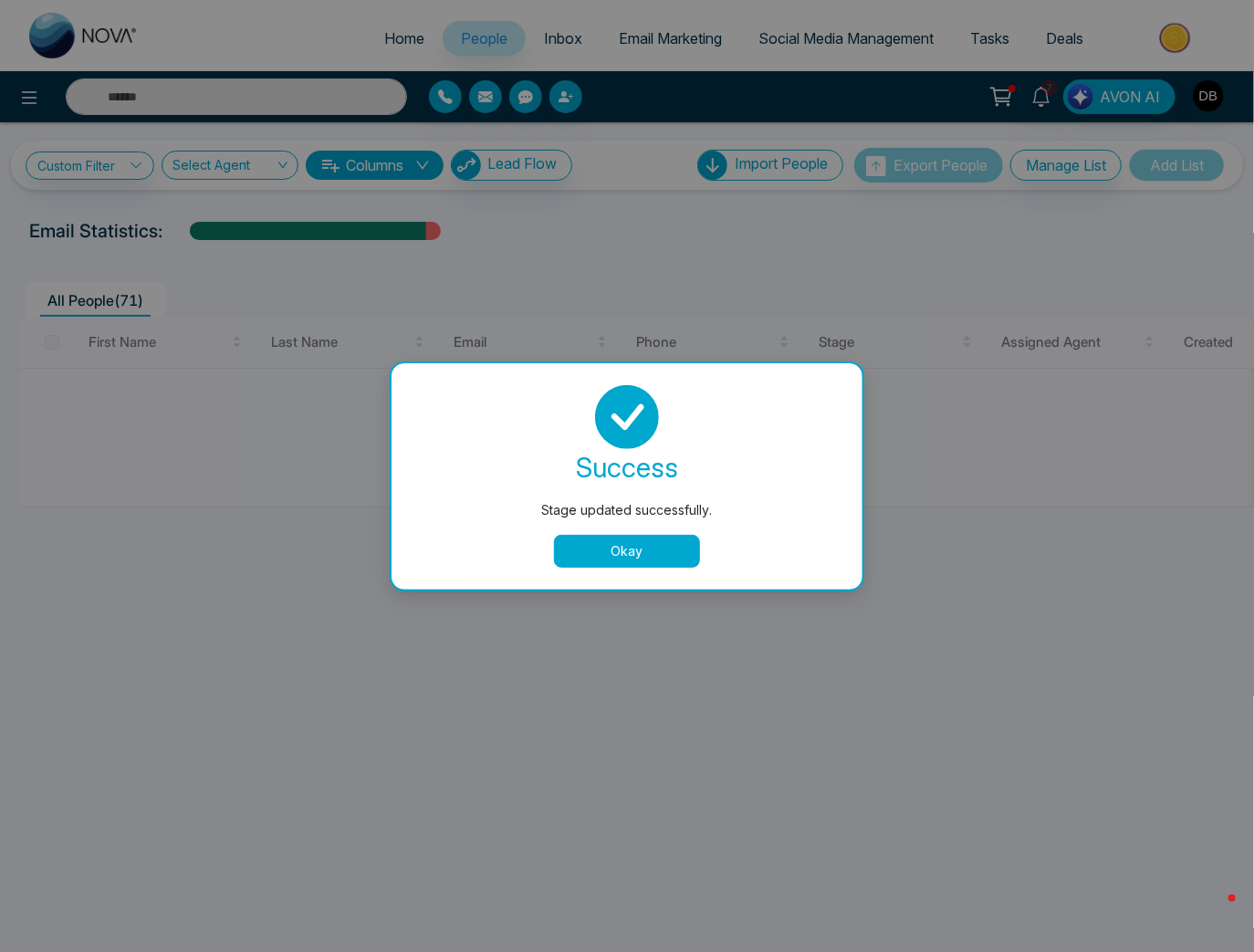
click at [627, 548] on button "Okay" at bounding box center [627, 551] width 146 height 32
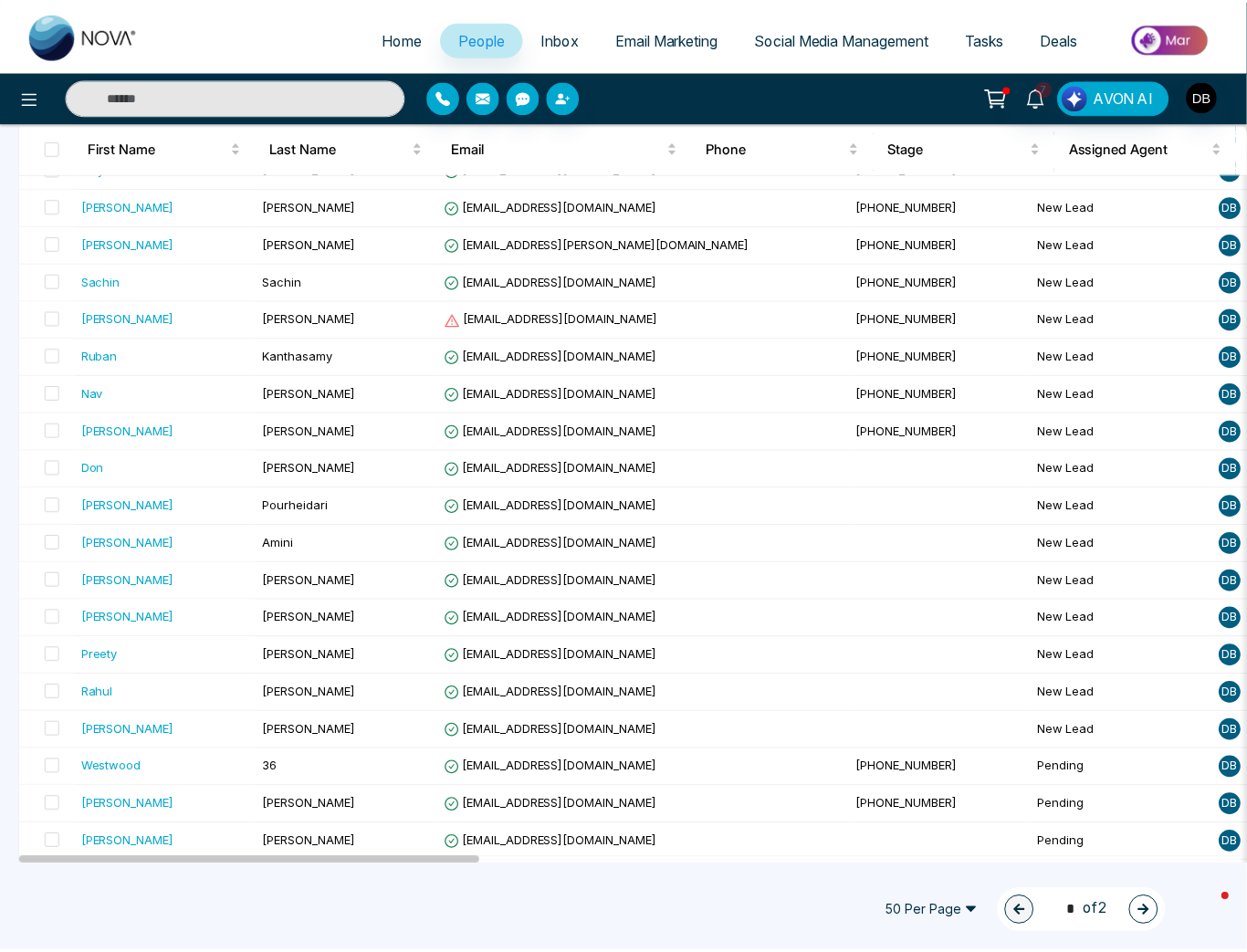
scroll to position [1380, 0]
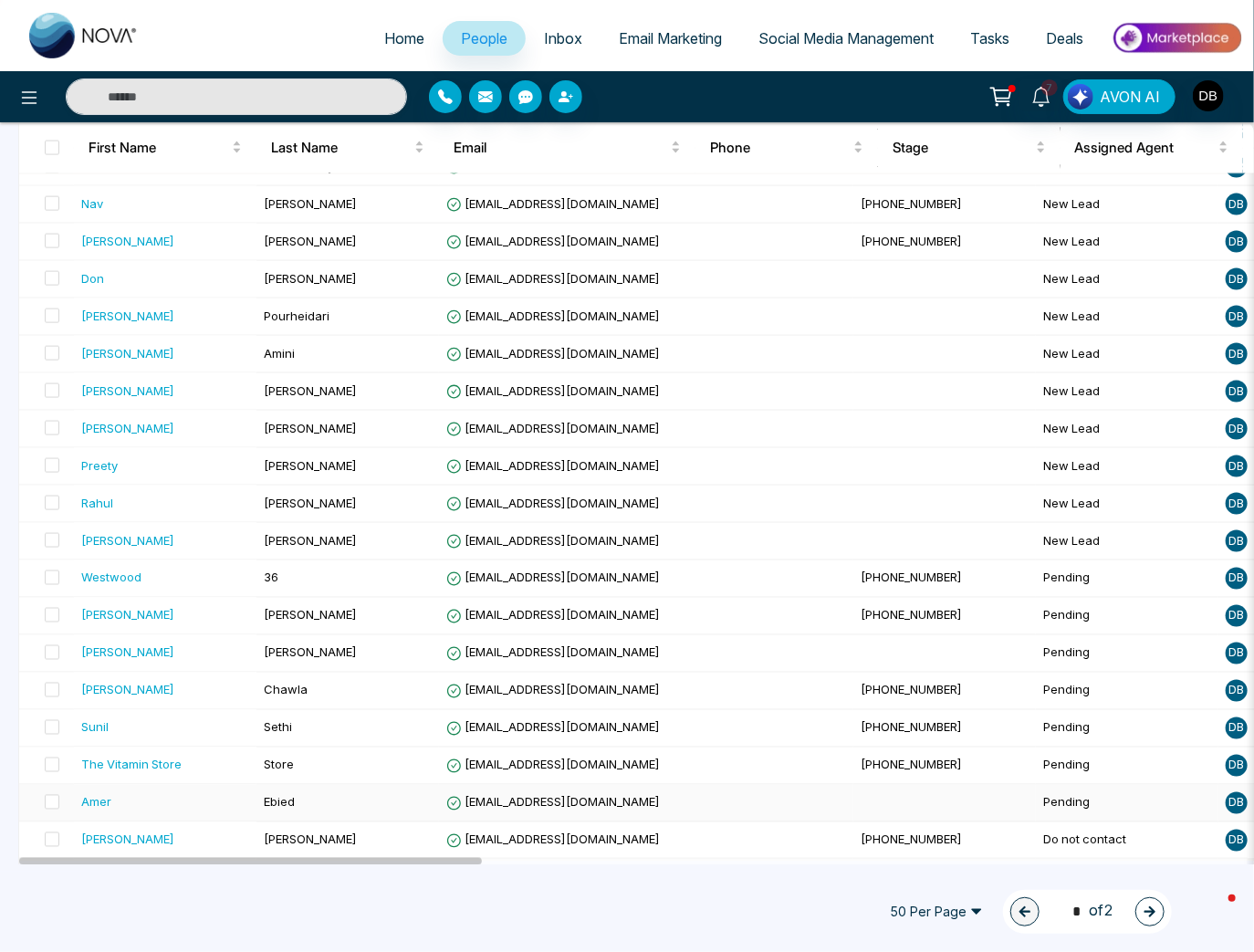
click at [274, 795] on span "Ebied" at bounding box center [279, 802] width 31 height 15
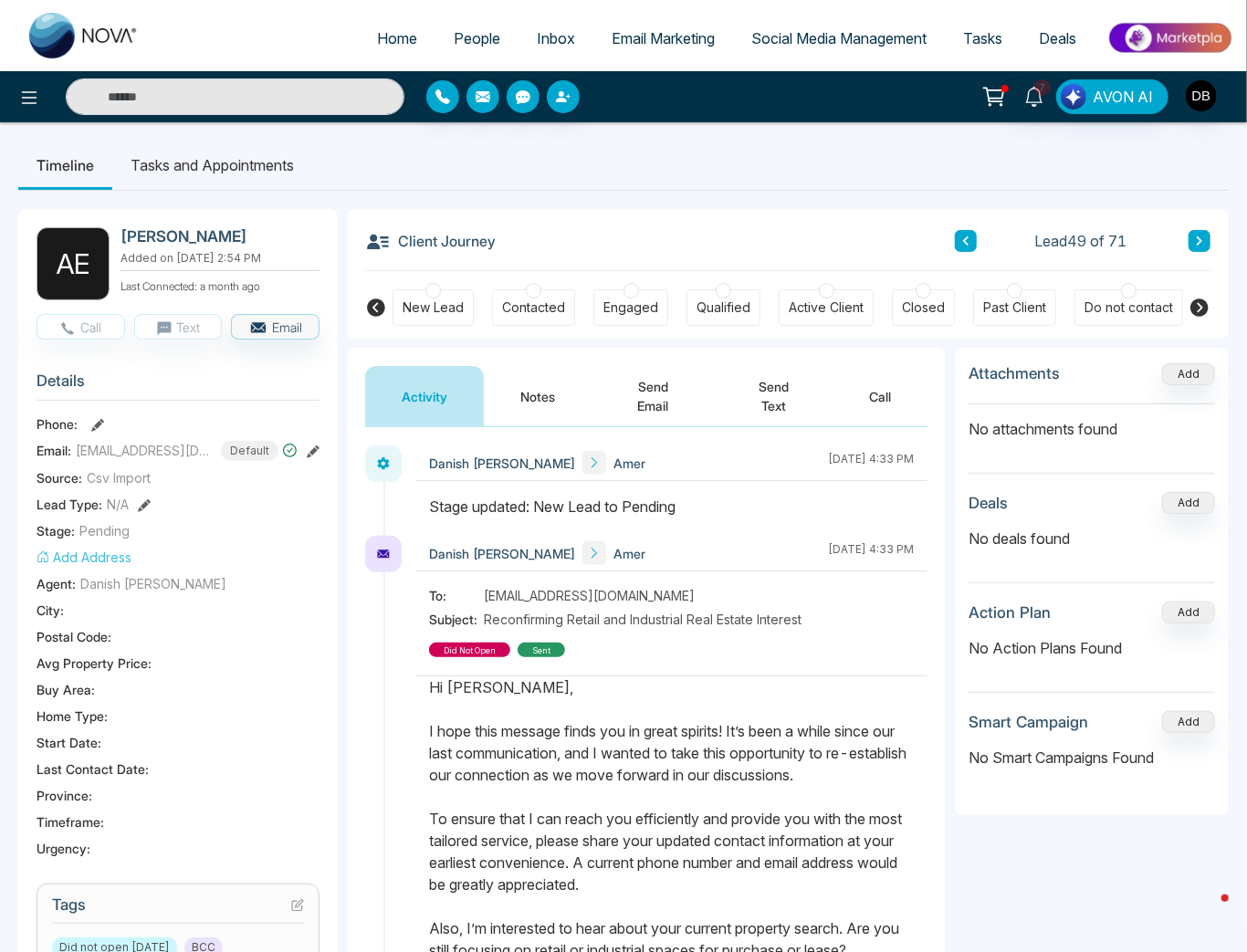
click at [1134, 299] on div "Do not contact" at bounding box center [1128, 307] width 89 height 19
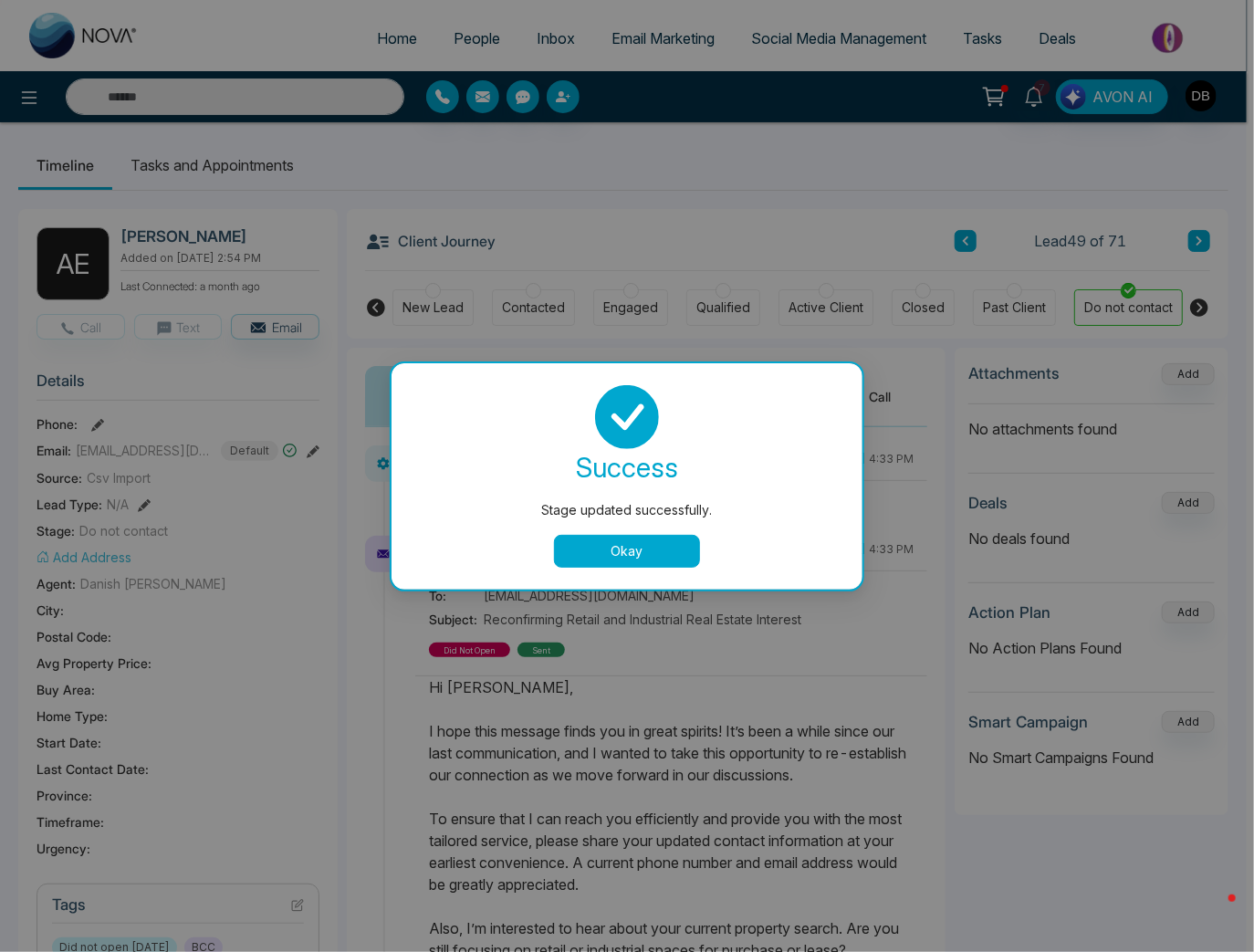
click at [601, 548] on button "Okay" at bounding box center [627, 551] width 146 height 32
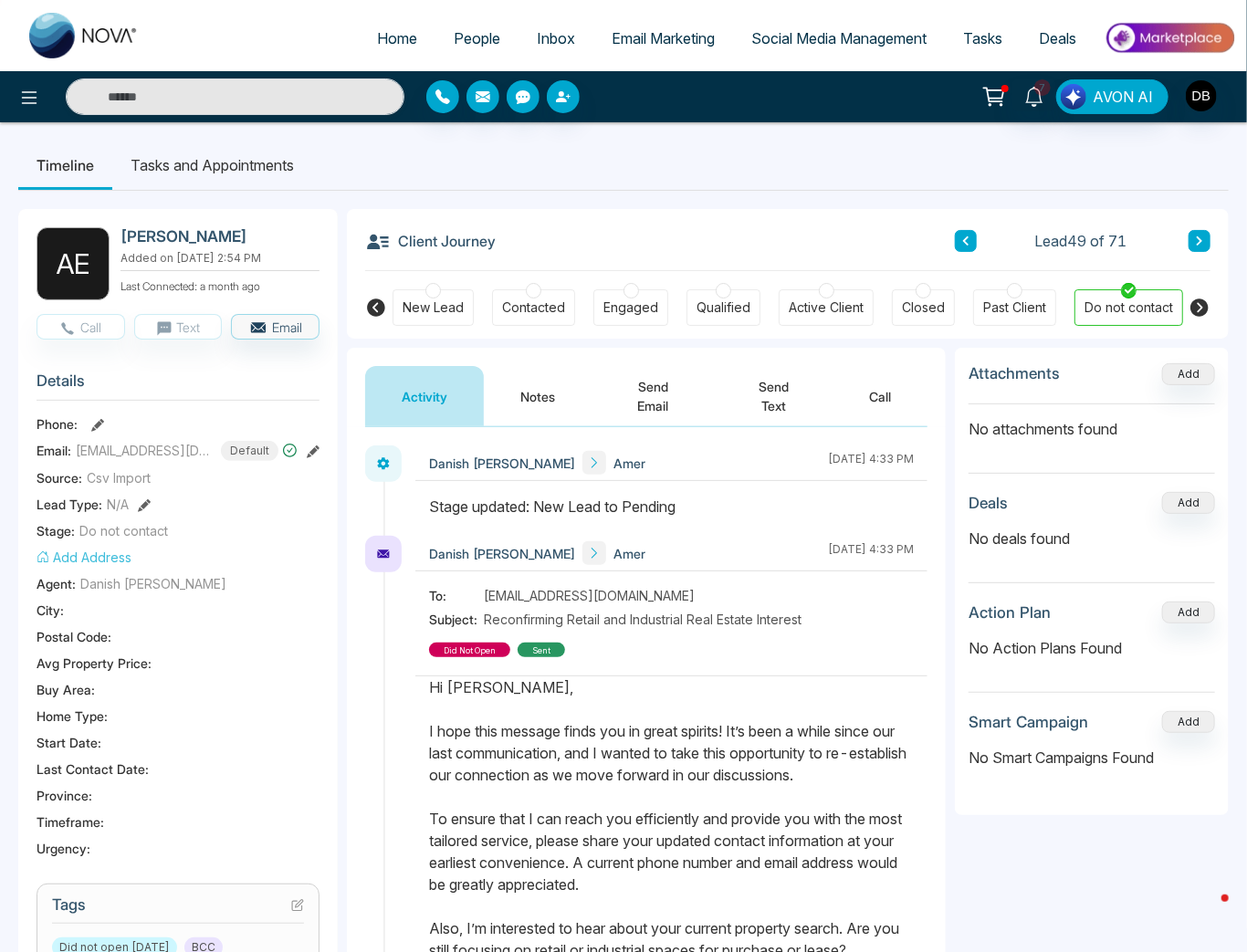
click at [1195, 241] on button at bounding box center [1199, 241] width 22 height 22
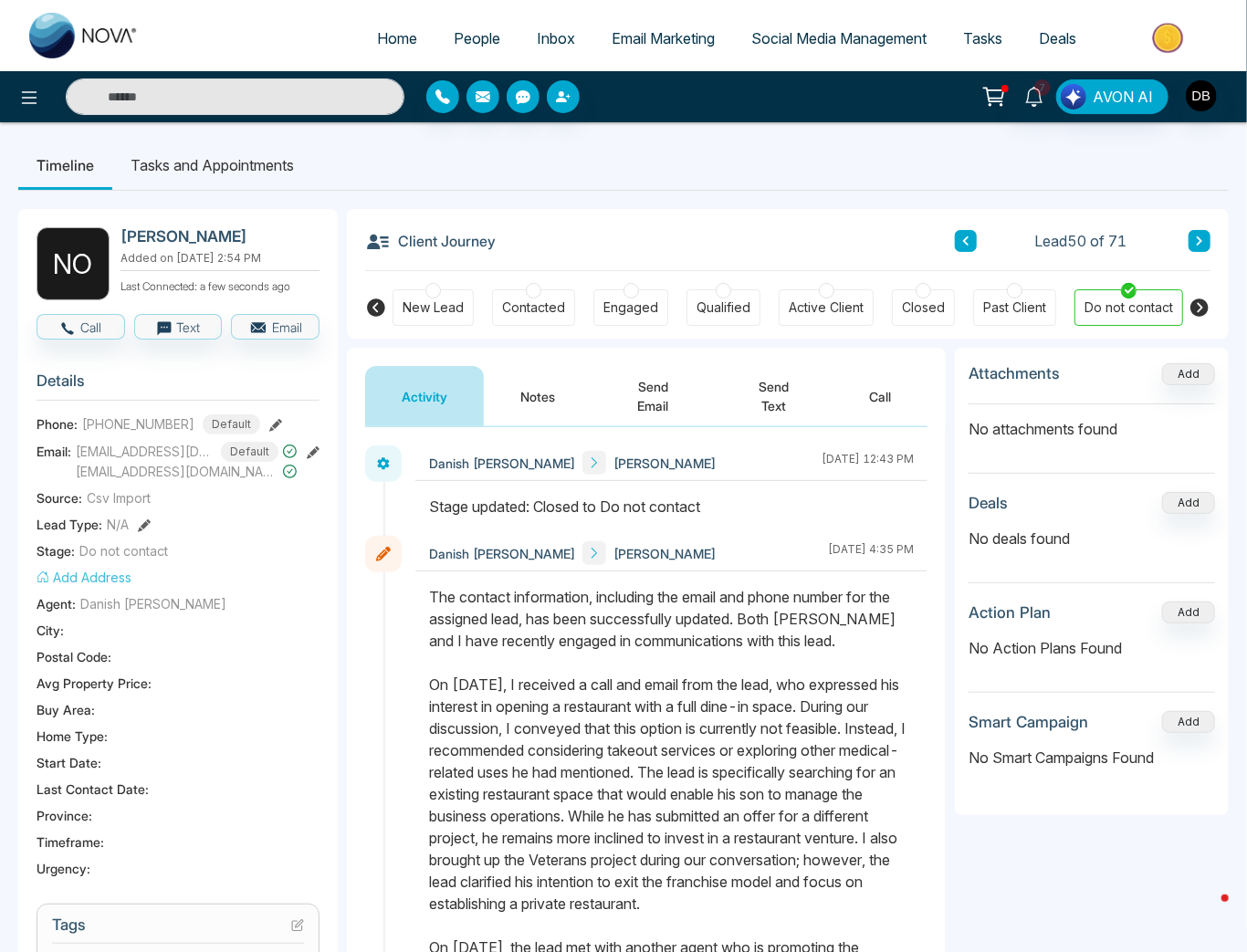
click at [964, 240] on icon at bounding box center [966, 240] width 6 height 9
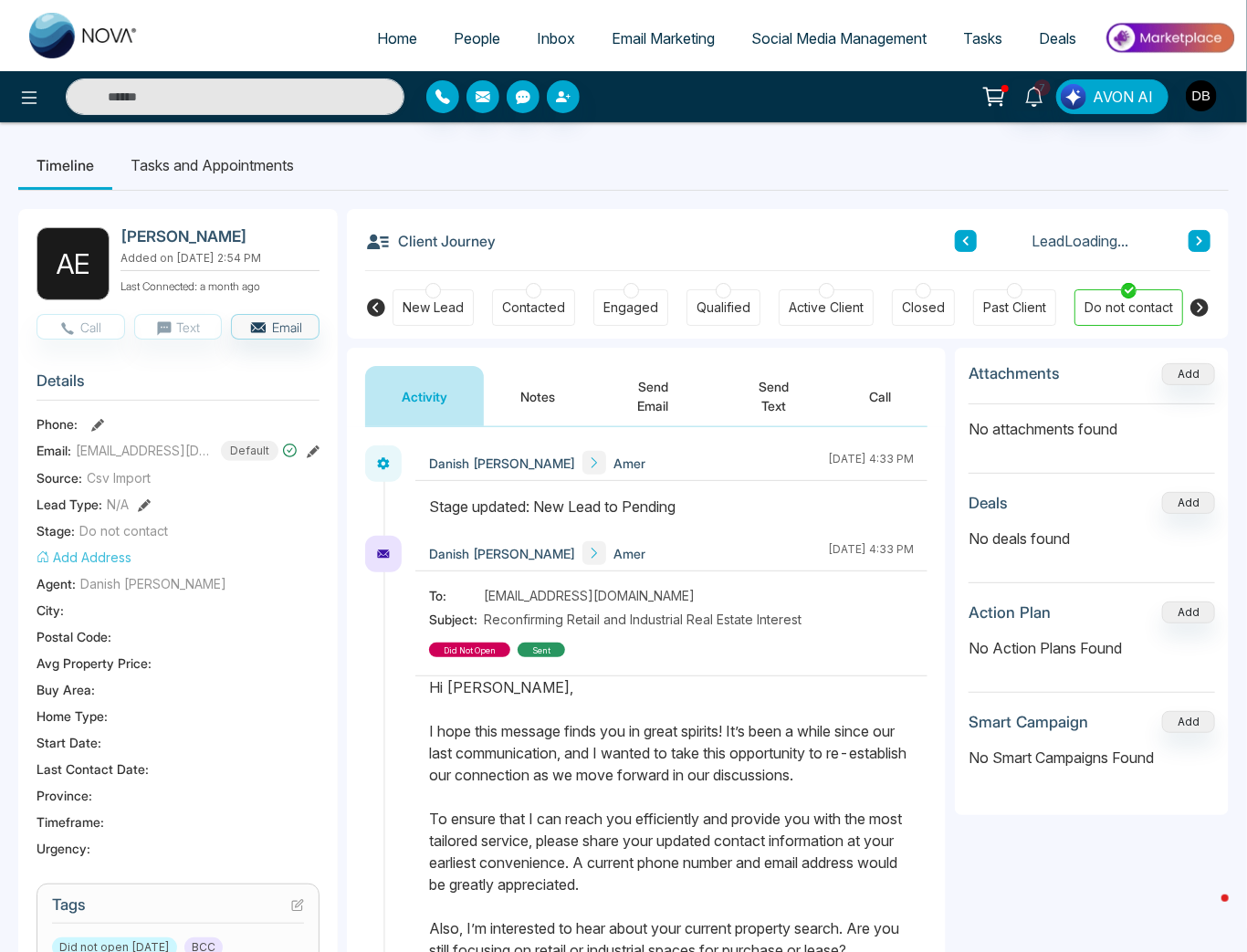
click at [964, 240] on icon at bounding box center [966, 240] width 6 height 9
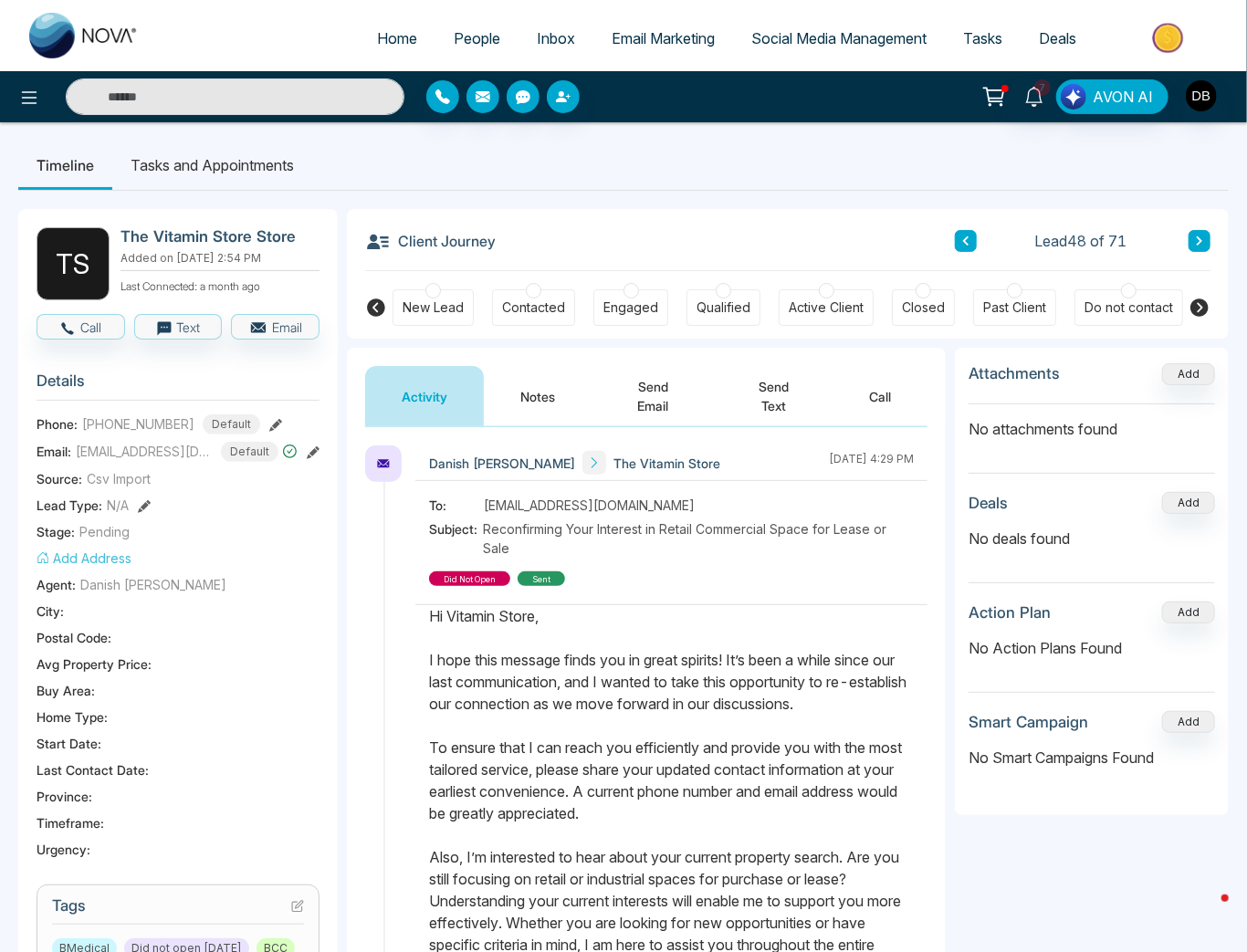
click at [1198, 307] on icon at bounding box center [1199, 307] width 19 height 19
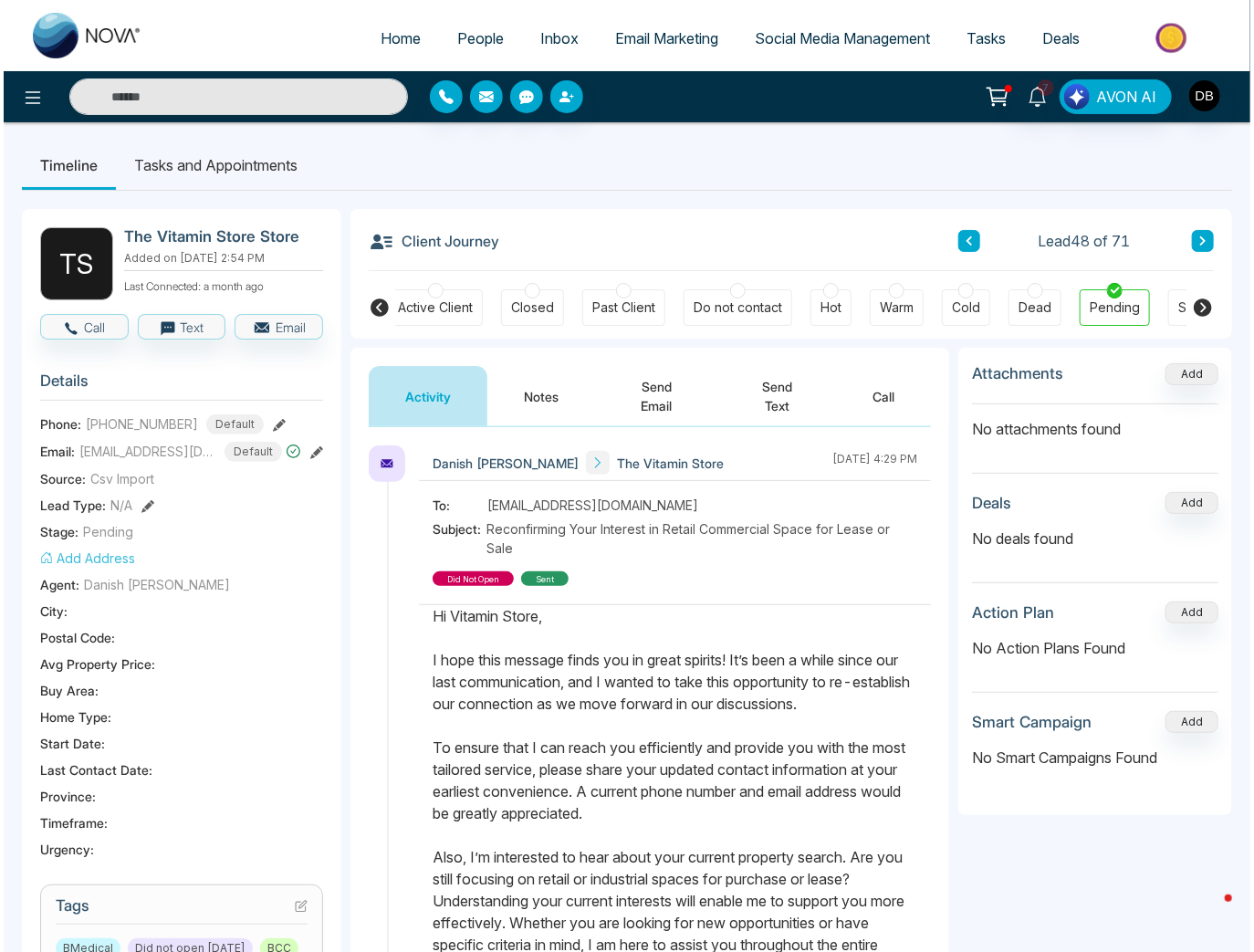
scroll to position [0, 394]
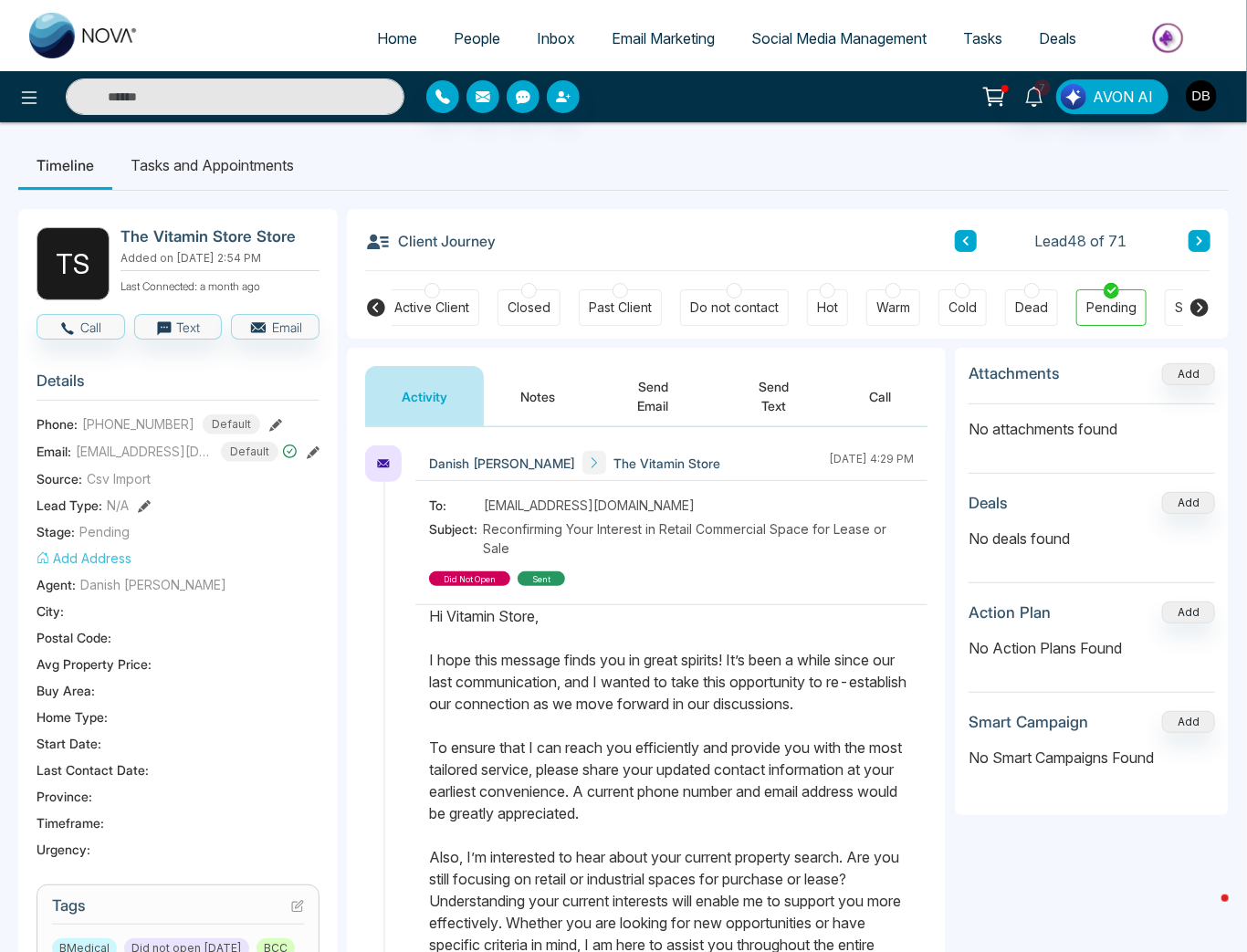
click at [756, 313] on div "Do not contact" at bounding box center [735, 307] width 89 height 19
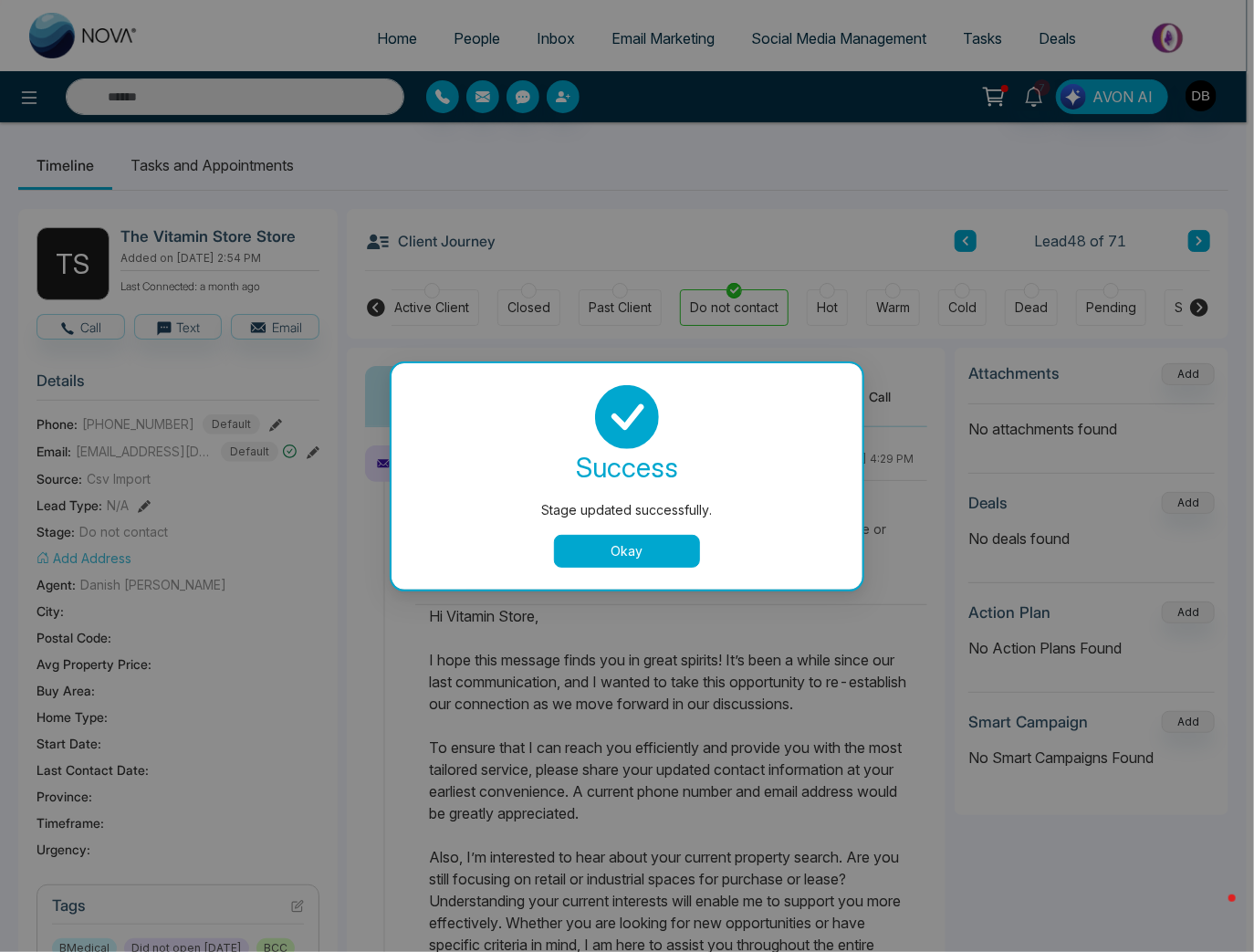
click at [627, 527] on div "success Stage updated successfully. Okay" at bounding box center [627, 477] width 427 height 183
click at [620, 544] on button "Okay" at bounding box center [627, 551] width 146 height 32
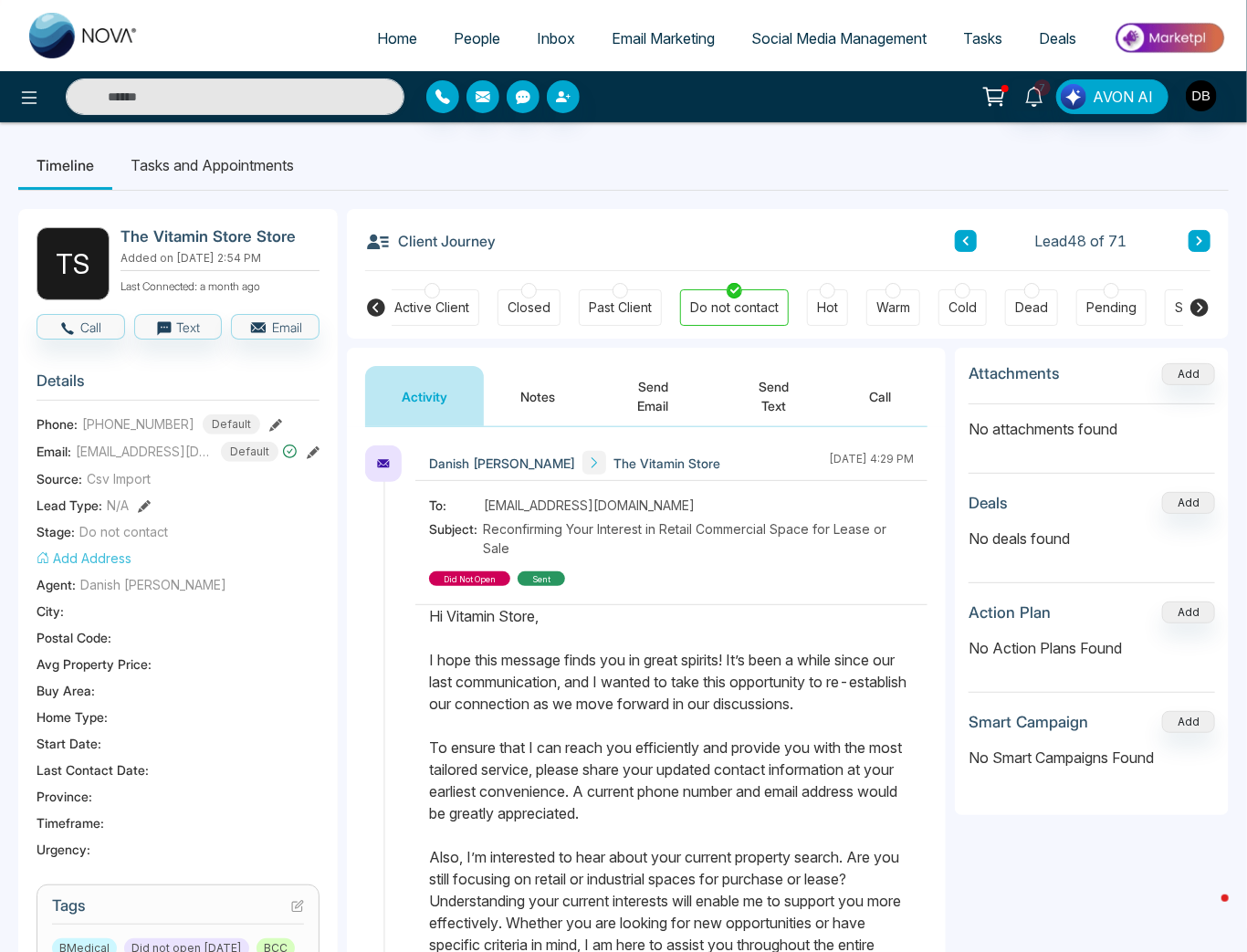
click at [954, 250] on div "Client Journey Lead 48 of 71" at bounding box center [787, 240] width 845 height 62
click at [964, 246] on icon at bounding box center [965, 240] width 9 height 11
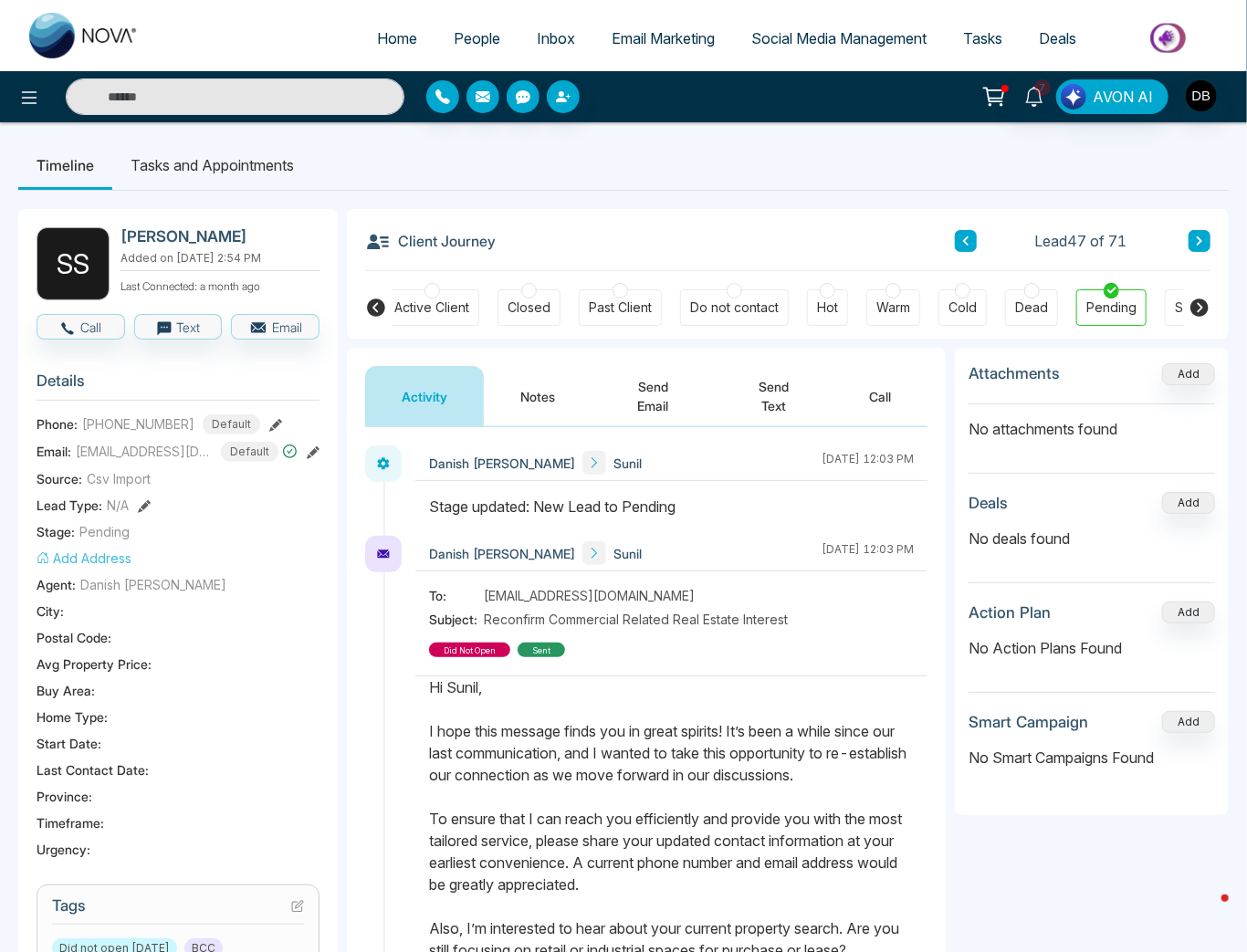
click at [479, 36] on span "People" at bounding box center [476, 38] width 46 height 19
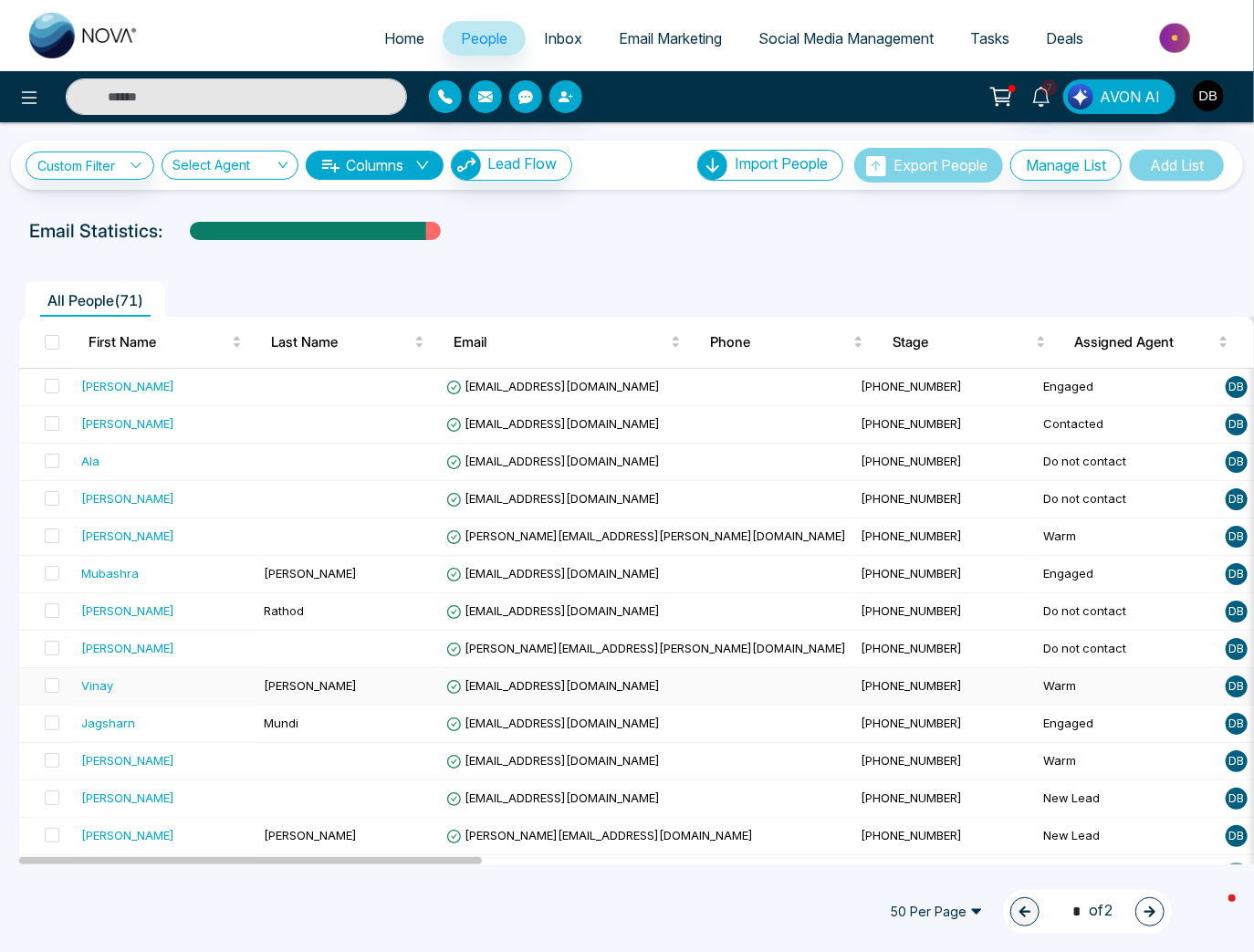
click at [223, 685] on div "Vinay" at bounding box center [165, 685] width 168 height 19
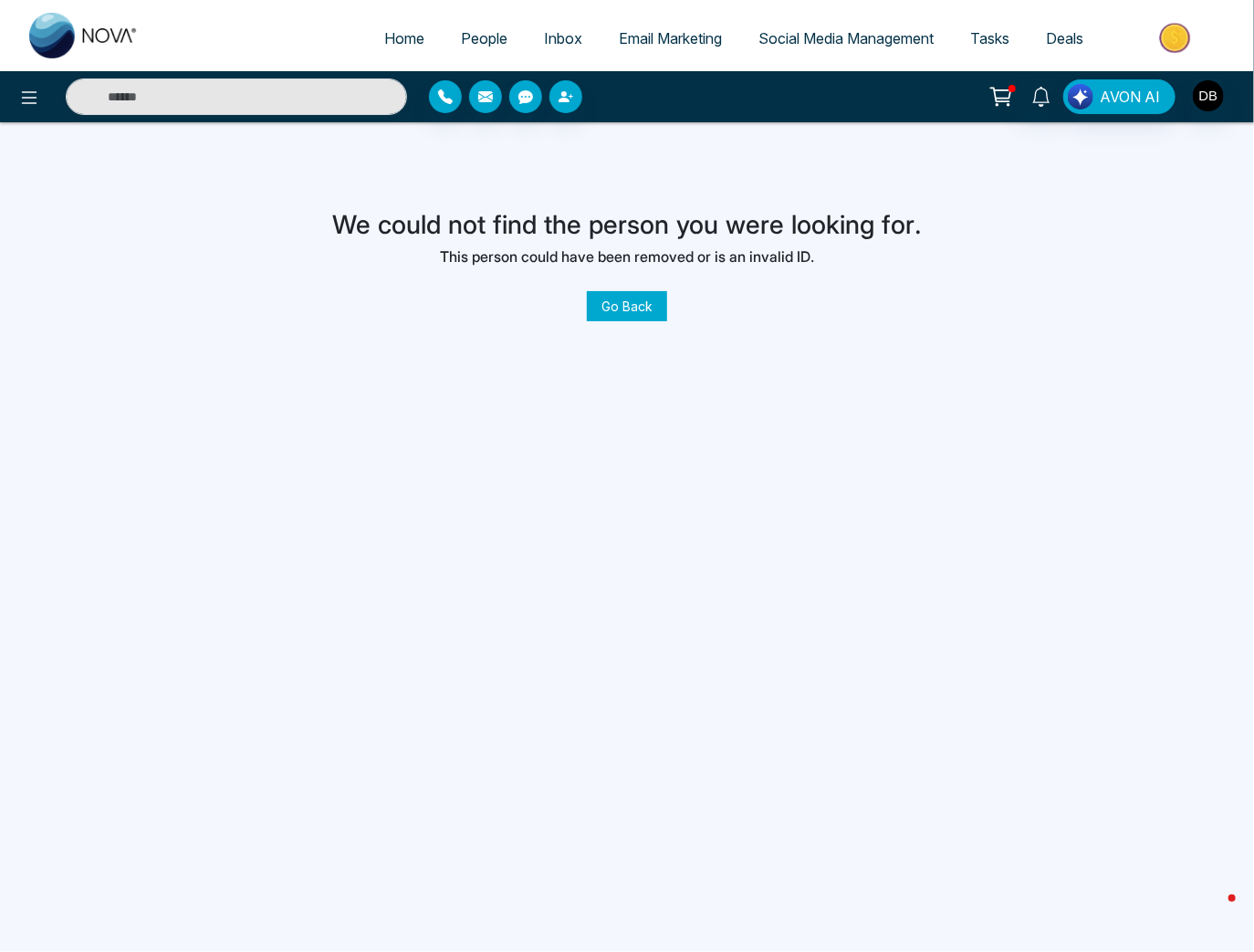
click at [488, 43] on span "People" at bounding box center [484, 38] width 46 height 19
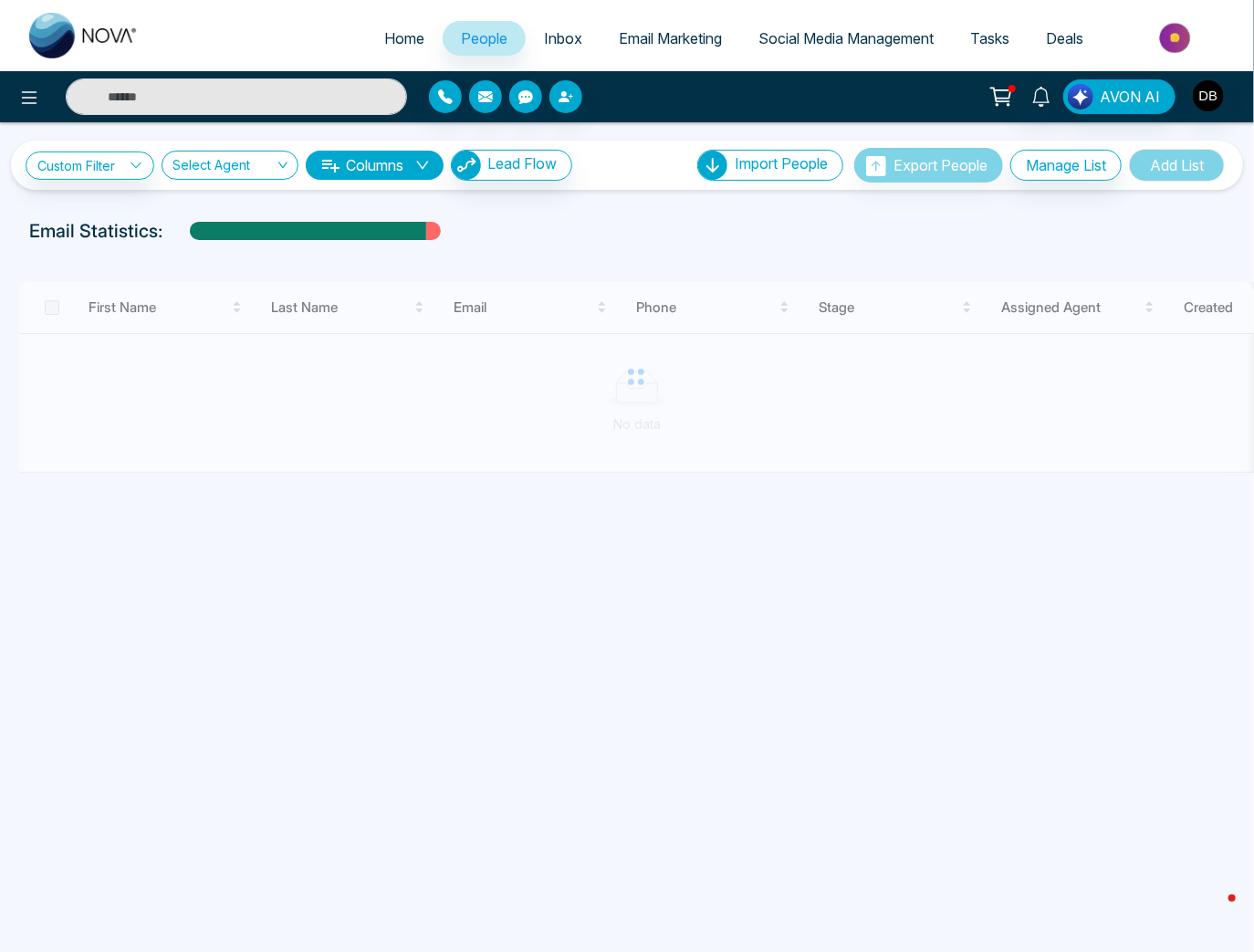
click at [544, 40] on span "Inbox" at bounding box center [563, 38] width 38 height 19
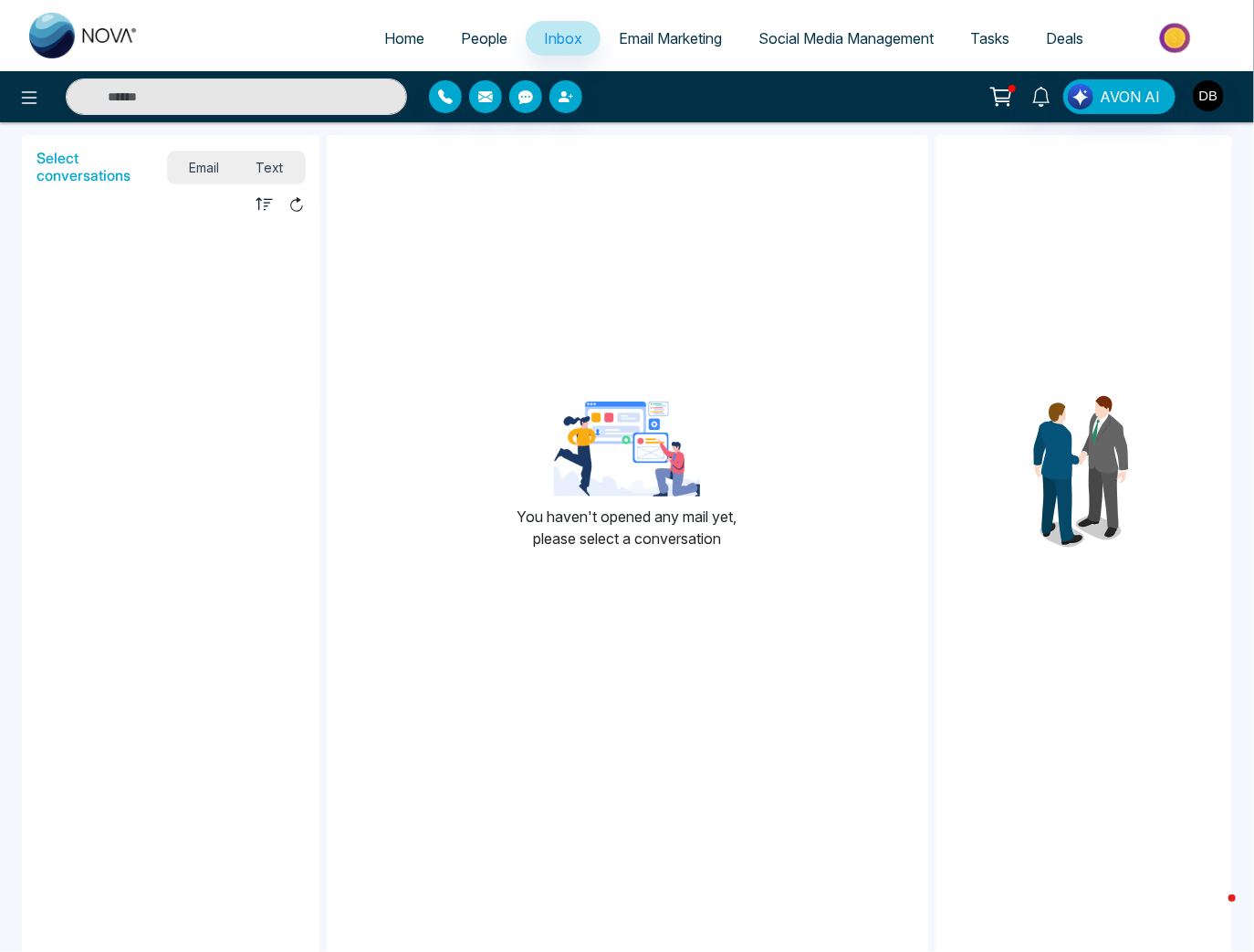
click at [478, 32] on span "People" at bounding box center [484, 38] width 46 height 19
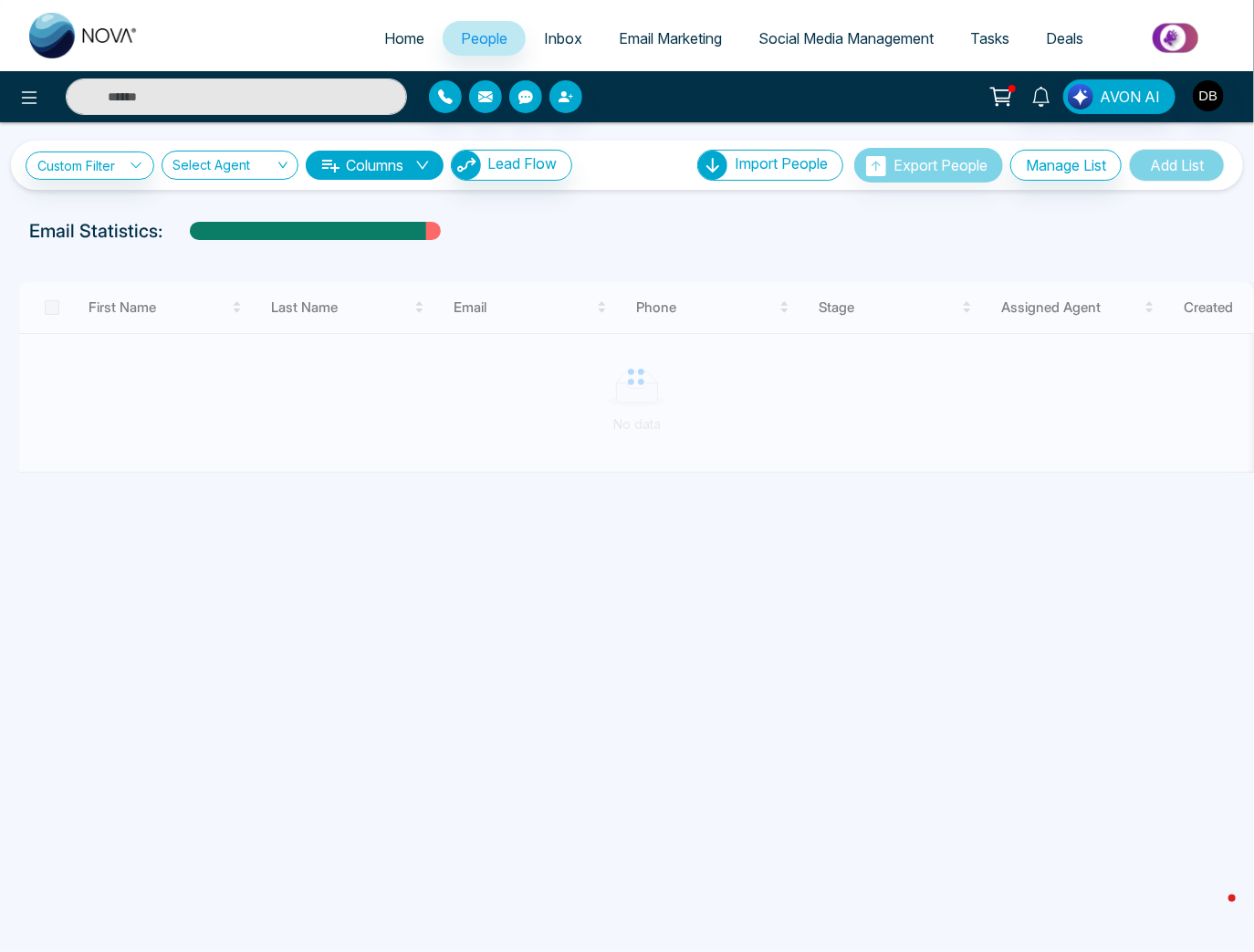
click at [391, 42] on span "Home" at bounding box center [404, 38] width 40 height 19
select select "*"
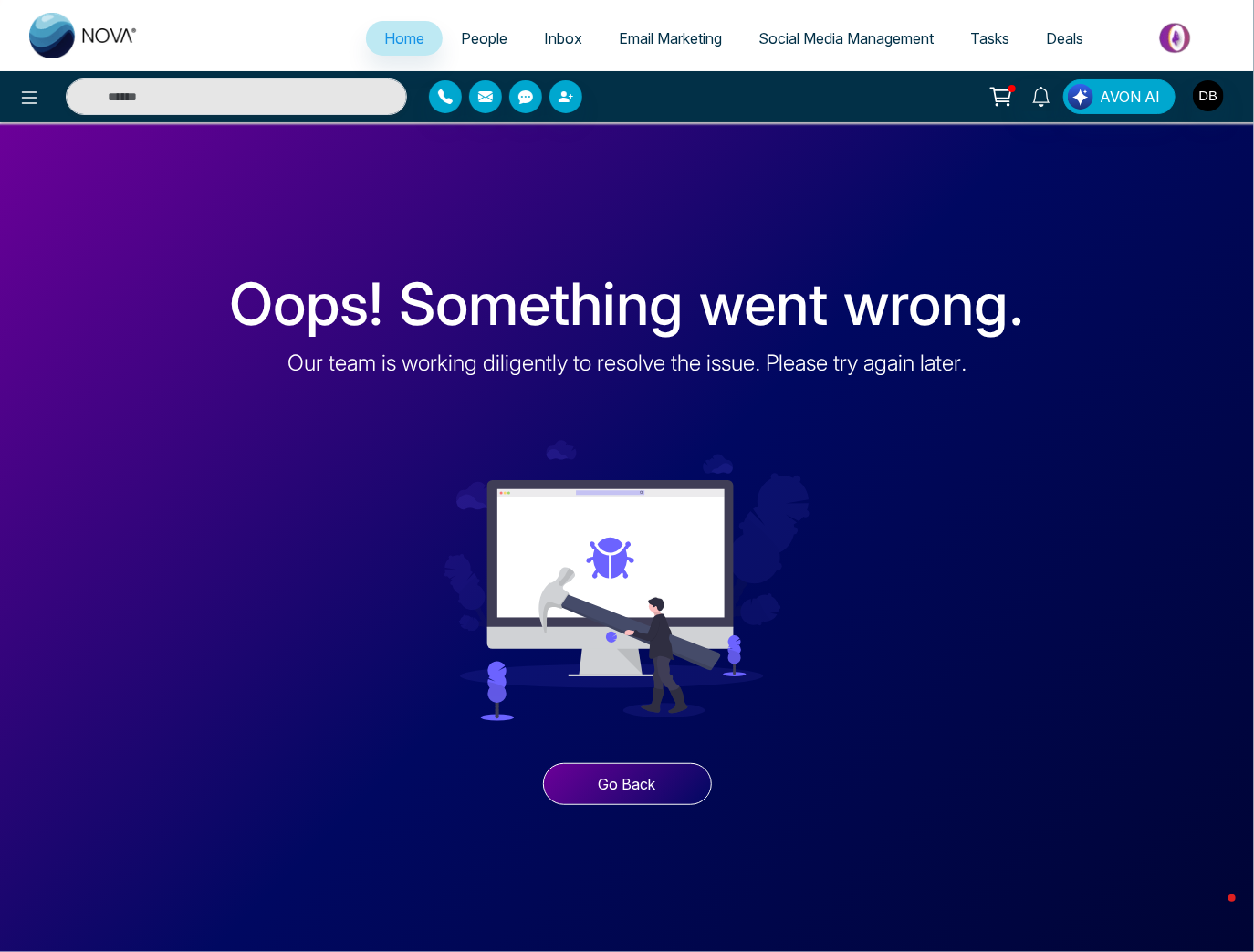
click at [586, 780] on button "Go Back" at bounding box center [627, 784] width 169 height 42
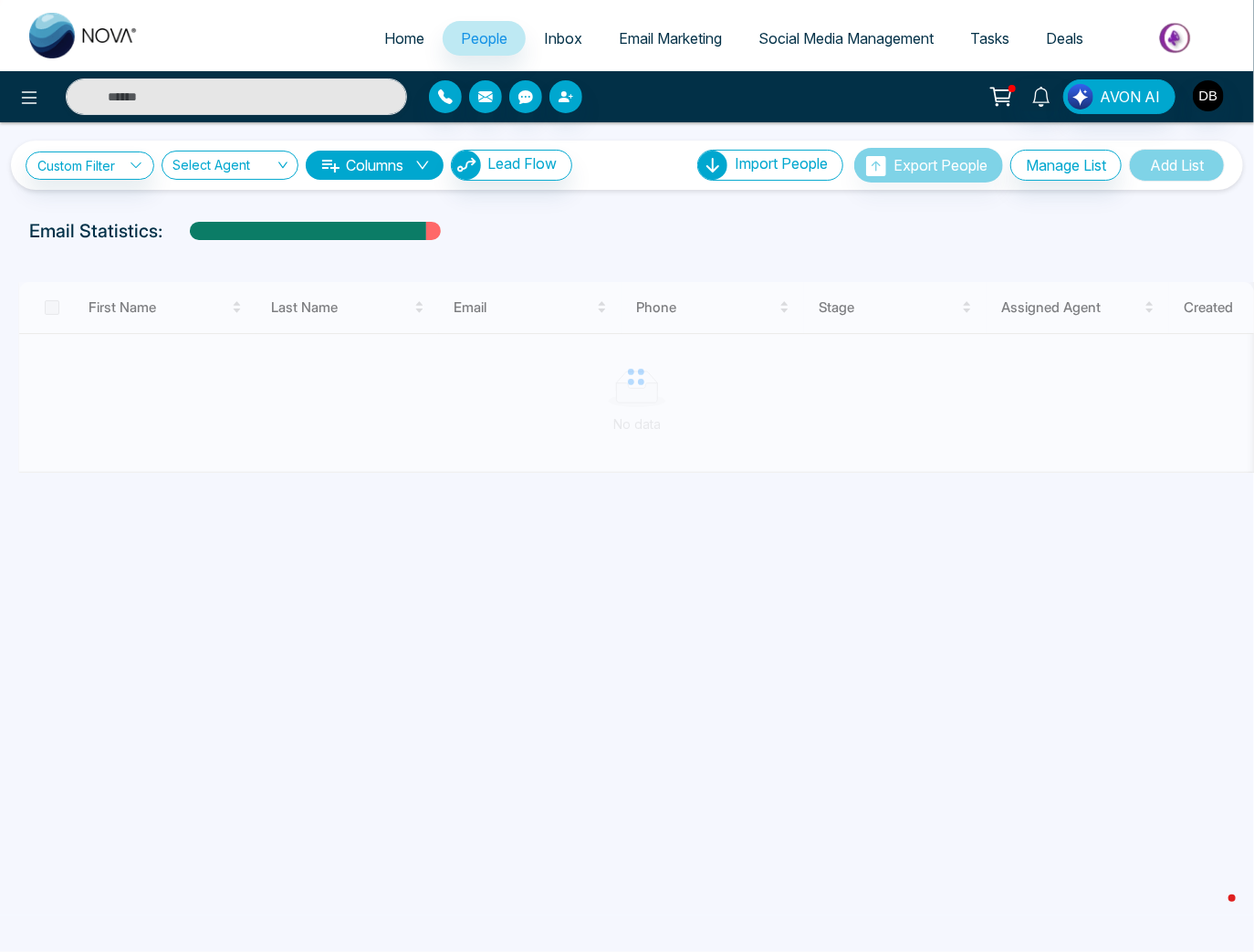
click at [405, 47] on link "Home" at bounding box center [404, 37] width 77 height 34
select select "*"
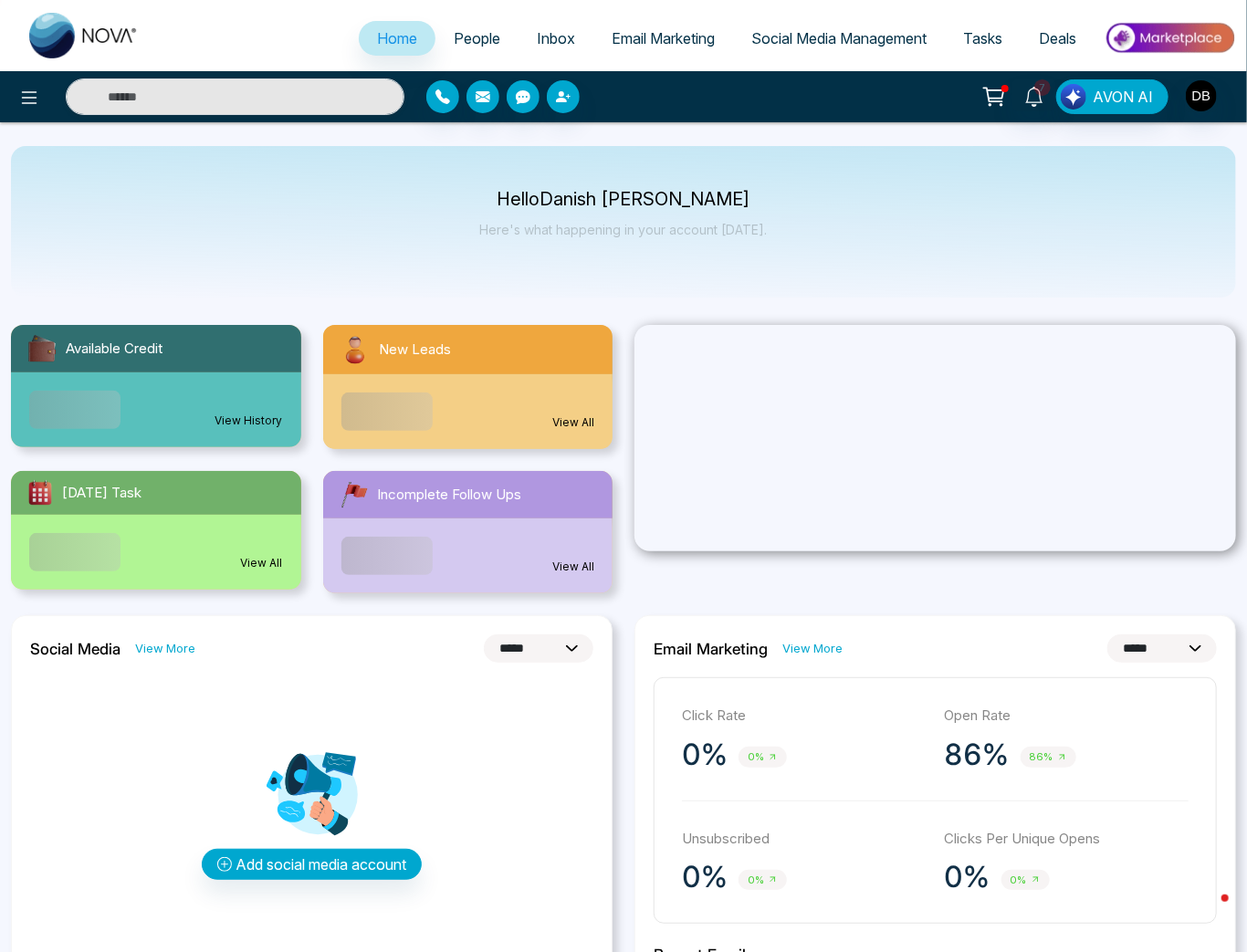
click at [481, 36] on span "People" at bounding box center [476, 38] width 46 height 19
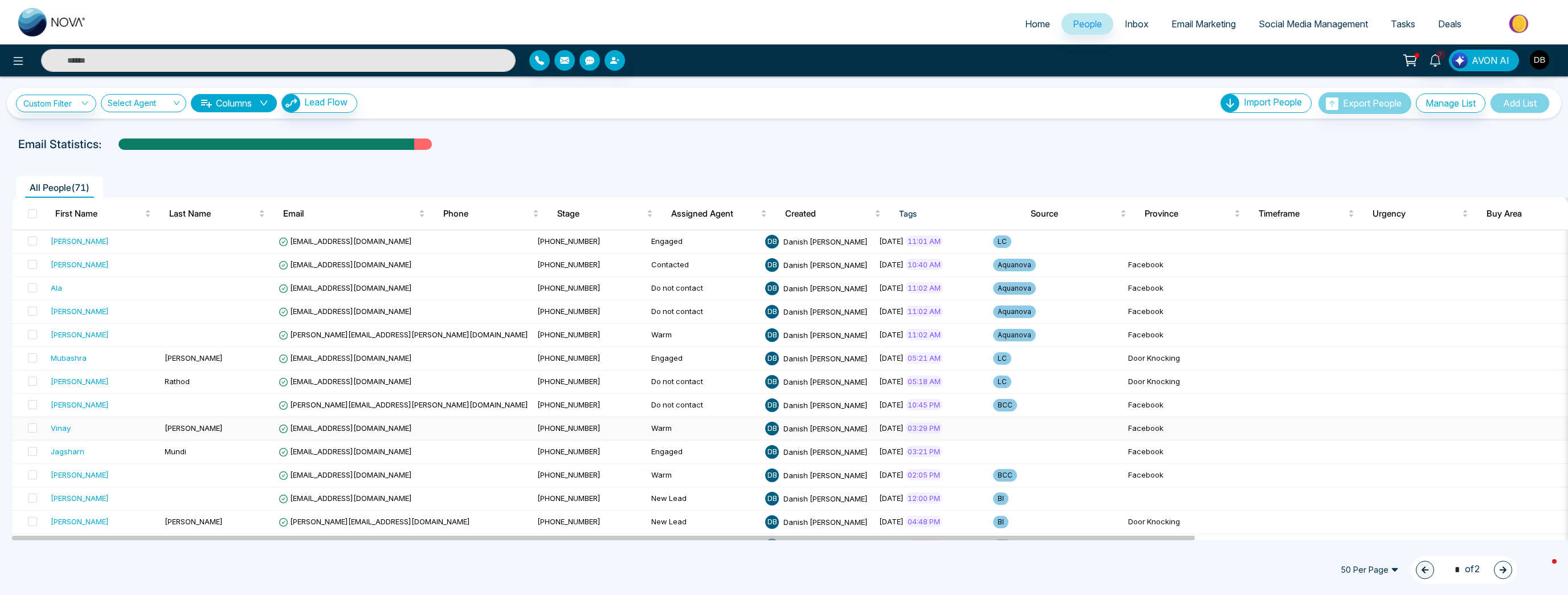
click at [233, 420] on td "[PERSON_NAME]" at bounding box center [217, 429] width 114 height 23
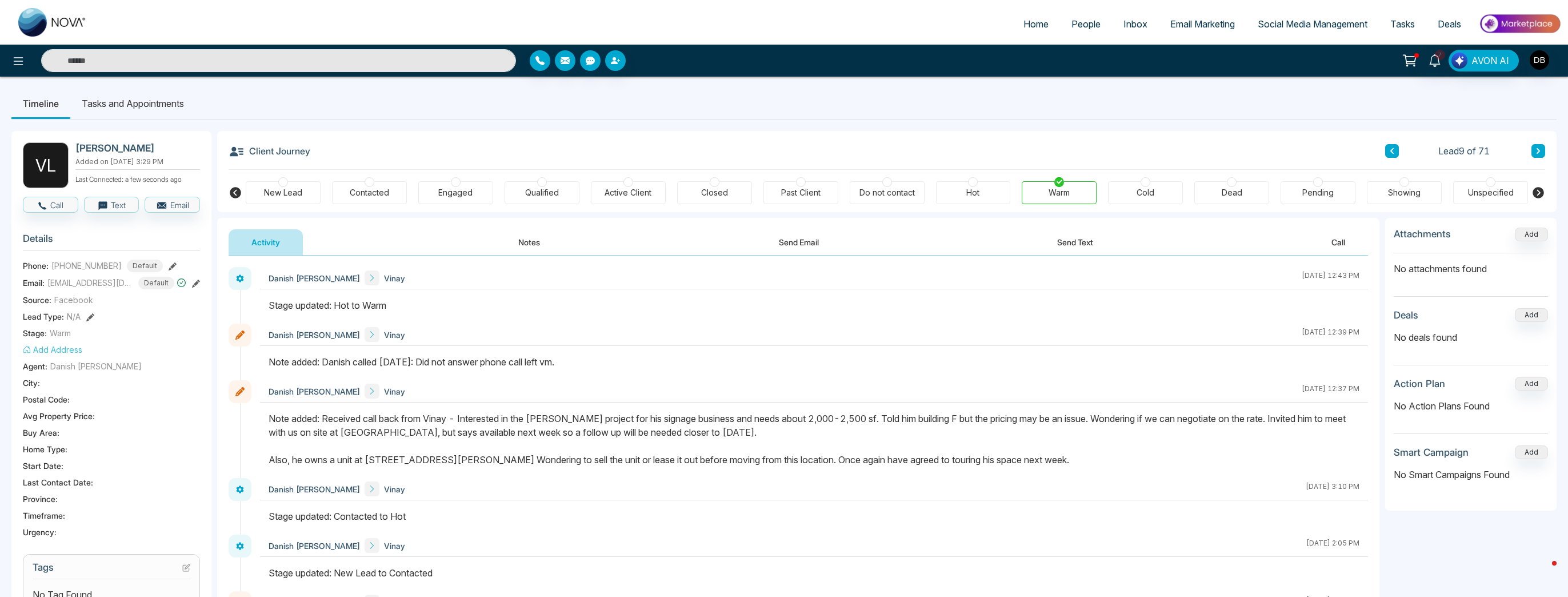
click at [517, 243] on button "Notes" at bounding box center [530, 242] width 68 height 26
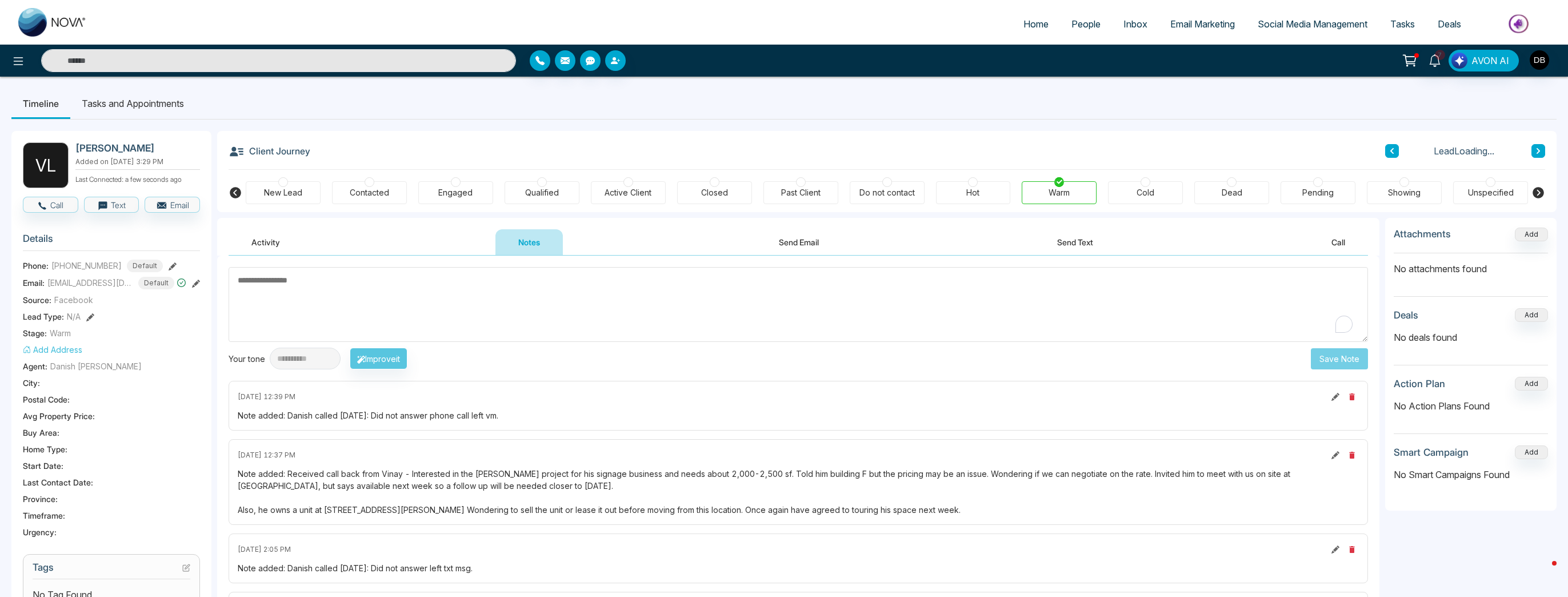
click at [464, 313] on textarea "To enrich screen reader interactions, please activate Accessibility in Grammarl…" at bounding box center [798, 304] width 1139 height 75
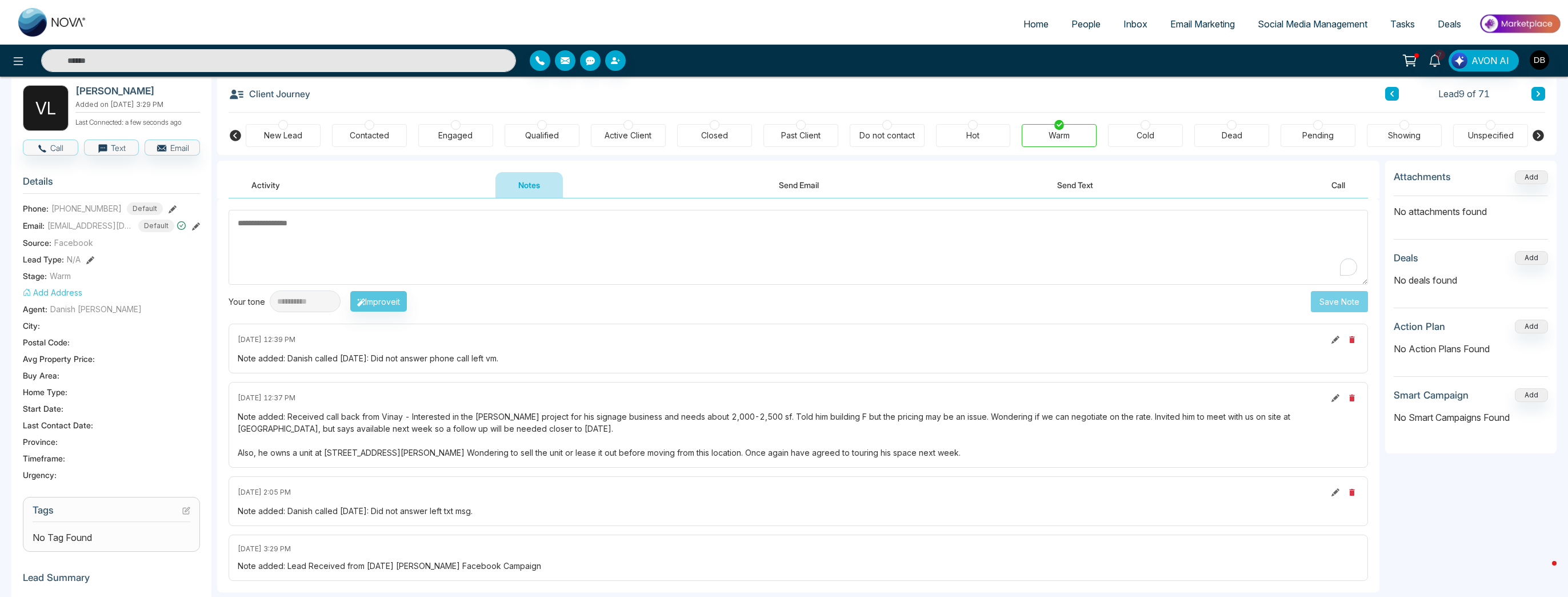
scroll to position [91, 0]
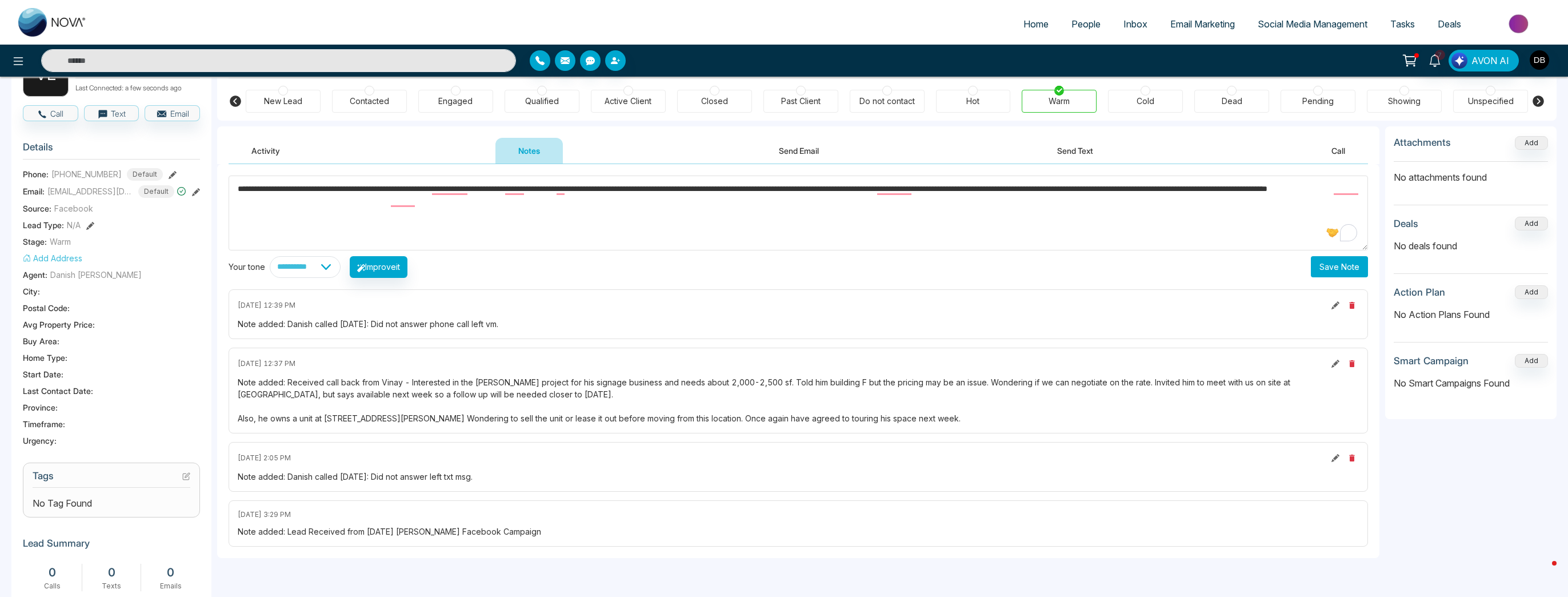
type textarea "**********"
click at [329, 273] on select "**********" at bounding box center [305, 267] width 71 height 22
select select "**********"
click at [270, 256] on select "**********" at bounding box center [305, 267] width 71 height 22
click at [403, 269] on button "Improve it" at bounding box center [379, 267] width 58 height 22
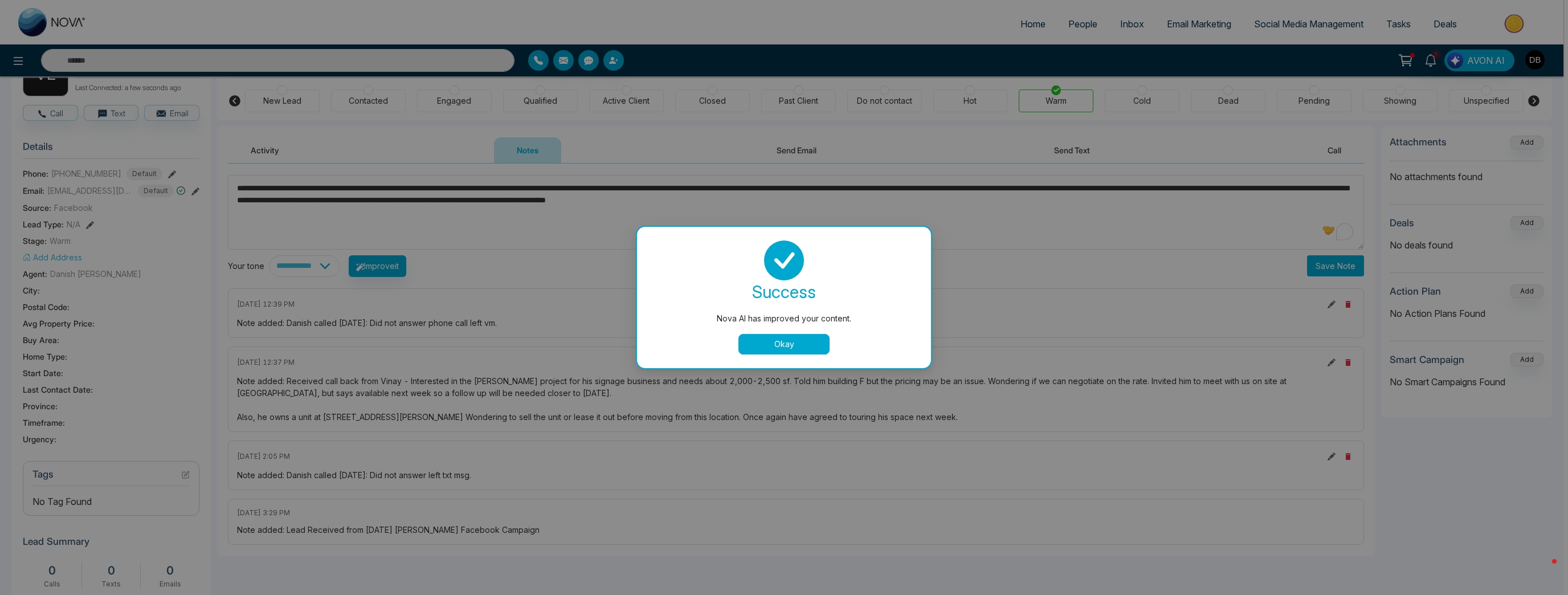
click at [782, 352] on button "Okay" at bounding box center [784, 344] width 91 height 20
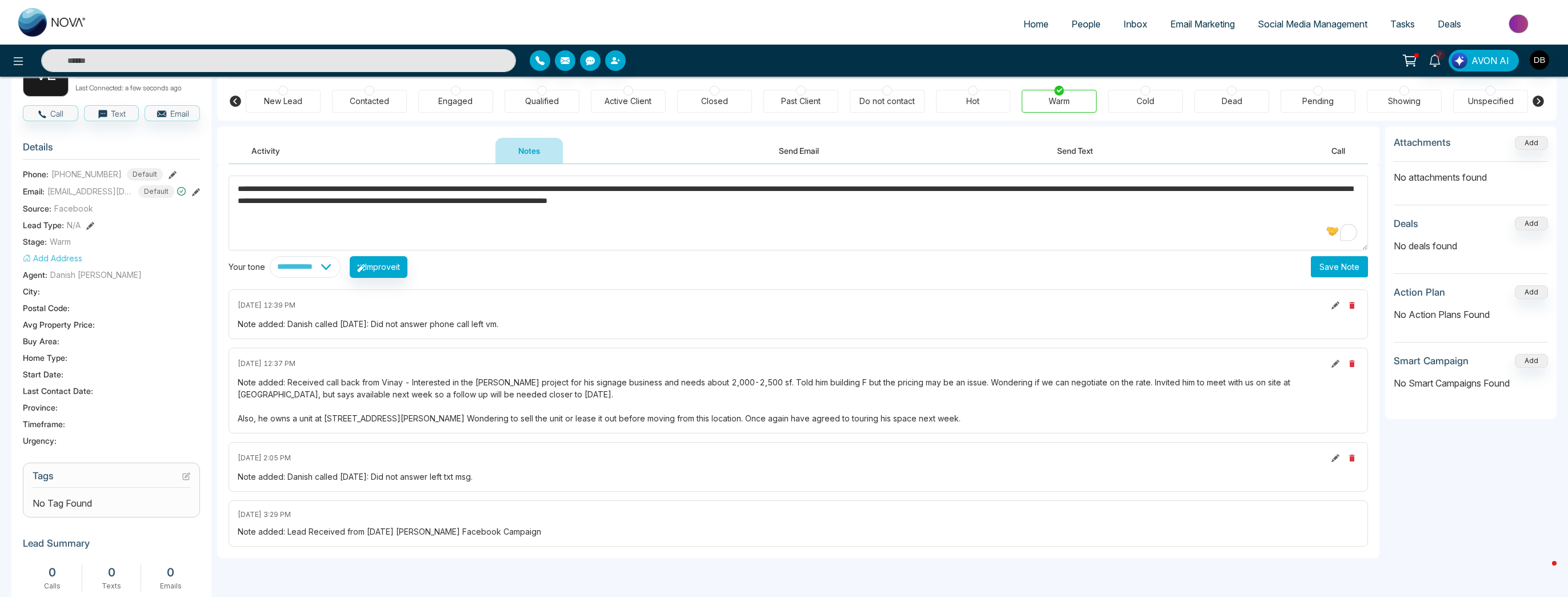
drag, startPoint x: 988, startPoint y: 205, endPoint x: 56, endPoint y: 197, distance: 932.0
click at [56, 197] on div "**********" at bounding box center [784, 393] width 1545 height 731
click at [408, 177] on textarea "**********" at bounding box center [798, 213] width 1139 height 75
drag, startPoint x: 988, startPoint y: 201, endPoint x: 107, endPoint y: 182, distance: 881.2
click at [107, 182] on div "**********" at bounding box center [784, 393] width 1545 height 731
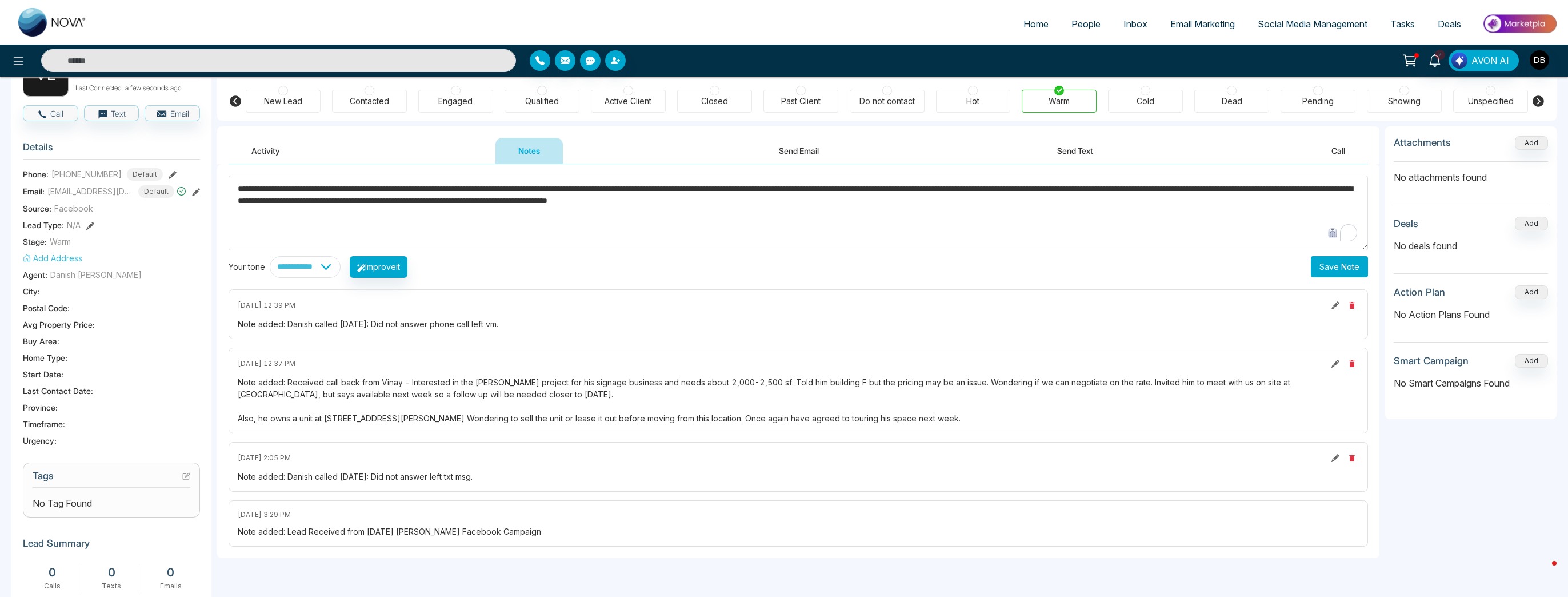
click at [780, 201] on textarea "**********" at bounding box center [798, 213] width 1139 height 75
click at [259, 187] on textarea "**********" at bounding box center [798, 213] width 1139 height 75
click at [663, 245] on textarea "**********" at bounding box center [798, 213] width 1139 height 75
drag, startPoint x: 972, startPoint y: 206, endPoint x: 0, endPoint y: 147, distance: 973.8
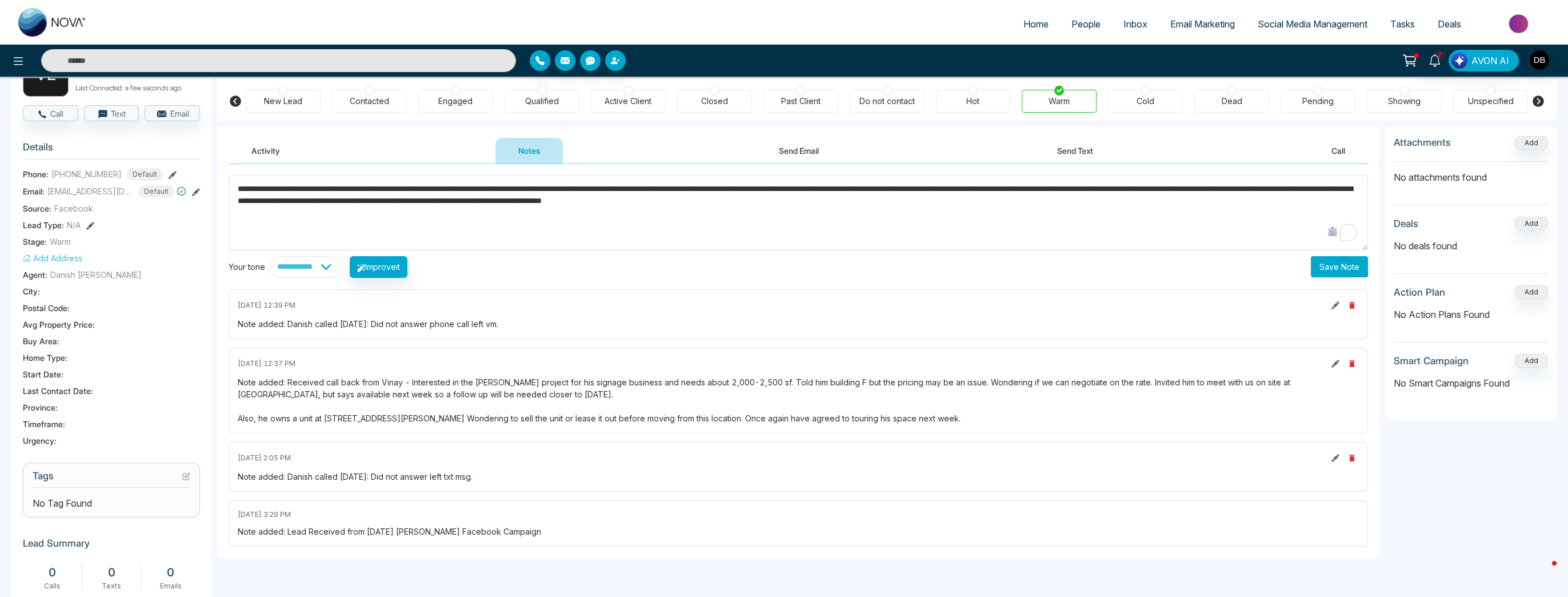
click at [0, 147] on div "**********" at bounding box center [784, 378] width 1568 height 786
click at [400, 192] on textarea "**********" at bounding box center [798, 213] width 1139 height 75
type textarea "**********"
click at [785, 272] on button "Save Note" at bounding box center [1340, 267] width 57 height 21
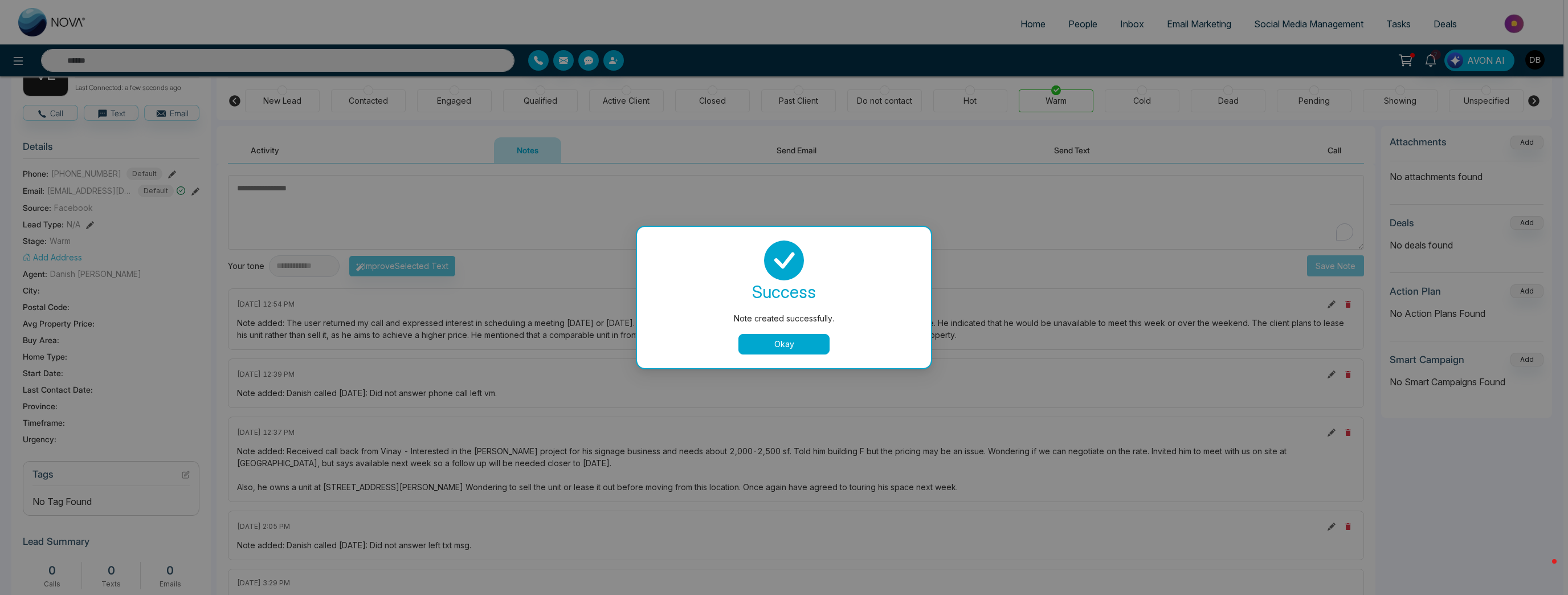
click at [755, 348] on button "Okay" at bounding box center [784, 344] width 91 height 20
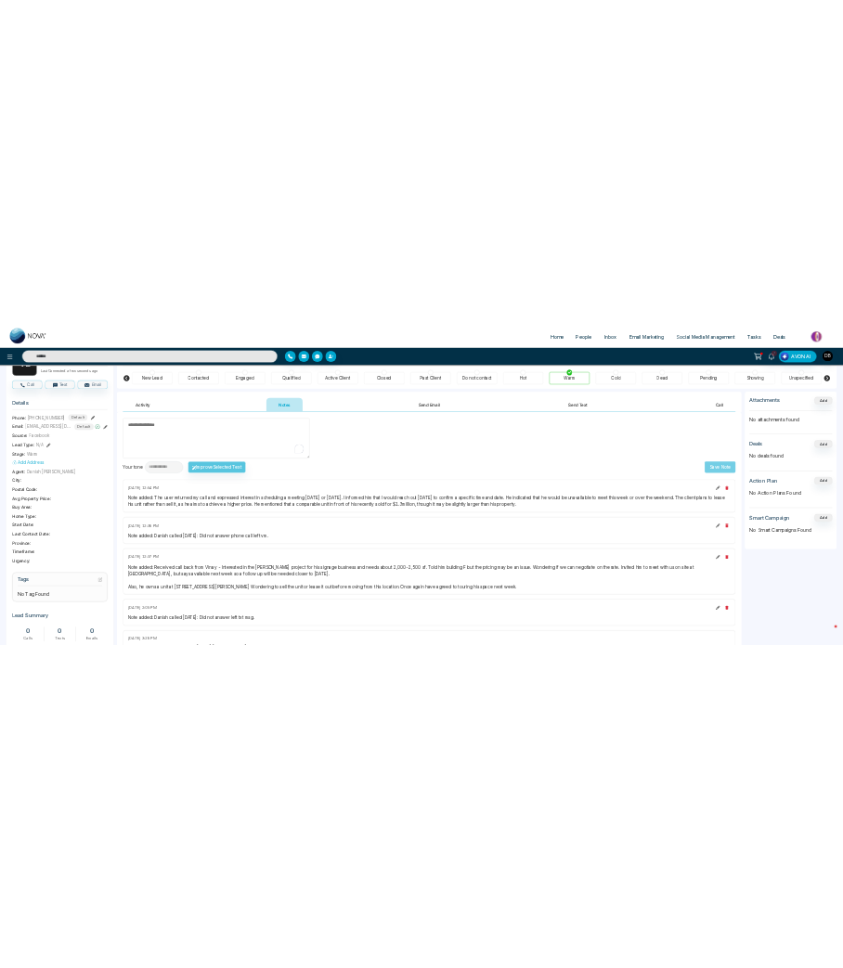
scroll to position [230, 0]
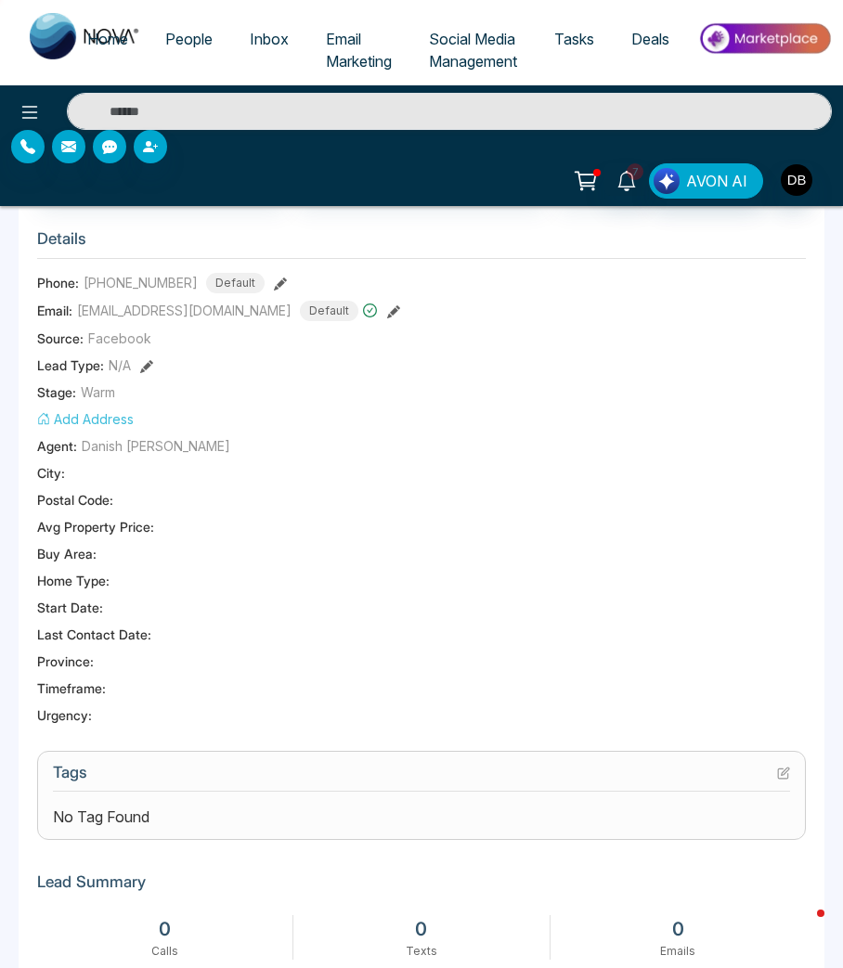
drag, startPoint x: 318, startPoint y: 590, endPoint x: 162, endPoint y: 633, distance: 161.6
click at [323, 593] on section "Details Phone: [PHONE_NUMBER] Default Email: [EMAIL_ADDRESS][DOMAIN_NAME] Defau…" at bounding box center [421, 473] width 768 height 516
click at [165, 42] on span "People" at bounding box center [188, 39] width 47 height 19
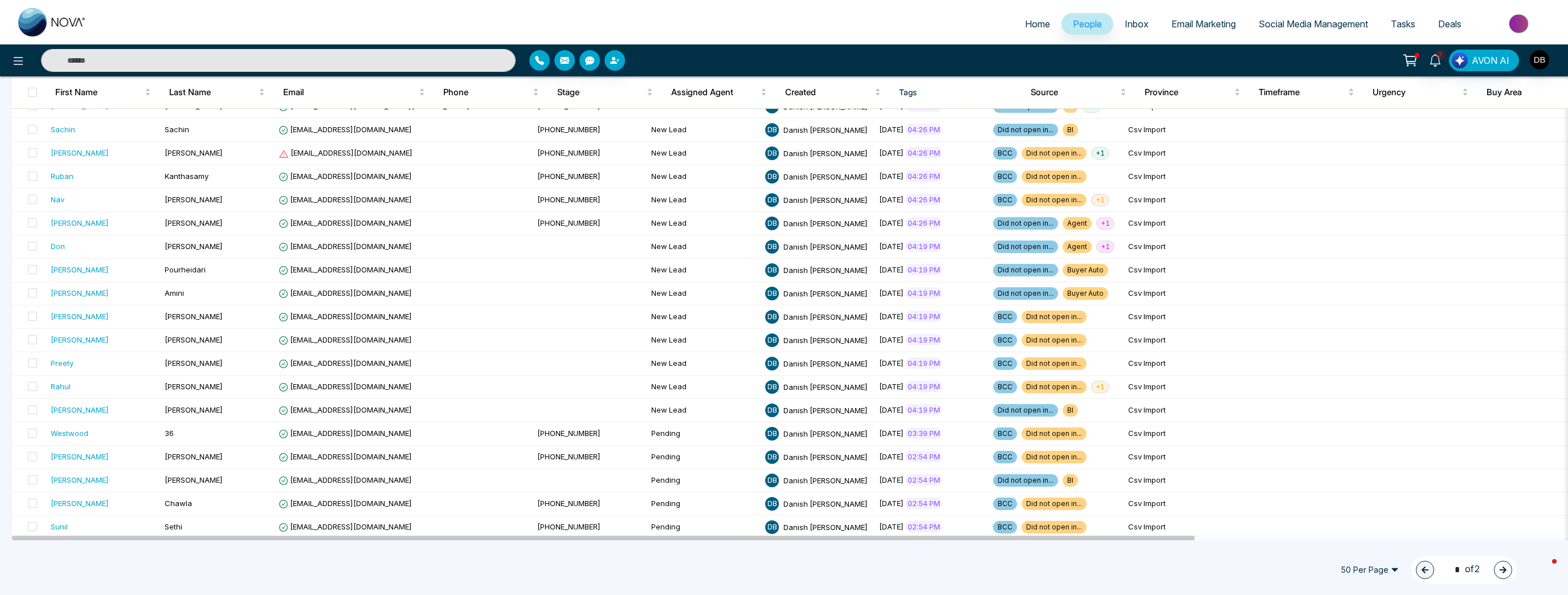
scroll to position [857, 0]
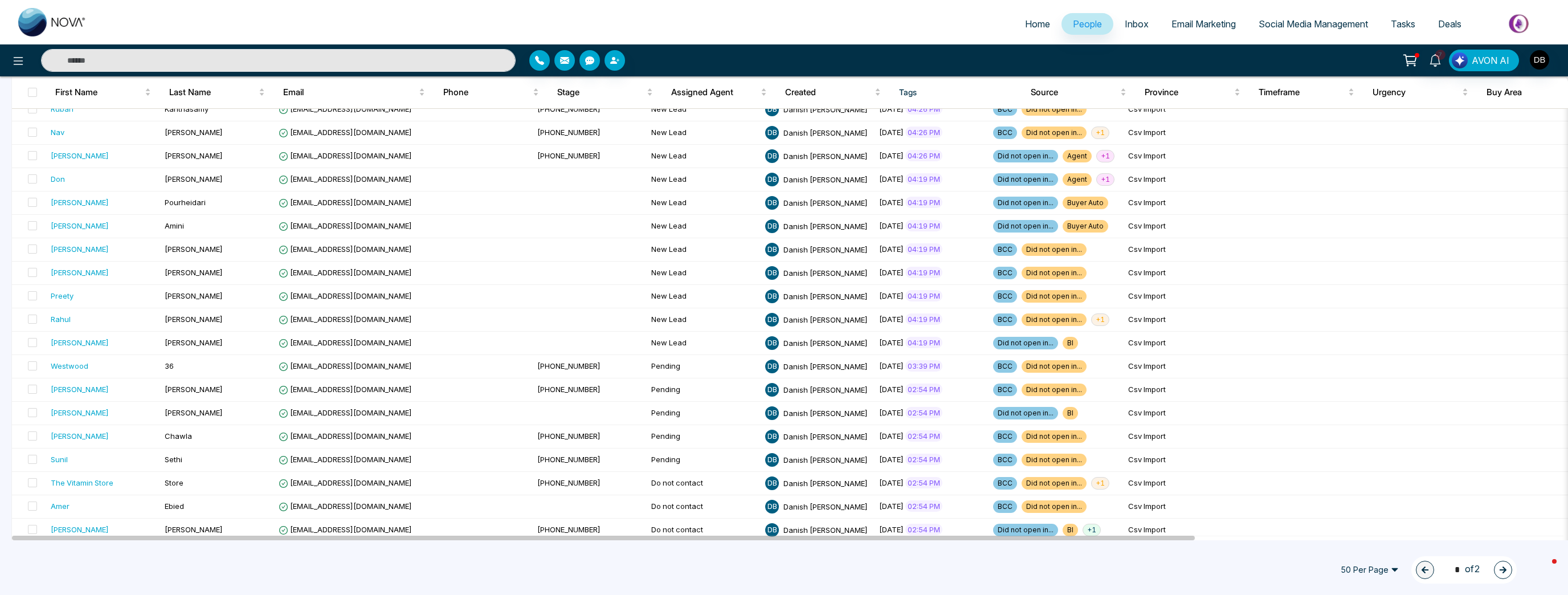
click at [782, 570] on icon "button" at bounding box center [1503, 569] width 7 height 7
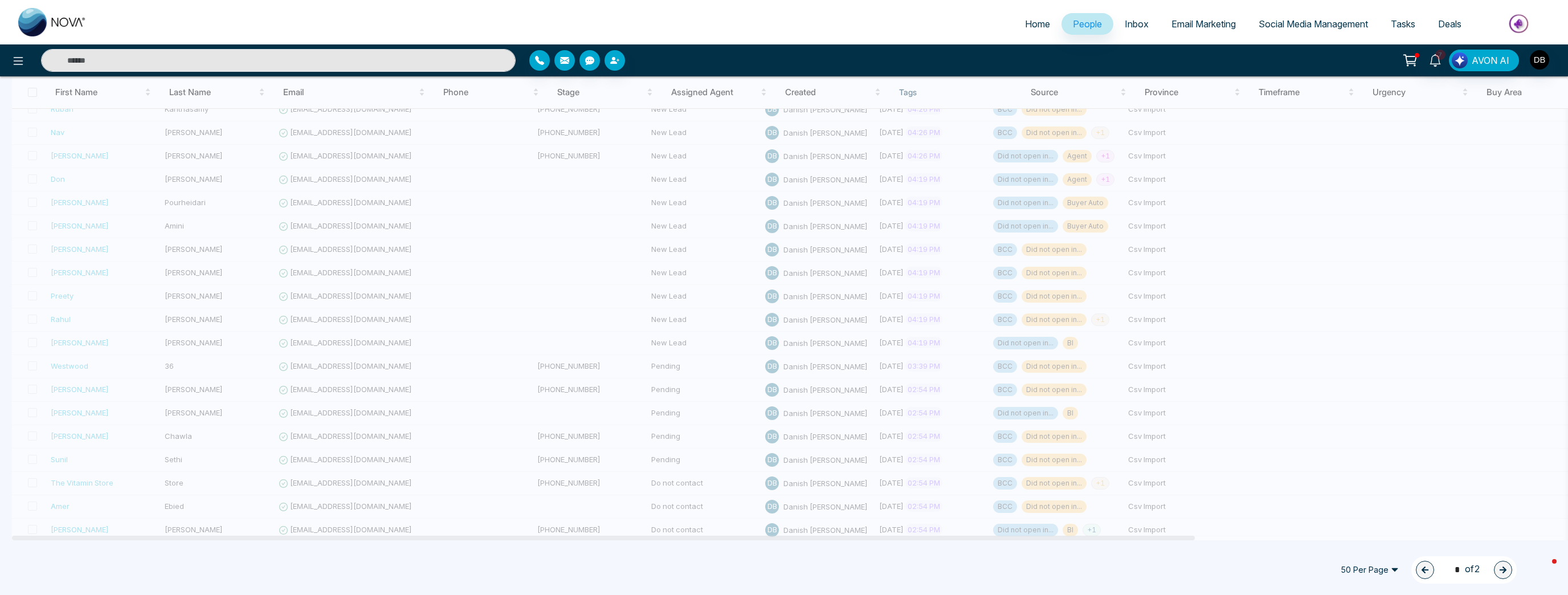
type input "*"
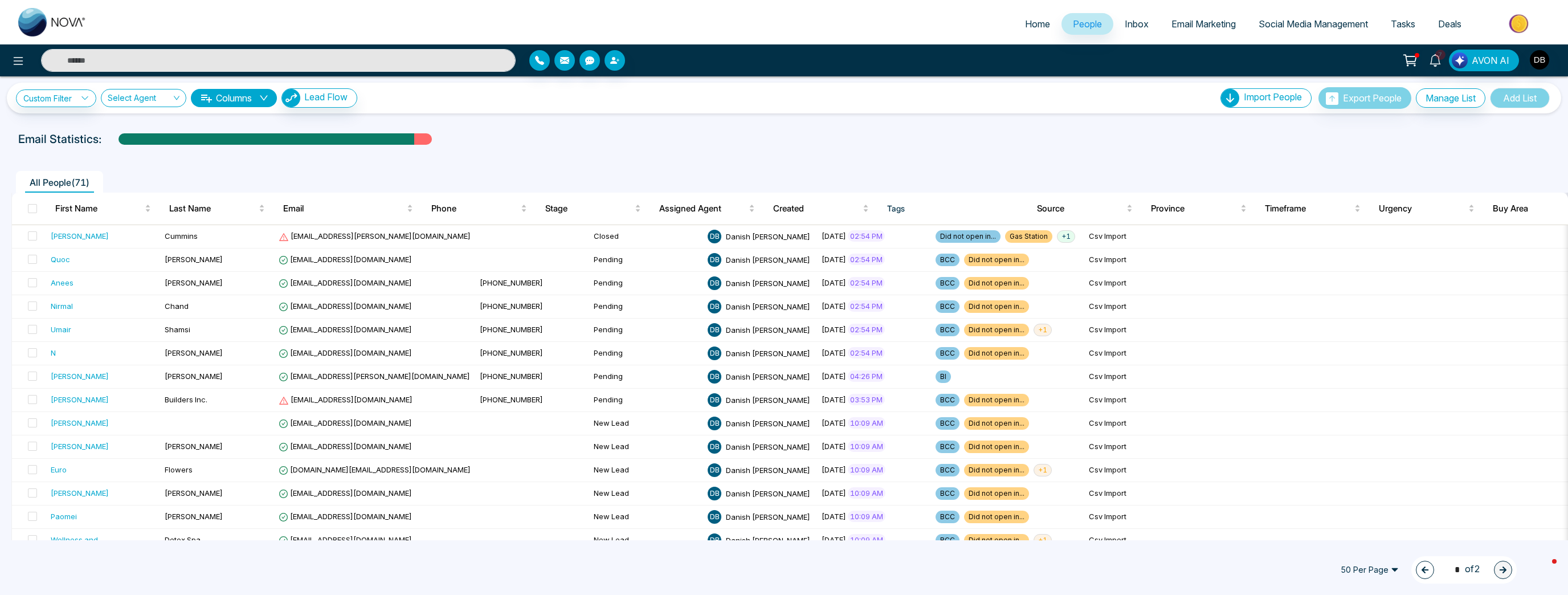
scroll to position [91, 0]
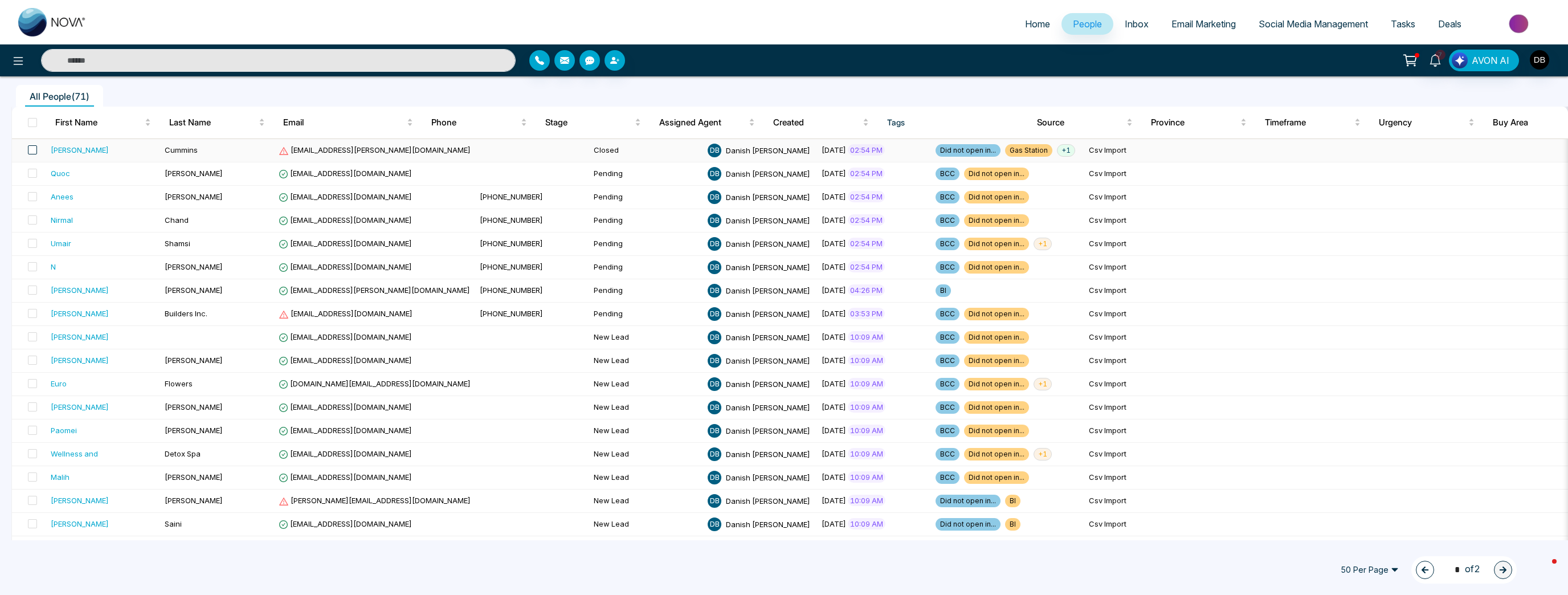
click at [32, 152] on span at bounding box center [32, 150] width 9 height 9
click at [32, 168] on label at bounding box center [29, 174] width 16 height 12
click at [123, 570] on icon at bounding box center [120, 570] width 9 height 9
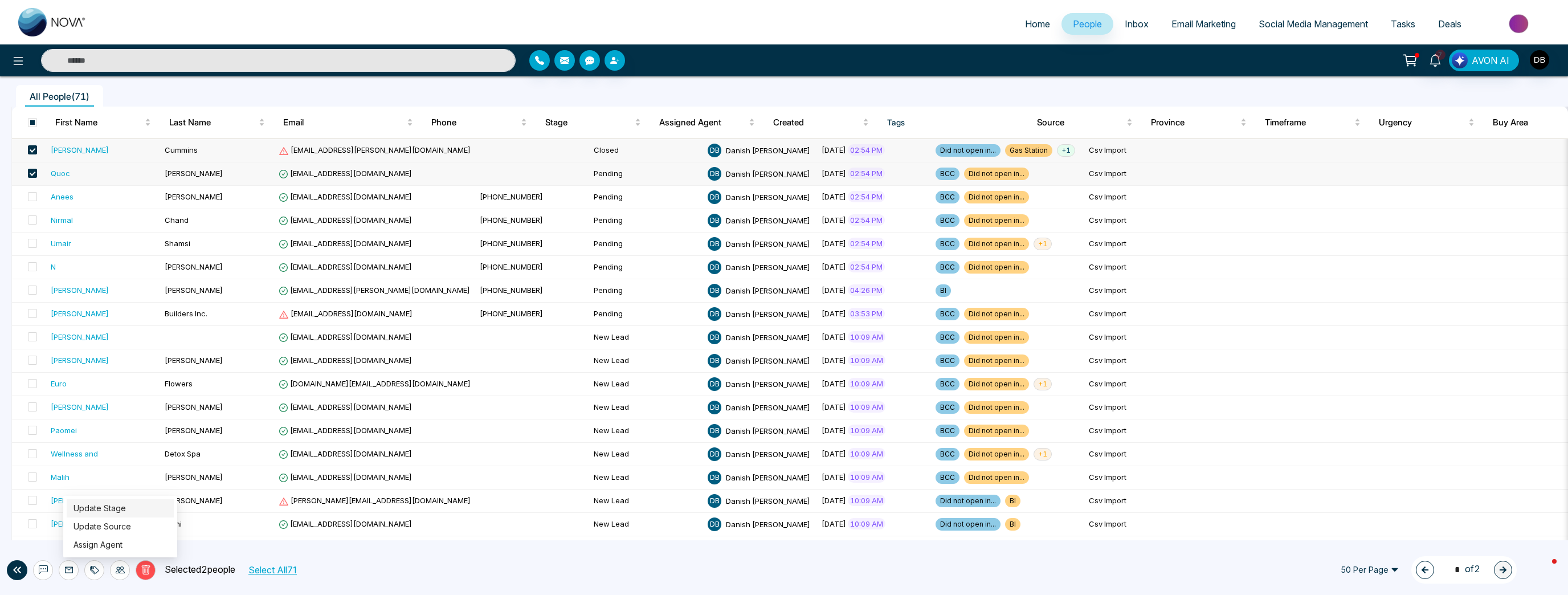
click at [126, 510] on link "Update Stage" at bounding box center [99, 508] width 52 height 10
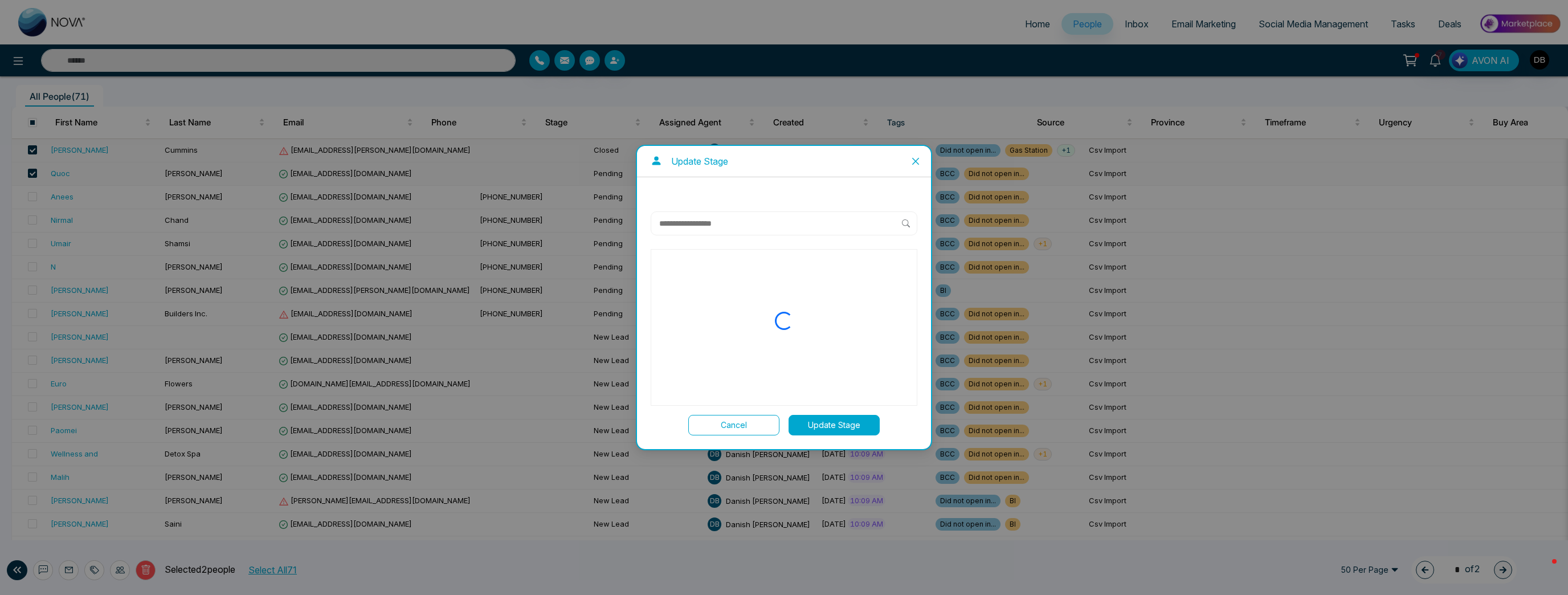
click at [782, 227] on input "text" at bounding box center [780, 224] width 244 height 14
click at [694, 362] on p "Do not contact" at bounding box center [704, 359] width 55 height 12
drag, startPoint x: 833, startPoint y: 428, endPoint x: 833, endPoint y: 437, distance: 9.0
click at [782, 428] on button "Update Stage" at bounding box center [834, 425] width 91 height 20
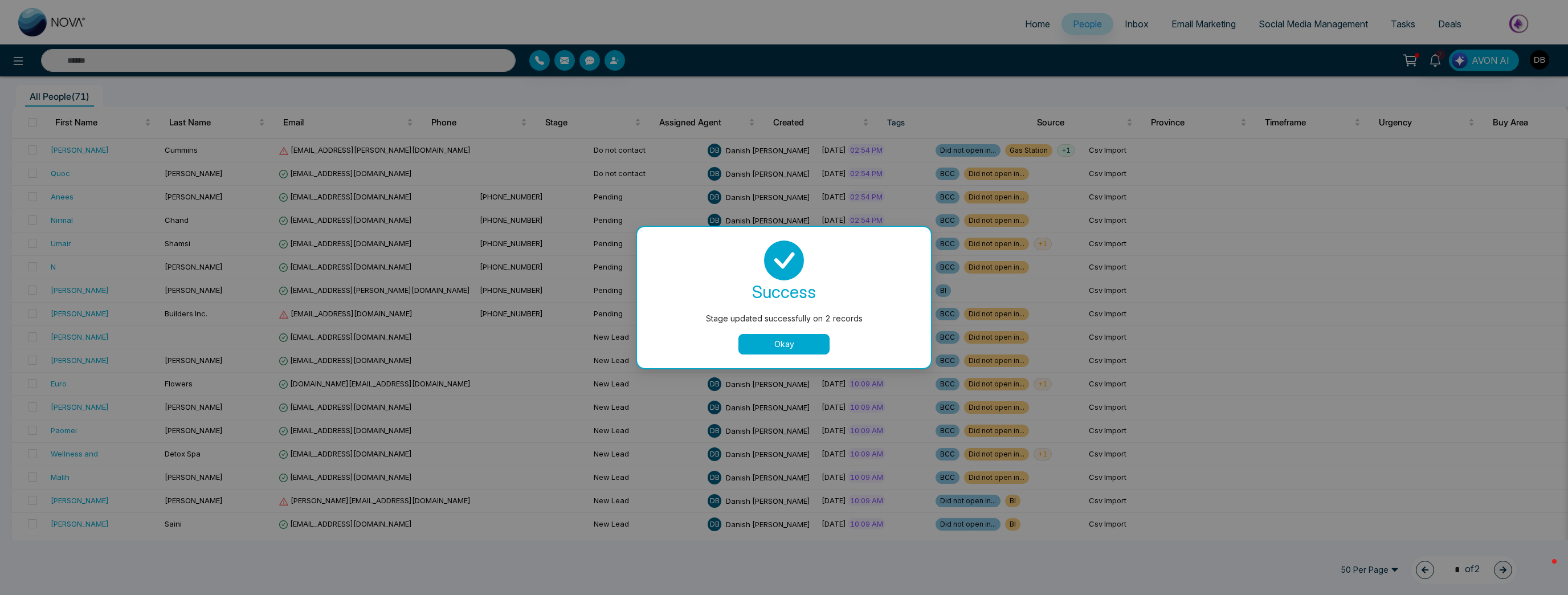
click at [782, 344] on button "Okay" at bounding box center [784, 344] width 91 height 20
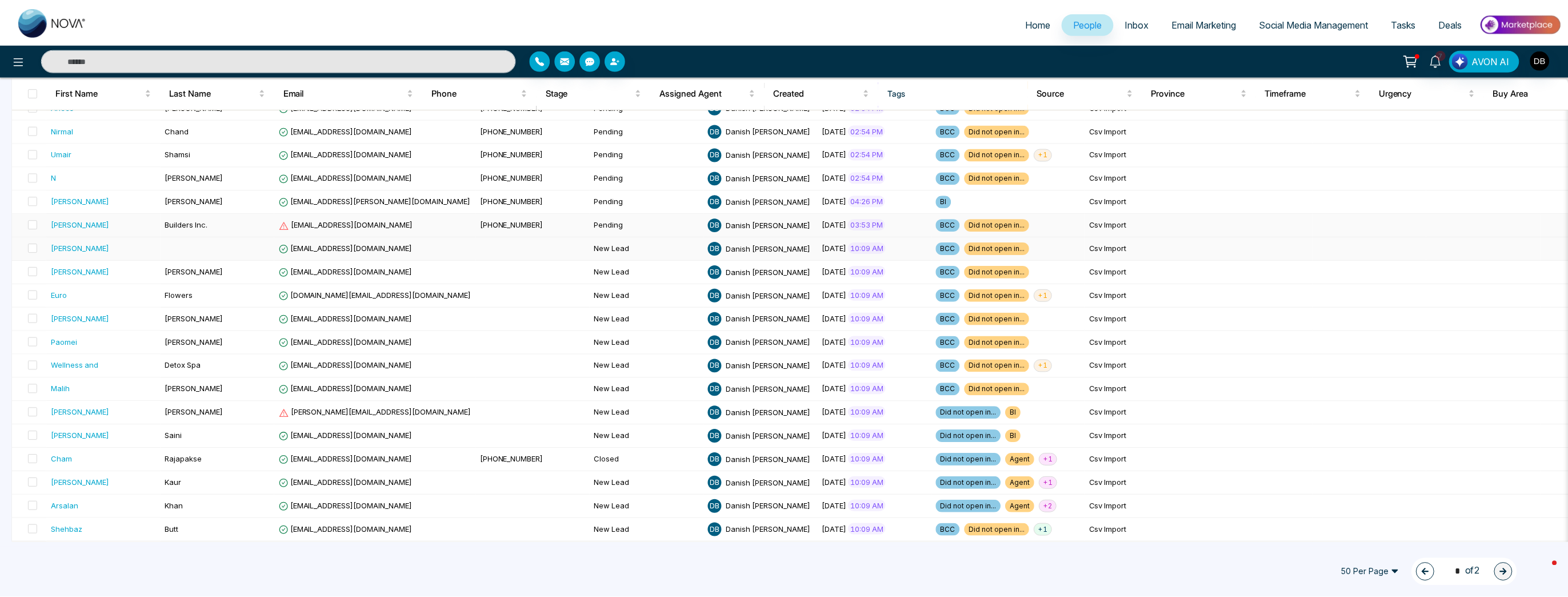
scroll to position [183, 0]
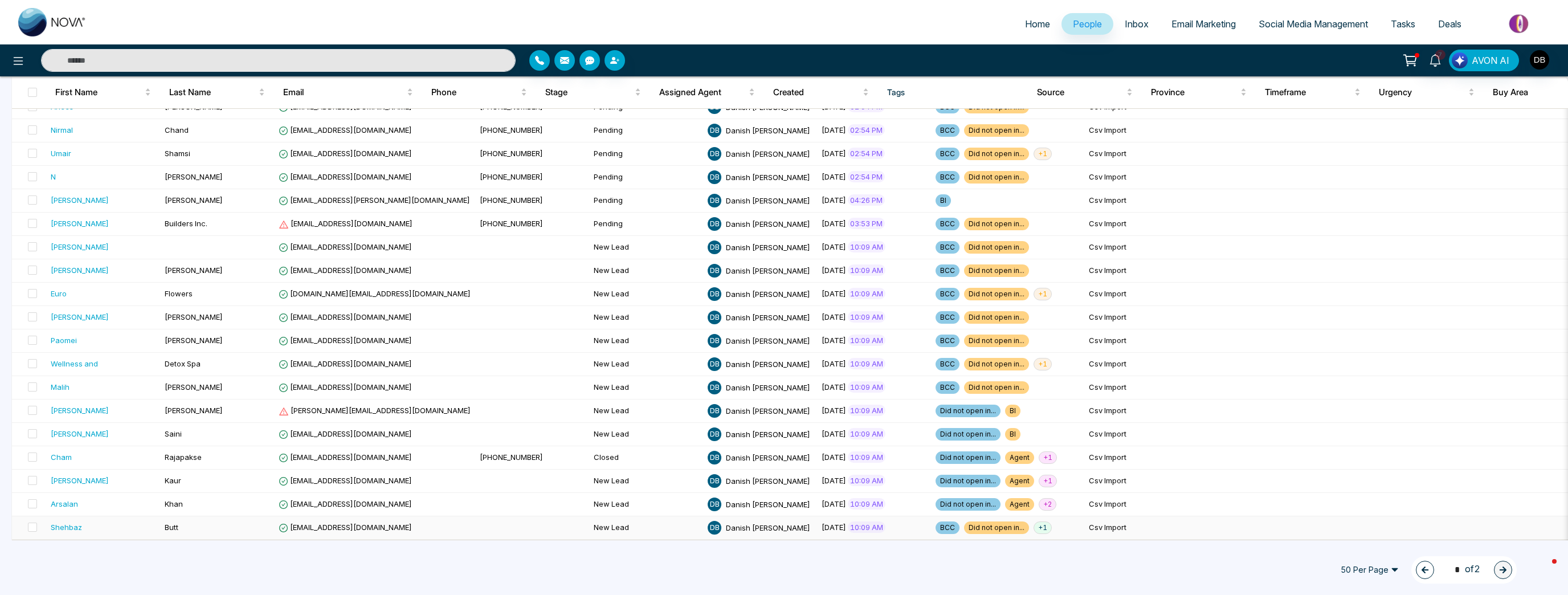
click at [360, 527] on td "[EMAIL_ADDRESS][DOMAIN_NAME]" at bounding box center [375, 528] width 201 height 23
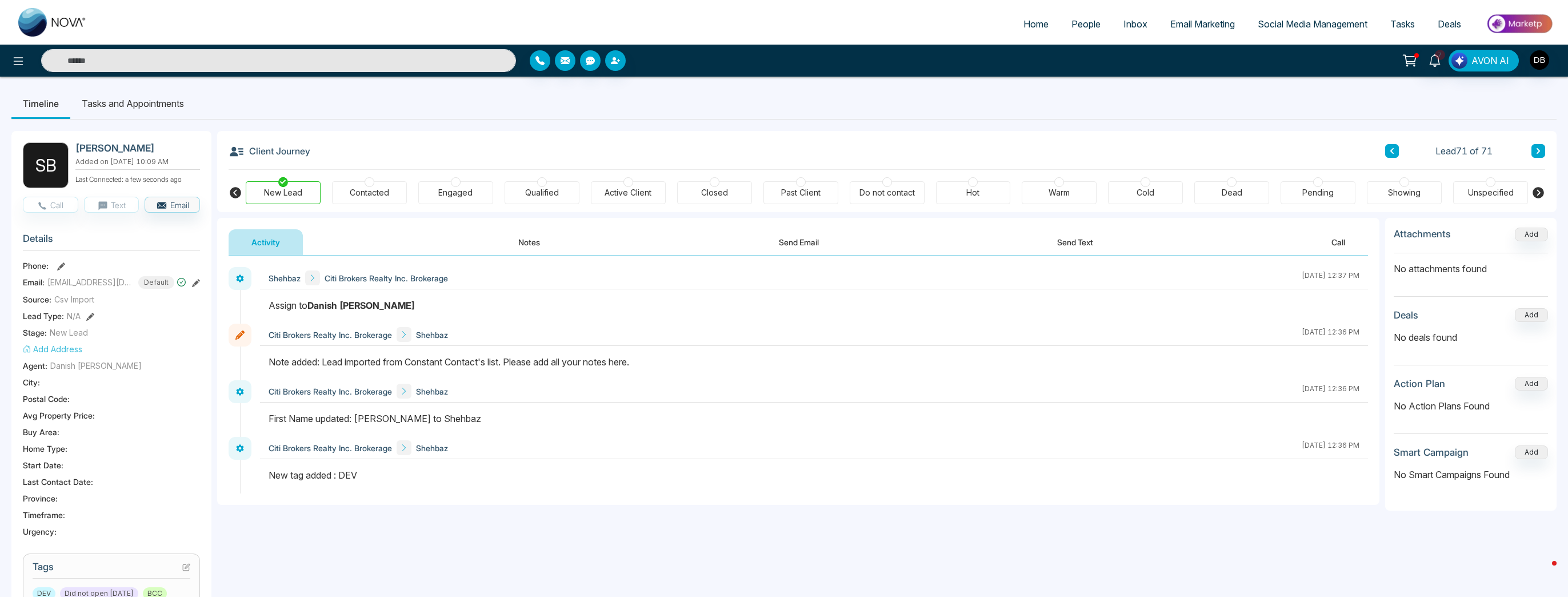
click at [50, 17] on img at bounding box center [52, 22] width 68 height 28
select select "*"
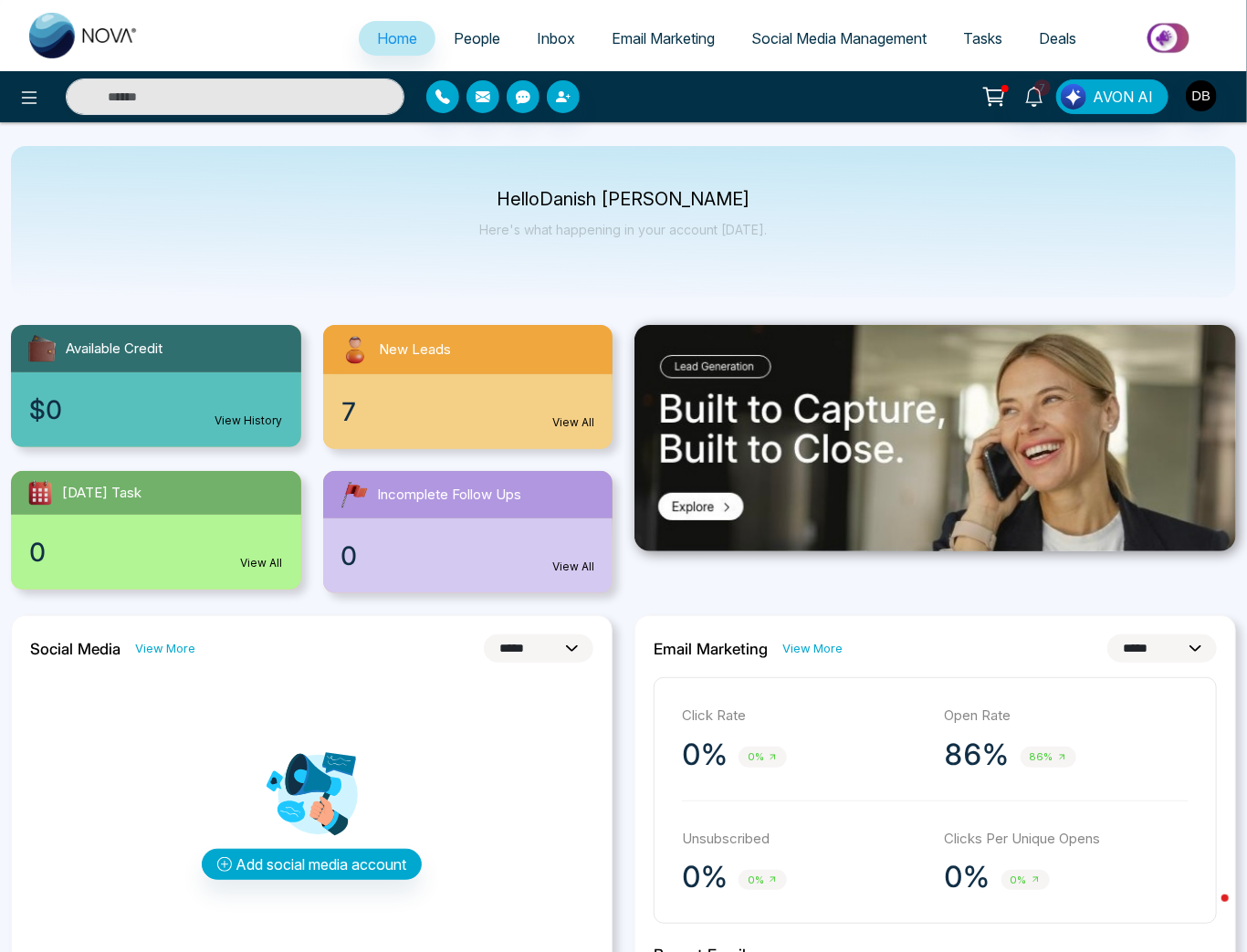
click at [467, 31] on span "People" at bounding box center [476, 38] width 46 height 19
